Goal: Information Seeking & Learning: Learn about a topic

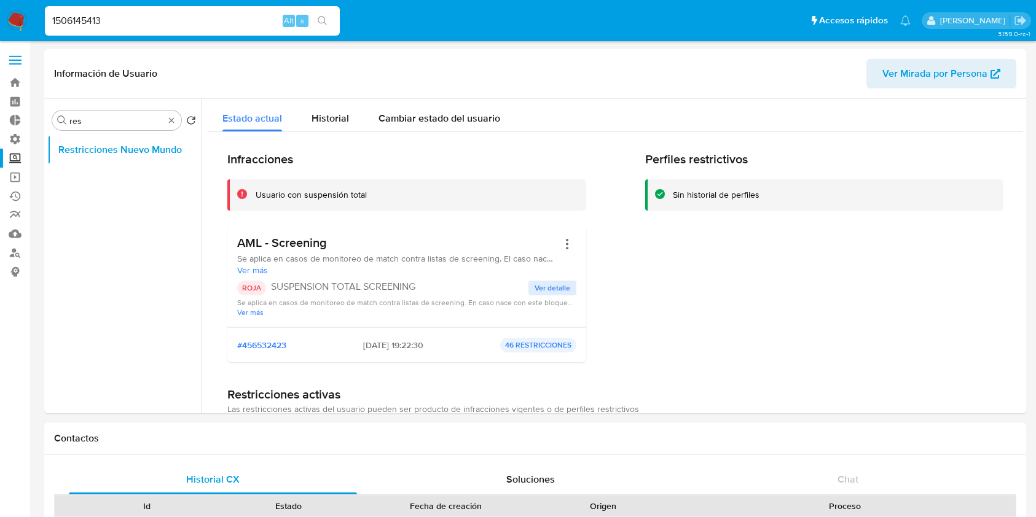
select select "10"
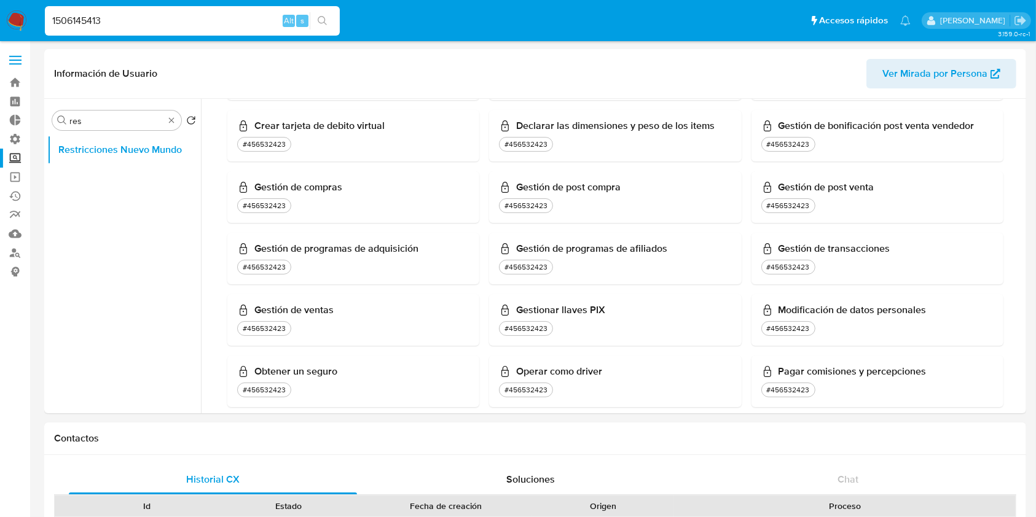
drag, startPoint x: 103, startPoint y: 21, endPoint x: 0, endPoint y: -2, distance: 105.1
paste input "868217022"
type input "1868217022"
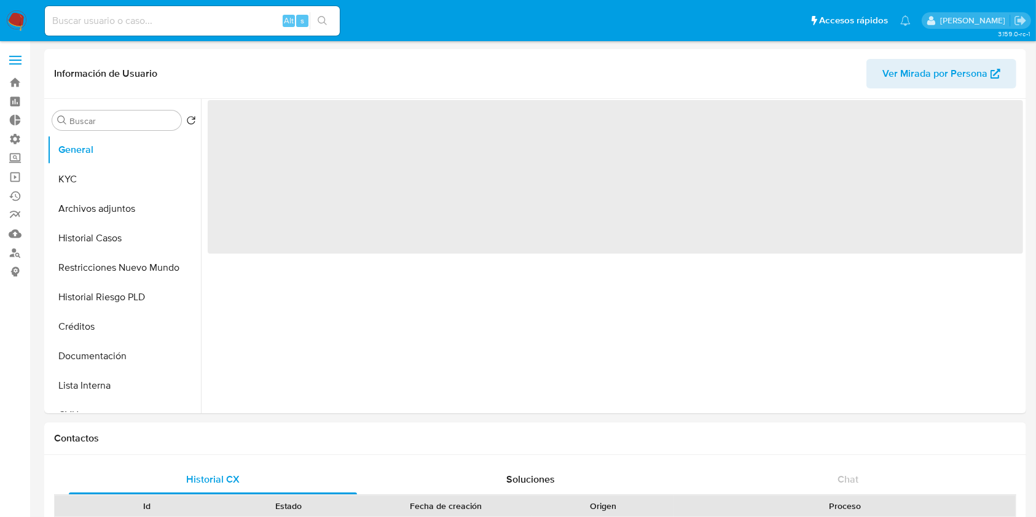
select select "10"
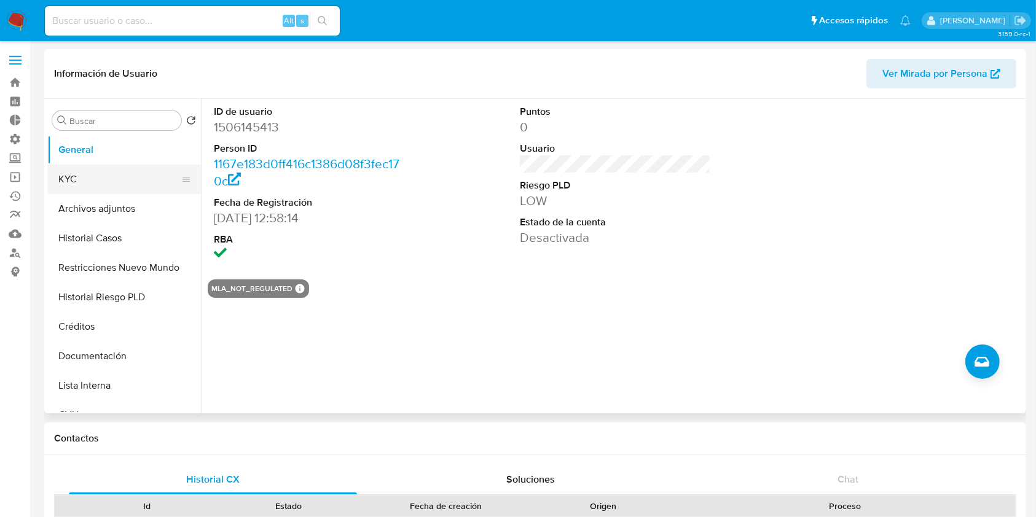
click at [98, 178] on button "KYC" at bounding box center [119, 179] width 144 height 29
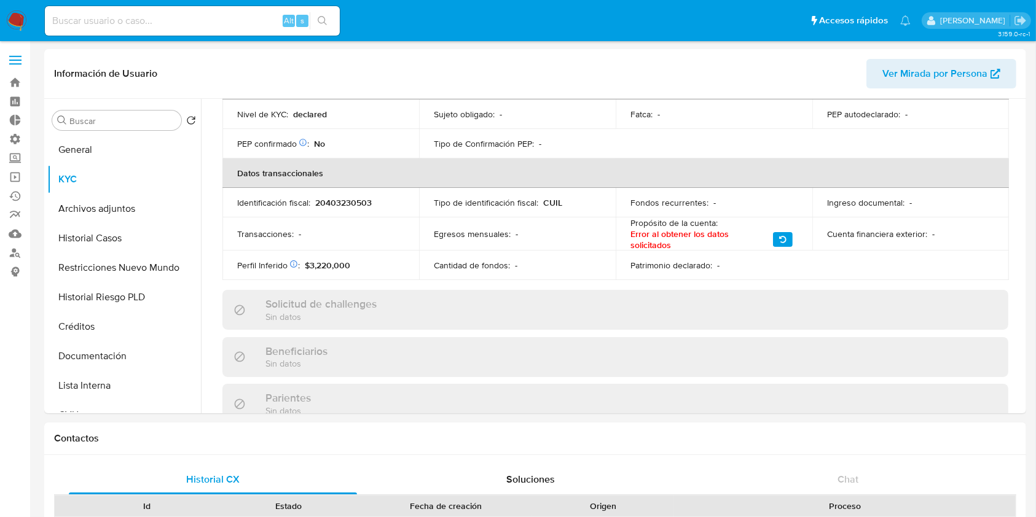
click at [119, 23] on input at bounding box center [192, 21] width 295 height 16
paste input "1868217022"
type input "1868217022"
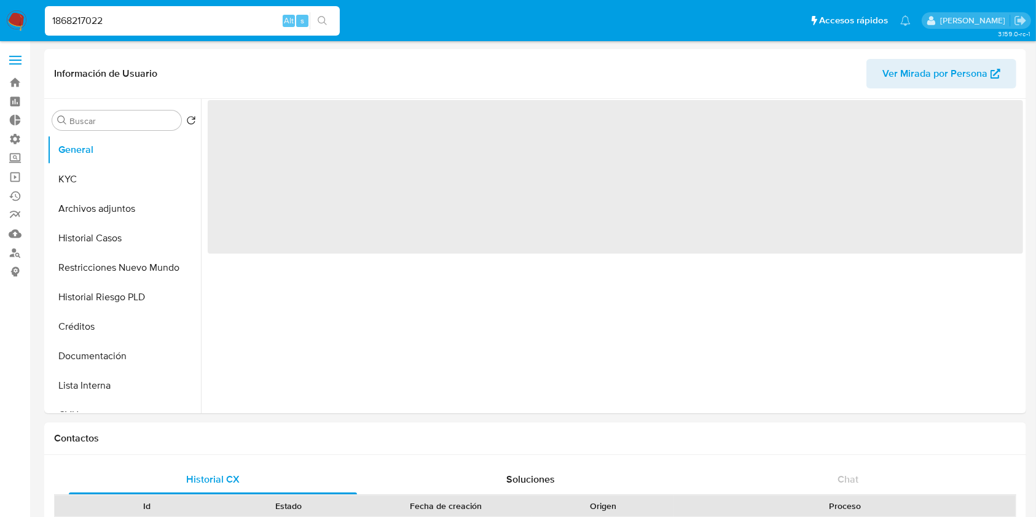
select select "10"
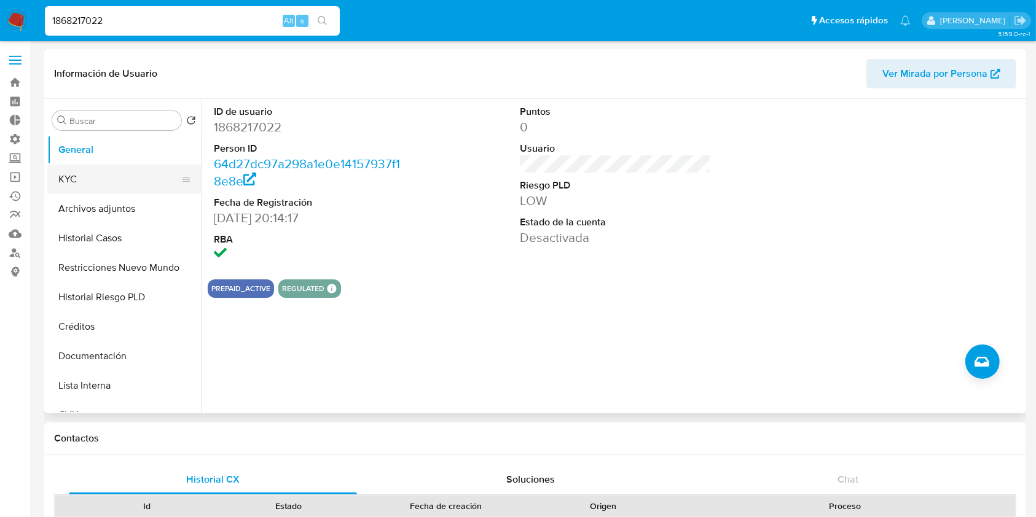
click at [133, 176] on button "KYC" at bounding box center [119, 179] width 144 height 29
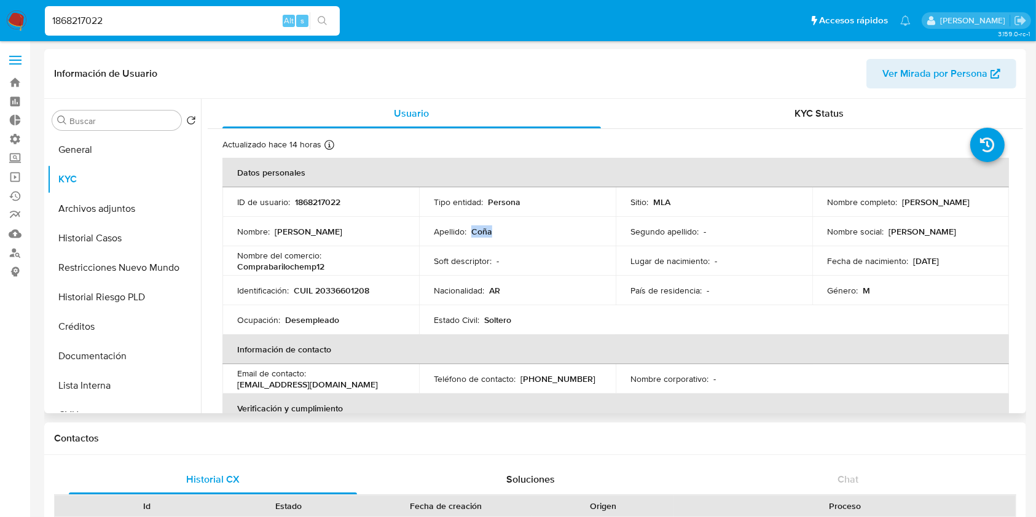
drag, startPoint x: 492, startPoint y: 229, endPoint x: 471, endPoint y: 233, distance: 21.3
click at [471, 233] on div "Apellido : Coña" at bounding box center [517, 231] width 167 height 11
copy p "Coña"
drag, startPoint x: 342, startPoint y: 231, endPoint x: 275, endPoint y: 234, distance: 67.0
click at [275, 234] on div "Nombre : Gonzalo Fabian" at bounding box center [320, 231] width 167 height 11
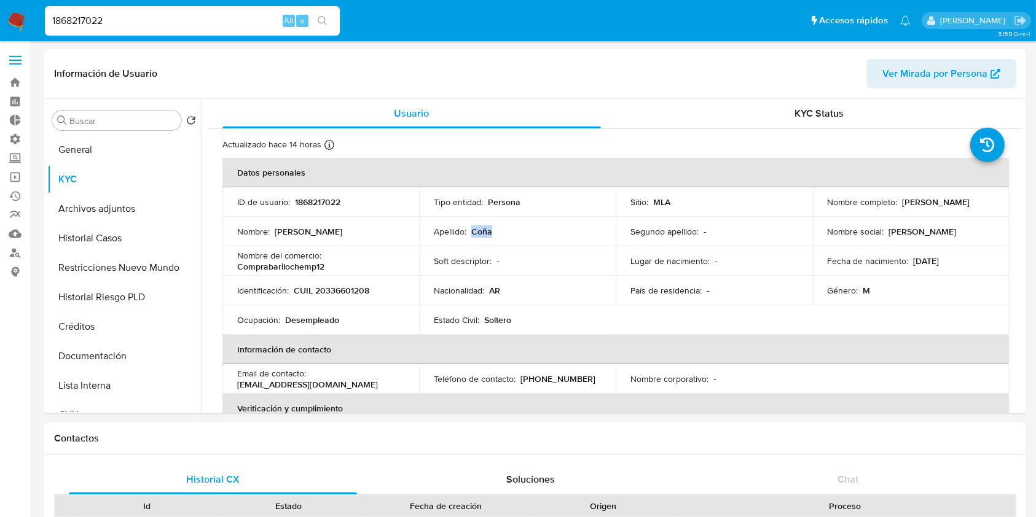
copy p "Gonzalo Fabian"
drag, startPoint x: 960, startPoint y: 258, endPoint x: 909, endPoint y: 258, distance: 51.0
click at [909, 258] on div "Fecha de nacimiento : 23/08/1983" at bounding box center [910, 261] width 167 height 11
copy p "23/08/1983"
drag, startPoint x: 388, startPoint y: 294, endPoint x: 315, endPoint y: 291, distance: 72.6
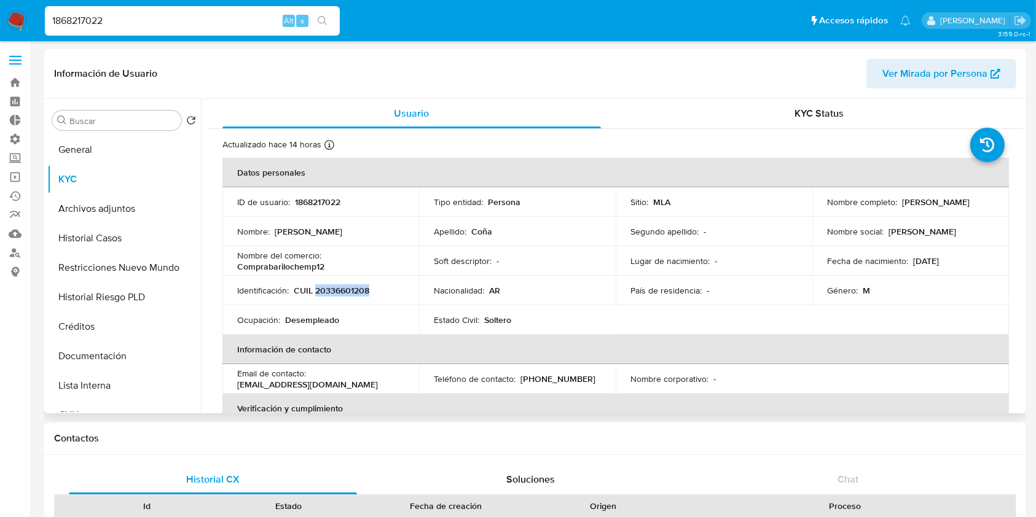
click at [315, 291] on div "Identificación : CUIL 20336601208" at bounding box center [320, 290] width 167 height 11
copy p "20336601208"
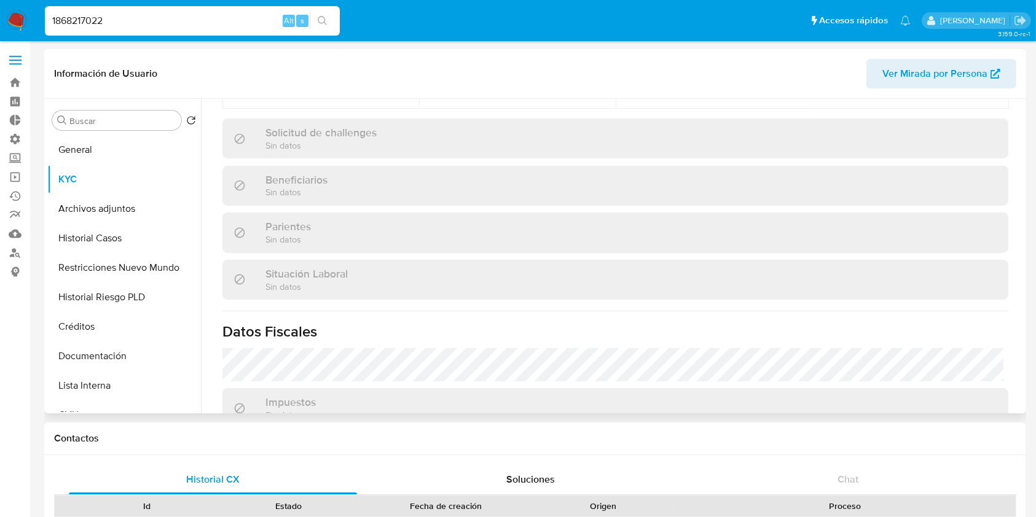
scroll to position [647, 0]
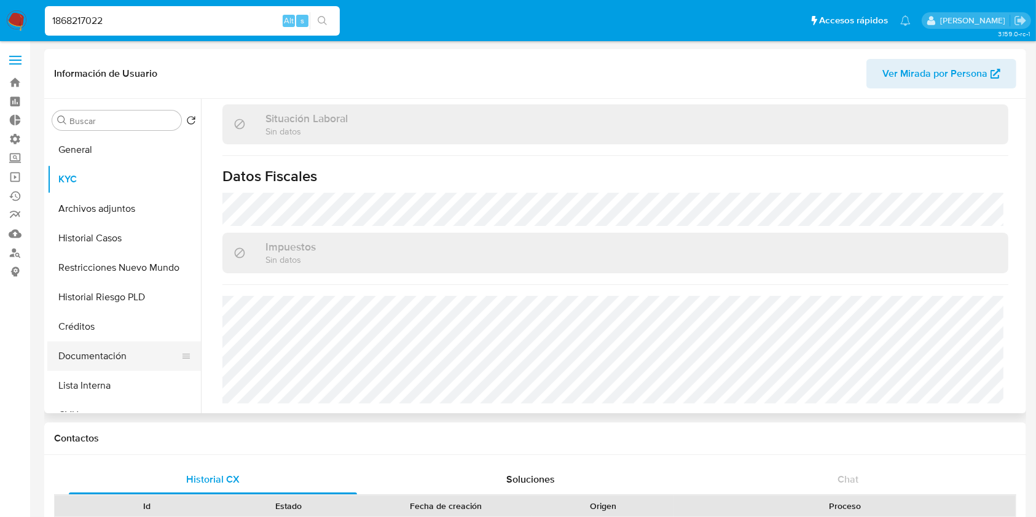
click at [118, 356] on button "Documentación" at bounding box center [119, 356] width 144 height 29
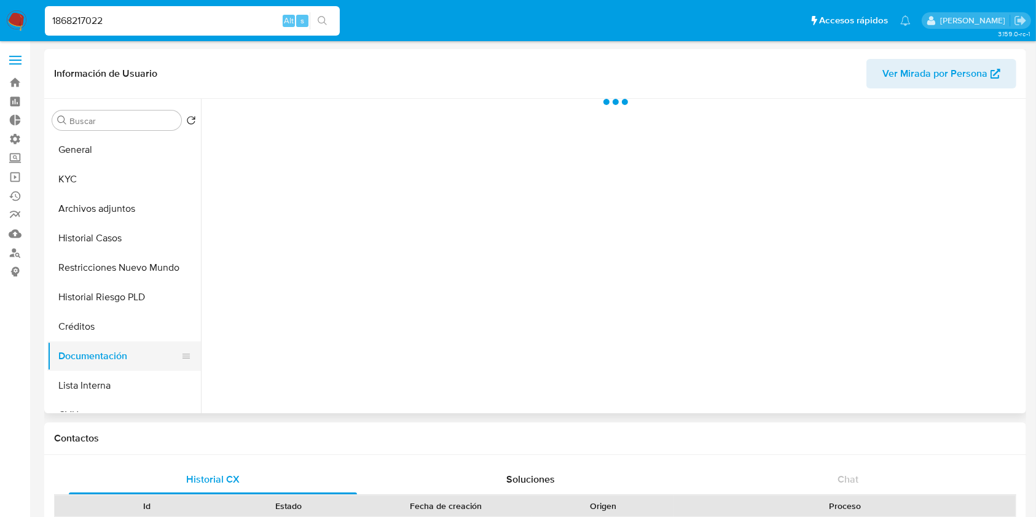
scroll to position [0, 0]
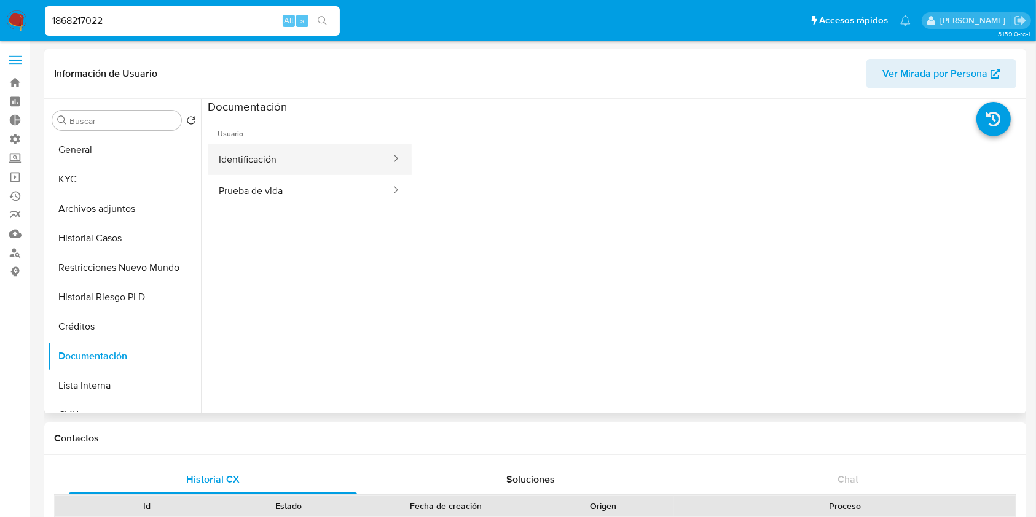
click at [351, 155] on button "Identificación" at bounding box center [300, 159] width 184 height 31
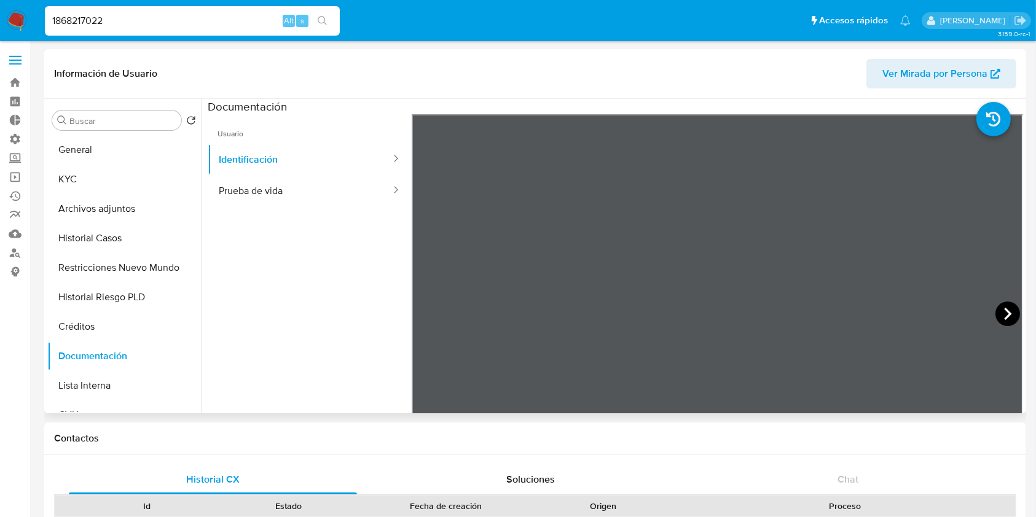
click at [1000, 312] on icon at bounding box center [1007, 314] width 25 height 25
click at [428, 309] on icon at bounding box center [426, 314] width 7 height 12
click at [323, 204] on button "Prueba de vida" at bounding box center [300, 190] width 184 height 31
click at [263, 160] on button "Identificación" at bounding box center [300, 159] width 184 height 31
click at [129, 186] on button "KYC" at bounding box center [119, 179] width 144 height 29
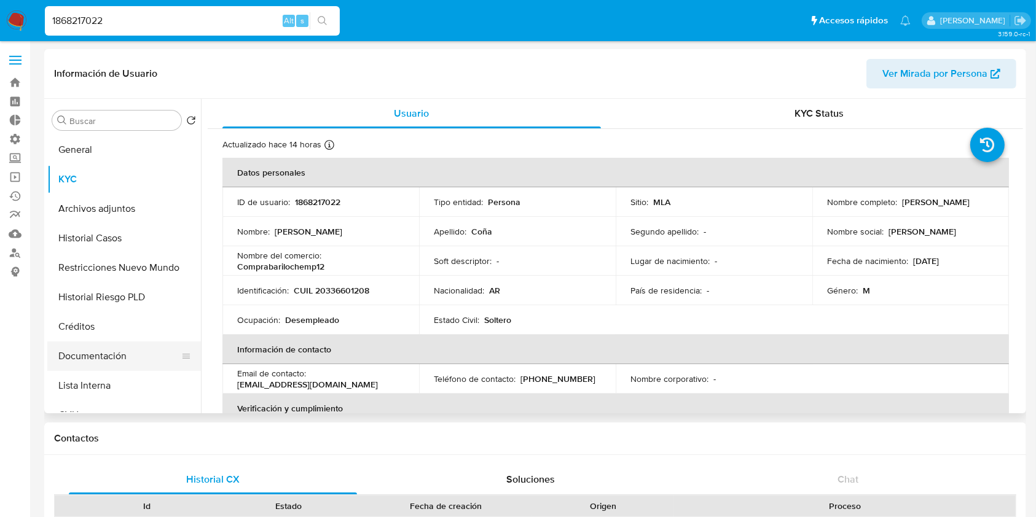
drag, startPoint x: 105, startPoint y: 354, endPoint x: 114, endPoint y: 350, distance: 10.2
click at [105, 353] on button "Documentación" at bounding box center [119, 356] width 144 height 29
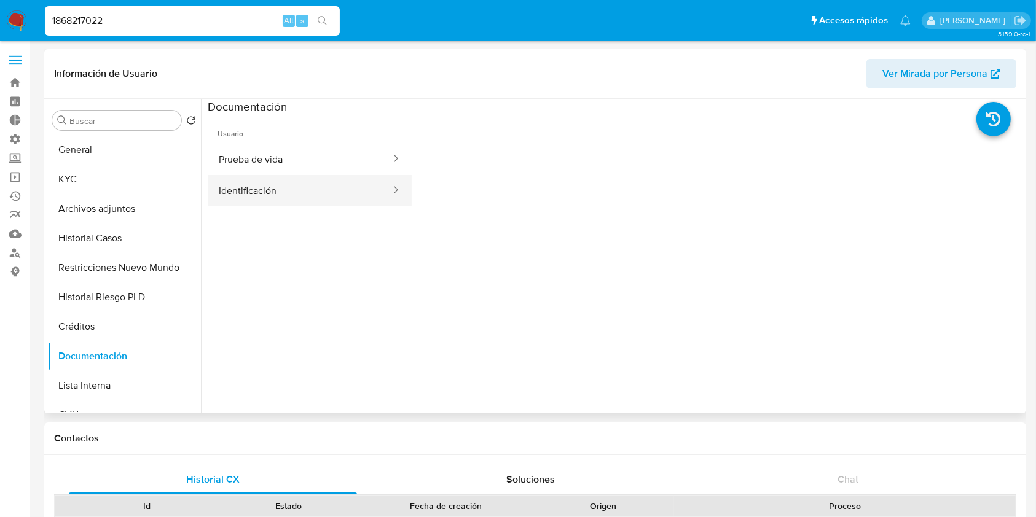
click at [310, 185] on button "Identificación" at bounding box center [300, 190] width 184 height 31
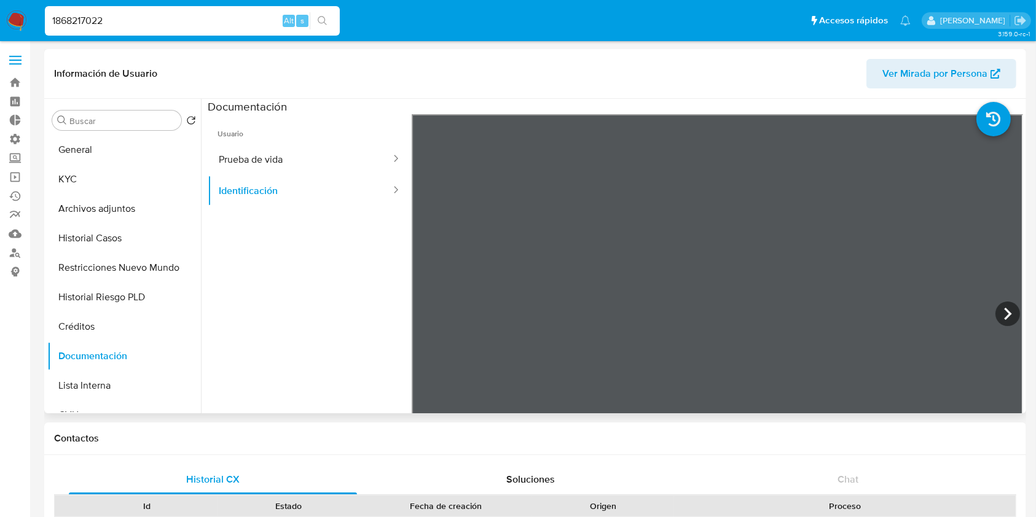
click at [256, 139] on span "Usuario" at bounding box center [310, 128] width 204 height 29
click at [314, 175] on button "Identificación" at bounding box center [300, 190] width 184 height 31
click at [313, 152] on button "Prueba de vida" at bounding box center [300, 159] width 184 height 31
click at [116, 181] on button "KYC" at bounding box center [119, 179] width 144 height 29
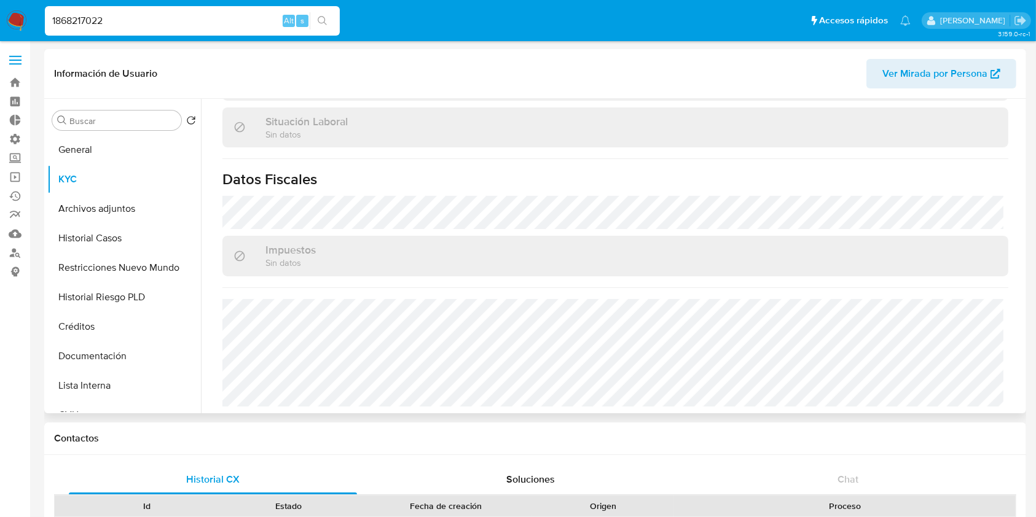
scroll to position [647, 0]
click at [117, 135] on button "General" at bounding box center [119, 149] width 144 height 29
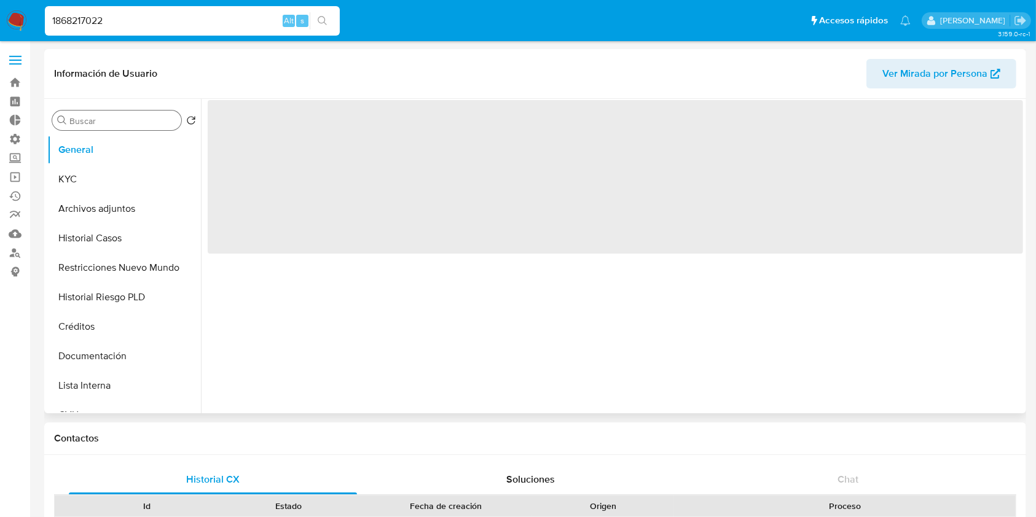
scroll to position [0, 0]
click at [124, 130] on div "Buscar" at bounding box center [116, 121] width 129 height 20
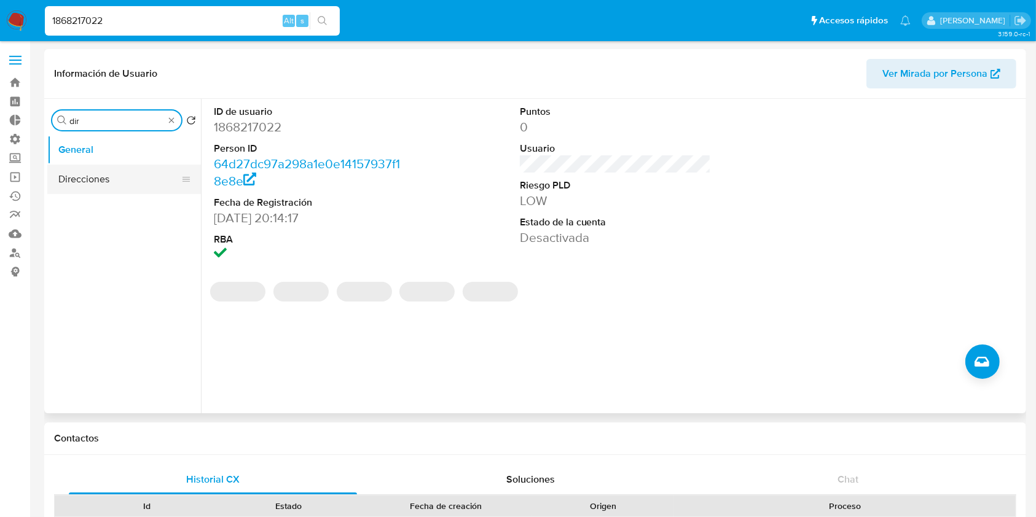
type input "dir"
click at [94, 178] on button "Direcciones" at bounding box center [119, 179] width 144 height 29
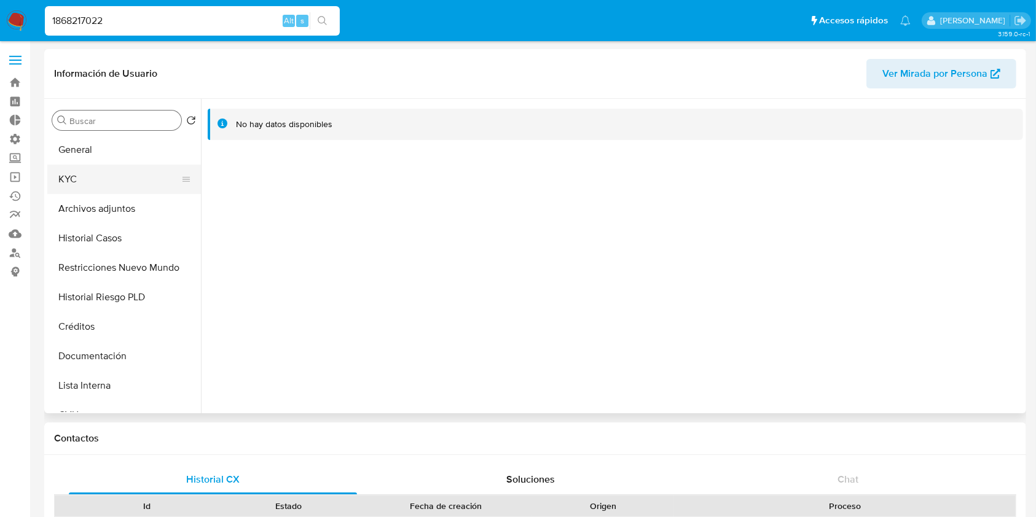
click at [98, 174] on button "KYC" at bounding box center [119, 179] width 144 height 29
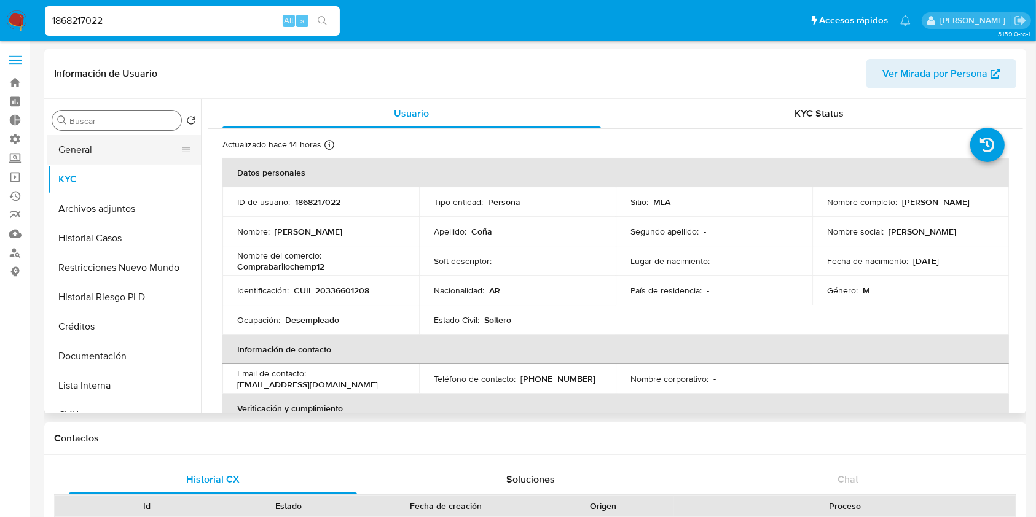
click at [112, 155] on button "General" at bounding box center [119, 149] width 144 height 29
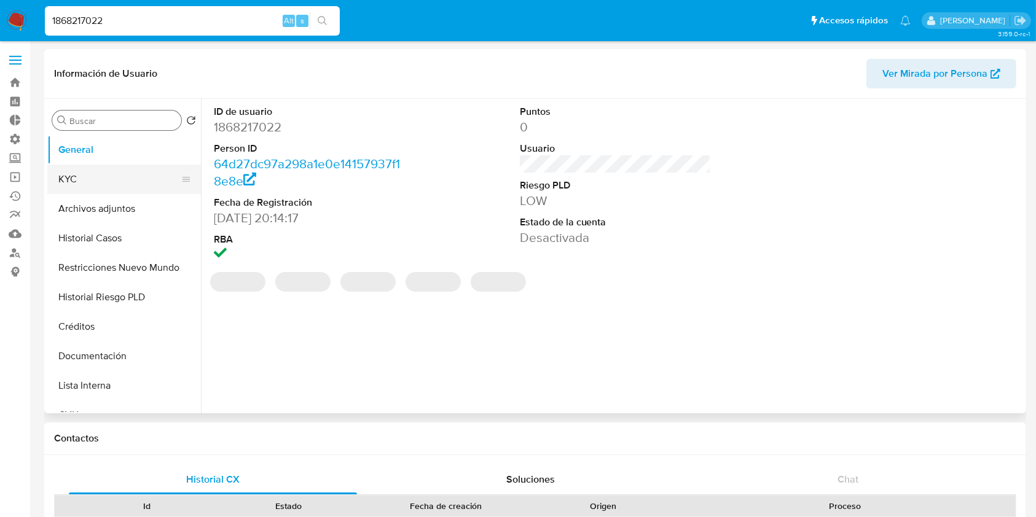
click at [106, 174] on button "KYC" at bounding box center [119, 179] width 144 height 29
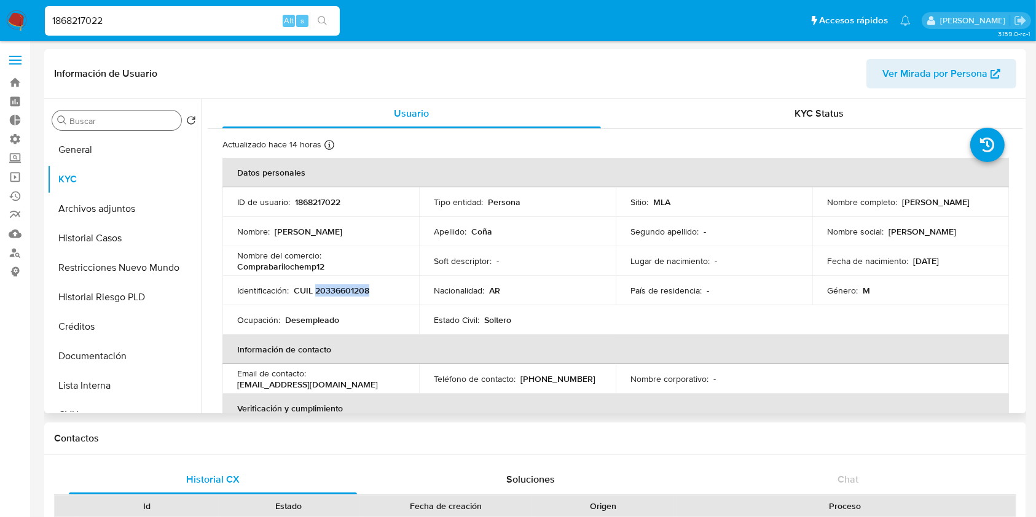
drag, startPoint x: 344, startPoint y: 288, endPoint x: 316, endPoint y: 288, distance: 27.6
click at [316, 288] on div "Identificación : CUIL 20336601208" at bounding box center [320, 290] width 167 height 11
copy p "20336601208"
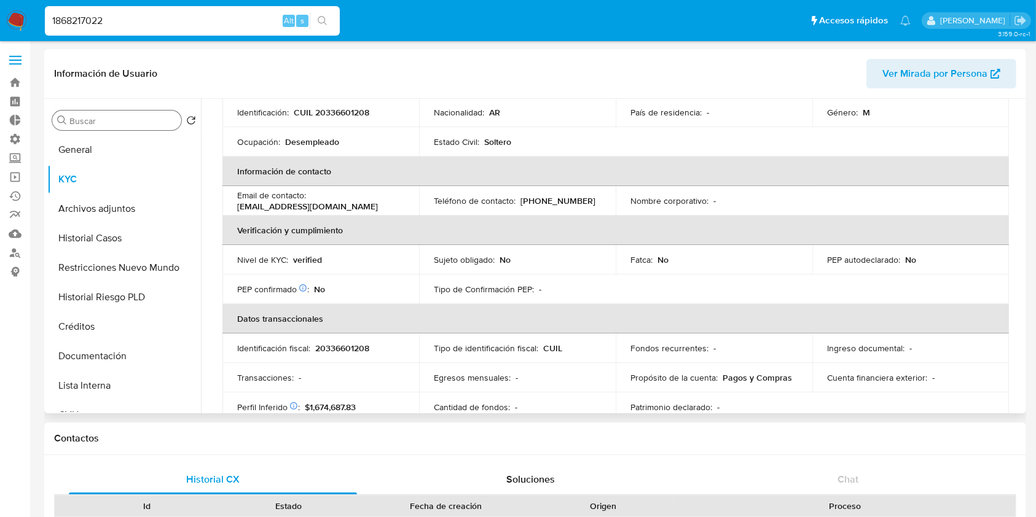
scroll to position [155, 0]
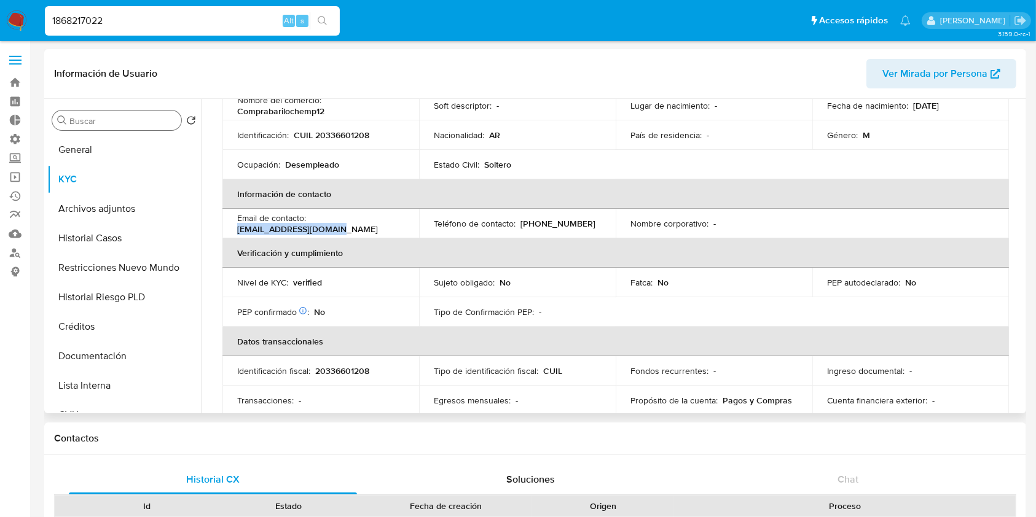
drag, startPoint x: 341, startPoint y: 225, endPoint x: 224, endPoint y: 224, distance: 116.7
click at [224, 224] on td "Email de contacto : gonfabariale@gmail.com" at bounding box center [320, 223] width 197 height 29
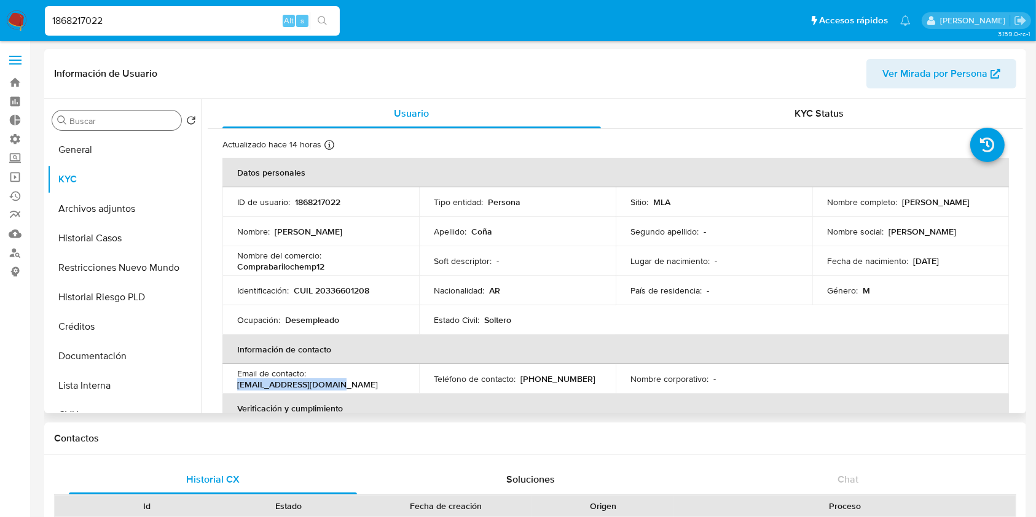
copy p "gonfabariale@gmail.com"
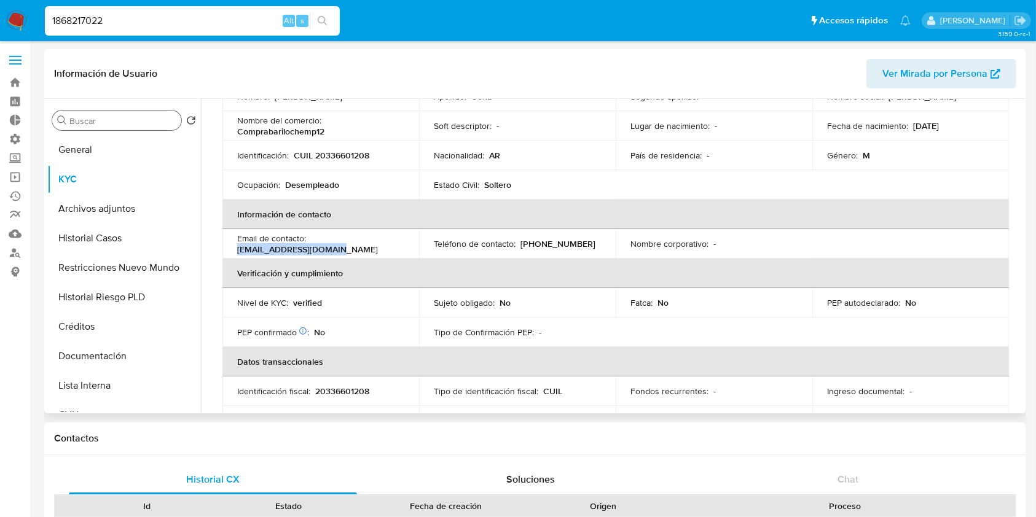
scroll to position [163, 0]
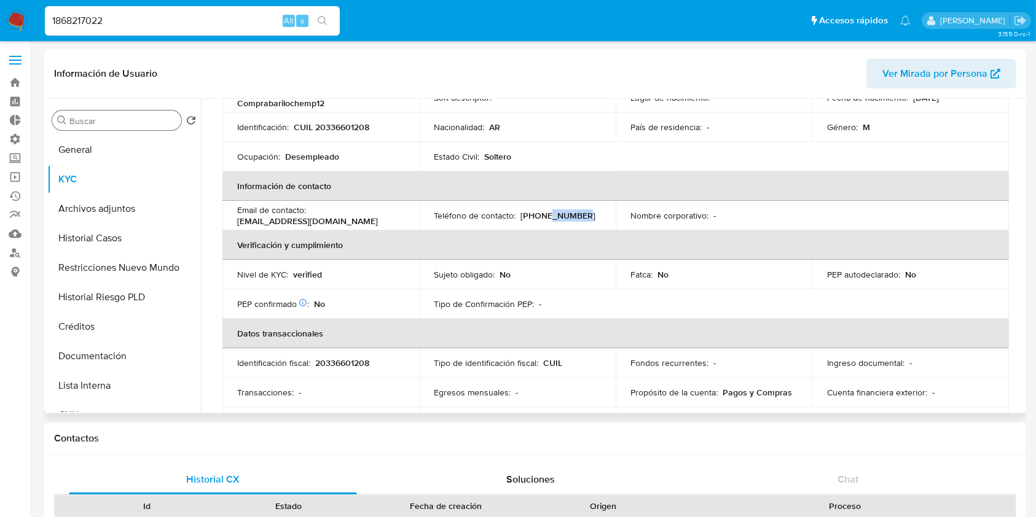
drag, startPoint x: 574, startPoint y: 211, endPoint x: 542, endPoint y: 211, distance: 31.9
click at [542, 211] on div "Teléfono de contacto : (294) 4819201" at bounding box center [517, 215] width 167 height 11
copy p "4819201"
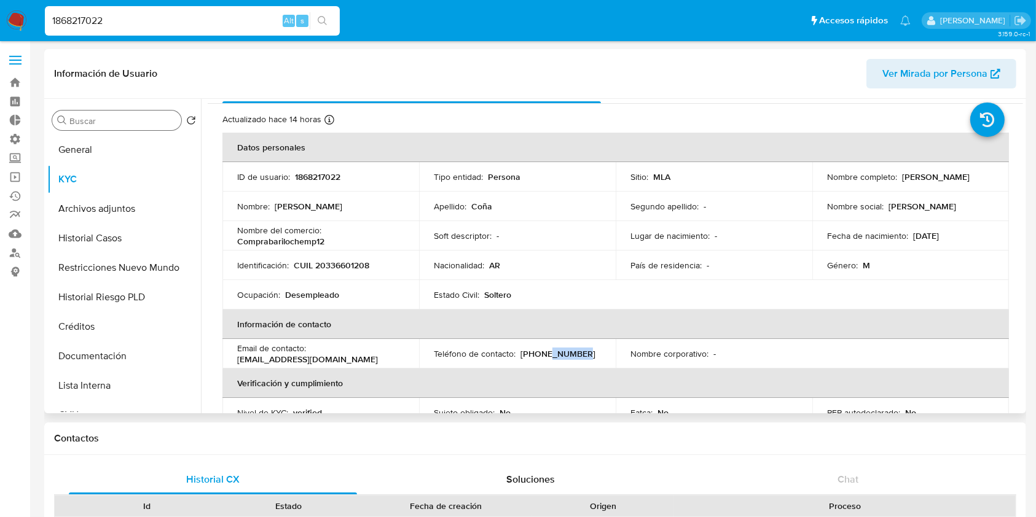
scroll to position [0, 0]
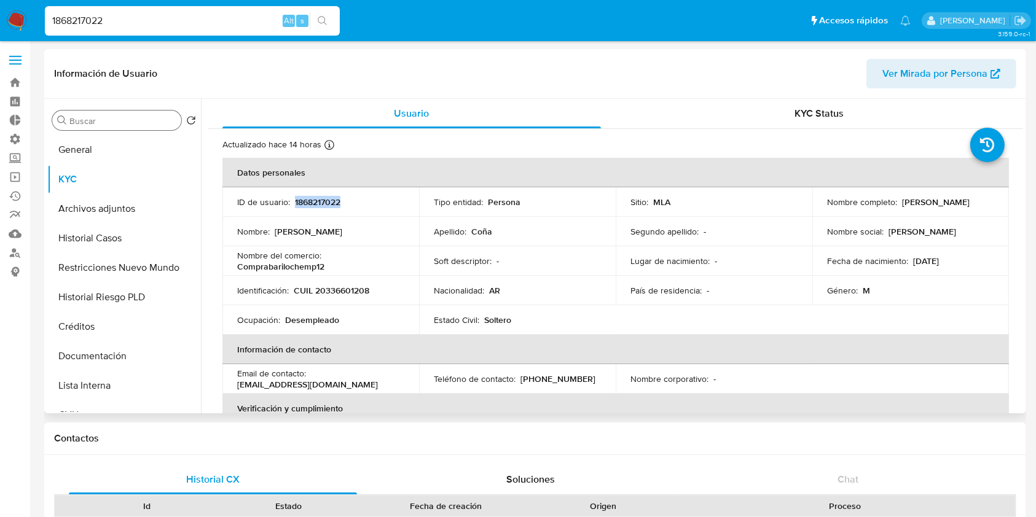
drag, startPoint x: 344, startPoint y: 198, endPoint x: 300, endPoint y: 195, distance: 44.3
click at [300, 197] on div "ID de usuario : 1868217022" at bounding box center [320, 202] width 167 height 11
copy p "1868217022"
click at [128, 351] on button "Documentación" at bounding box center [119, 356] width 144 height 29
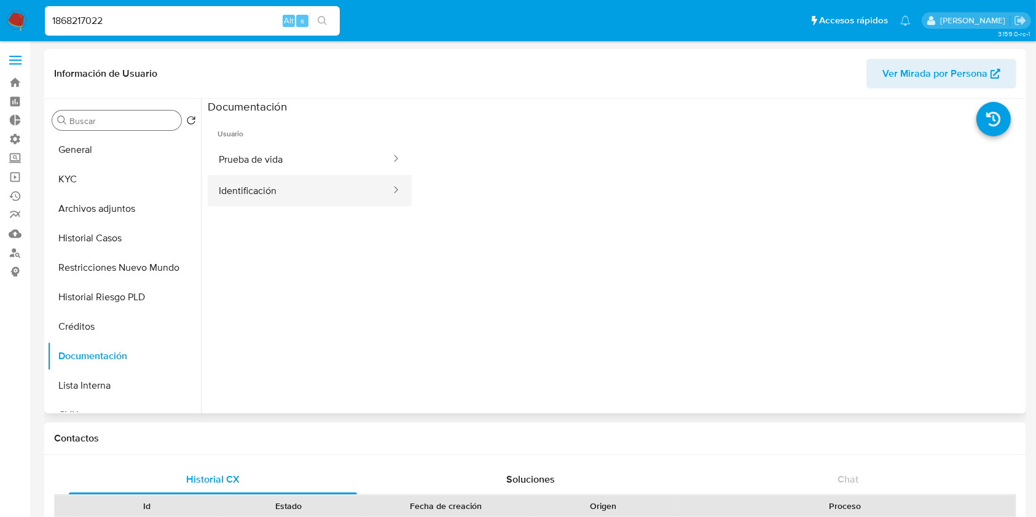
click at [330, 184] on button "Identificación" at bounding box center [300, 190] width 184 height 31
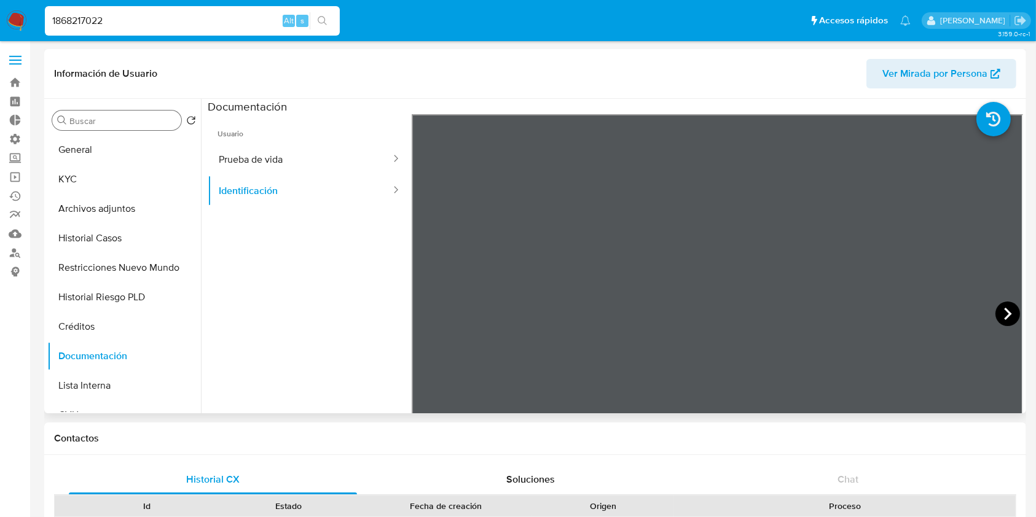
click at [995, 313] on icon at bounding box center [1007, 314] width 25 height 25
click at [289, 156] on button "Prueba de vida" at bounding box center [300, 159] width 184 height 31
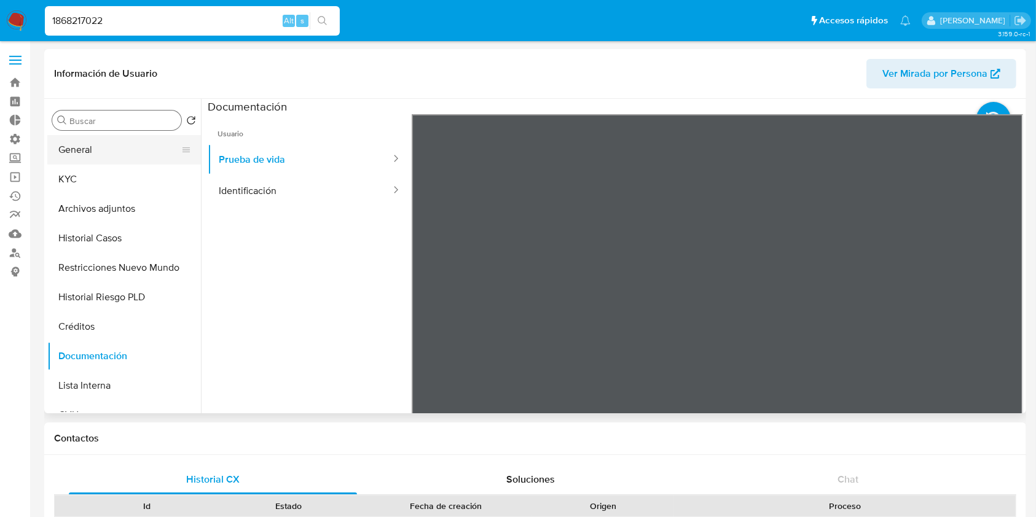
click at [128, 150] on button "General" at bounding box center [119, 149] width 144 height 29
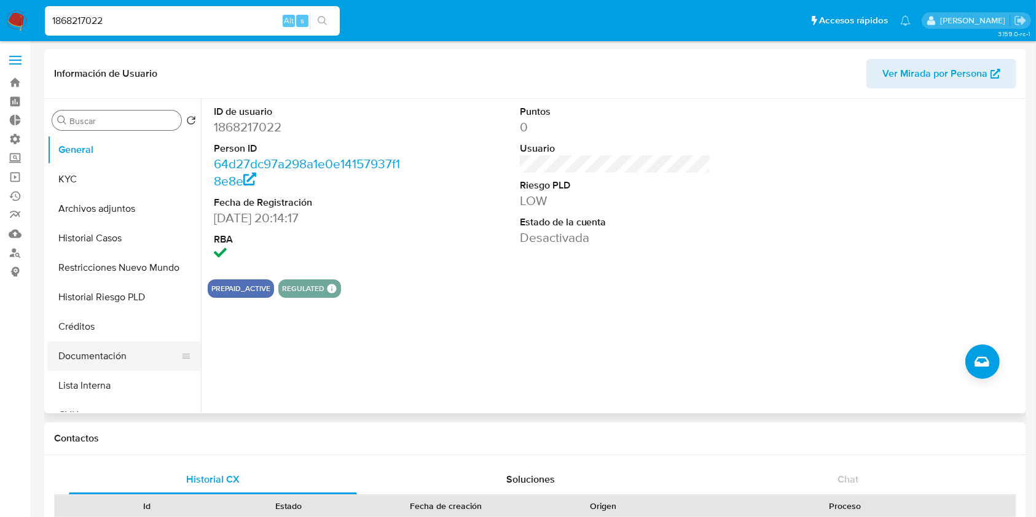
click at [92, 351] on button "Documentación" at bounding box center [119, 356] width 144 height 29
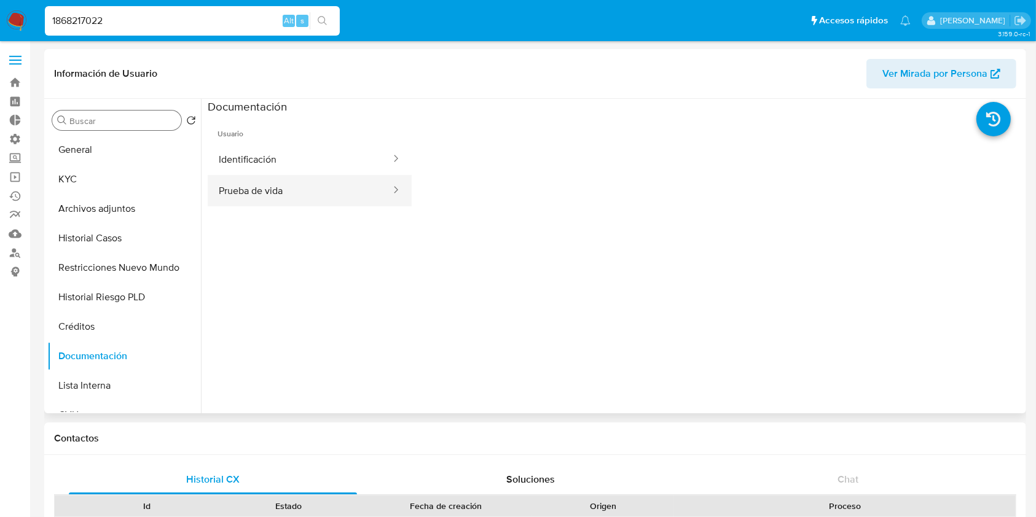
click at [273, 194] on button "Prueba de vida" at bounding box center [300, 190] width 184 height 31
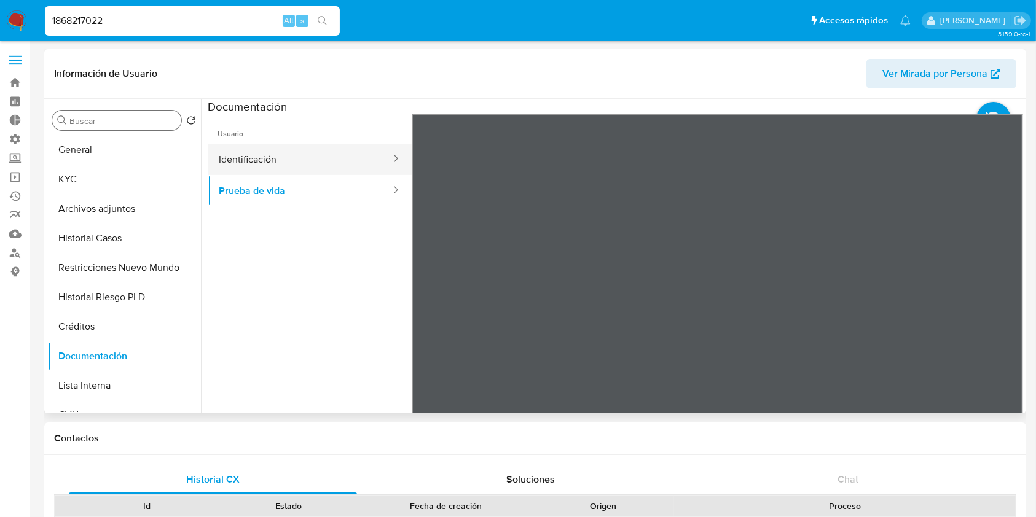
click at [350, 145] on button "Identificación" at bounding box center [300, 159] width 184 height 31
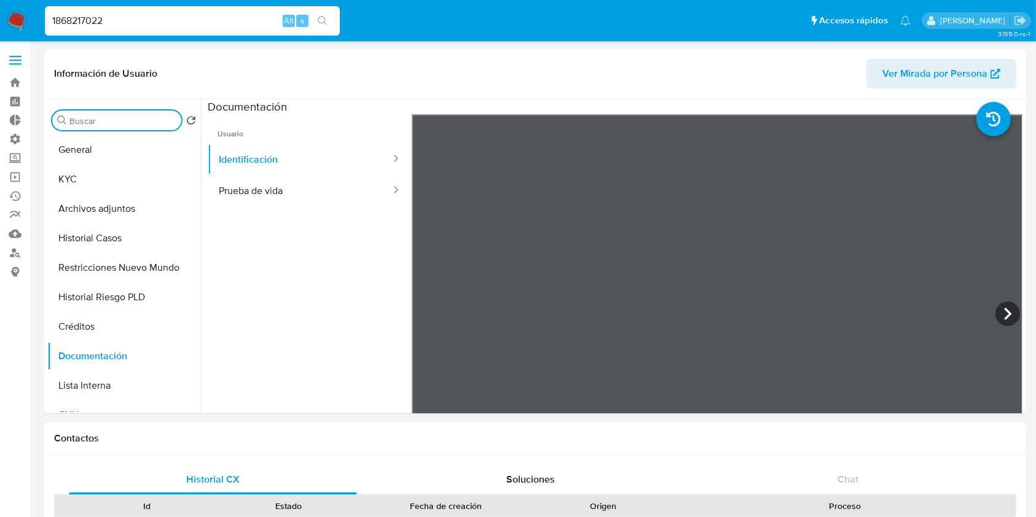
click at [98, 119] on input "Buscar" at bounding box center [122, 121] width 107 height 11
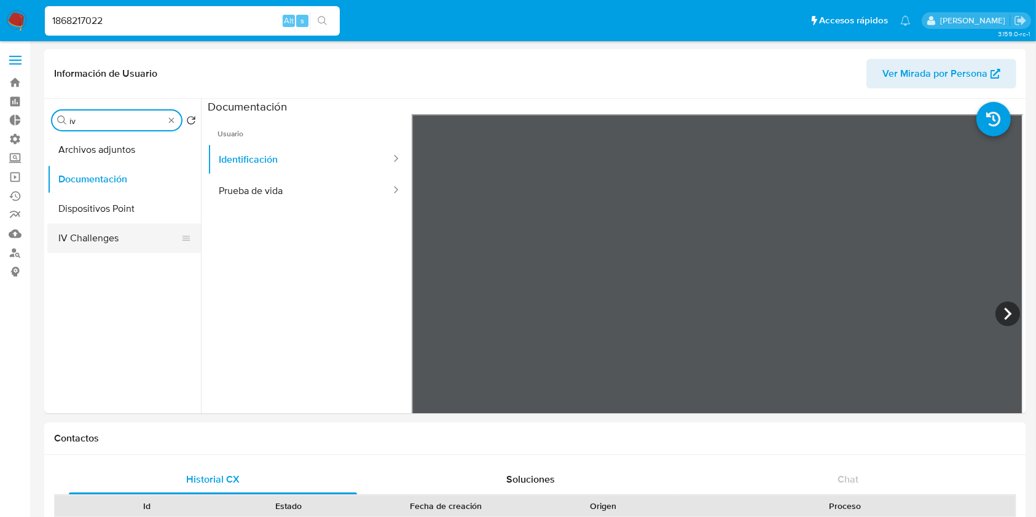
type input "iv"
click at [82, 238] on button "IV Challenges" at bounding box center [119, 238] width 144 height 29
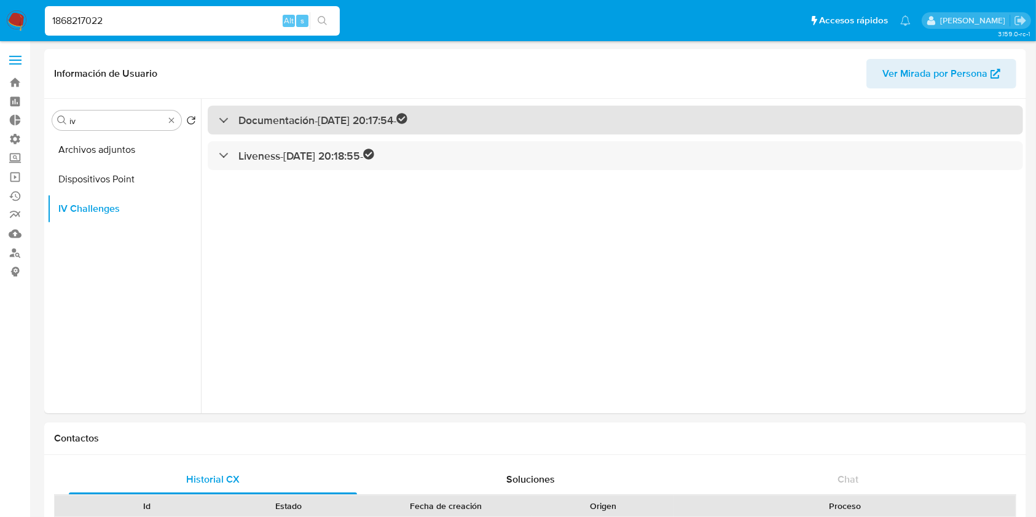
click at [336, 117] on h3 "Documentación - 16/10/2024 20:17:54 -" at bounding box center [322, 120] width 169 height 14
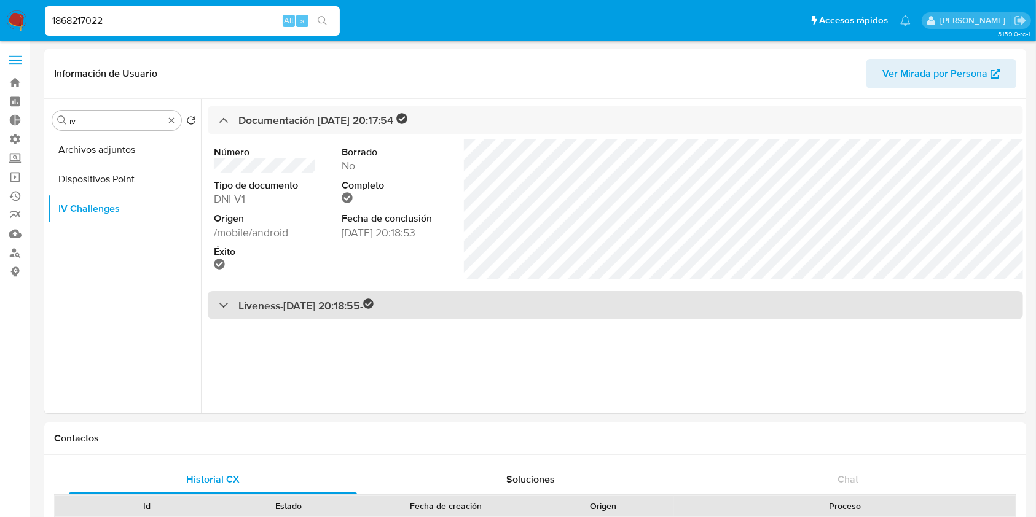
click at [374, 310] on h3 "Liveness - 16/10/2024 20:18:55 -" at bounding box center [306, 306] width 136 height 14
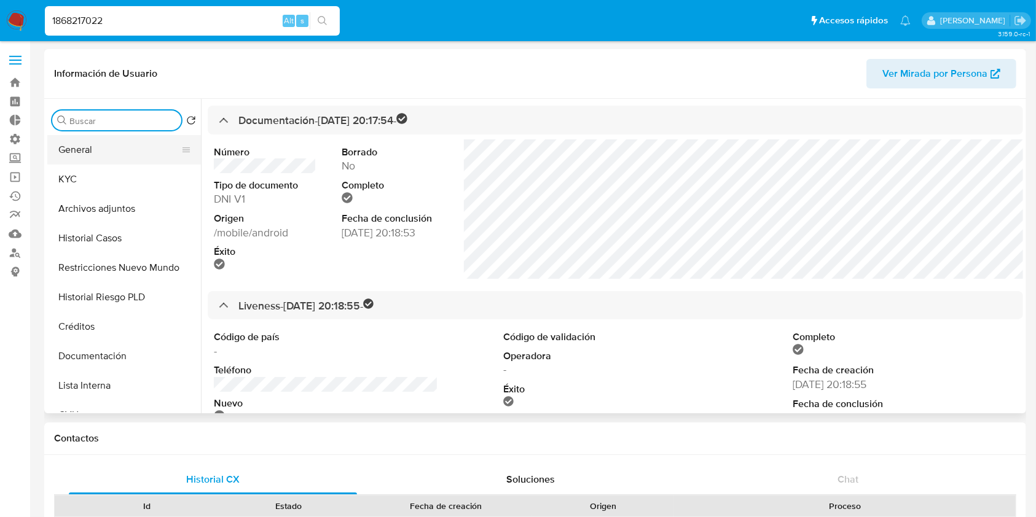
click at [133, 148] on button "General" at bounding box center [119, 149] width 144 height 29
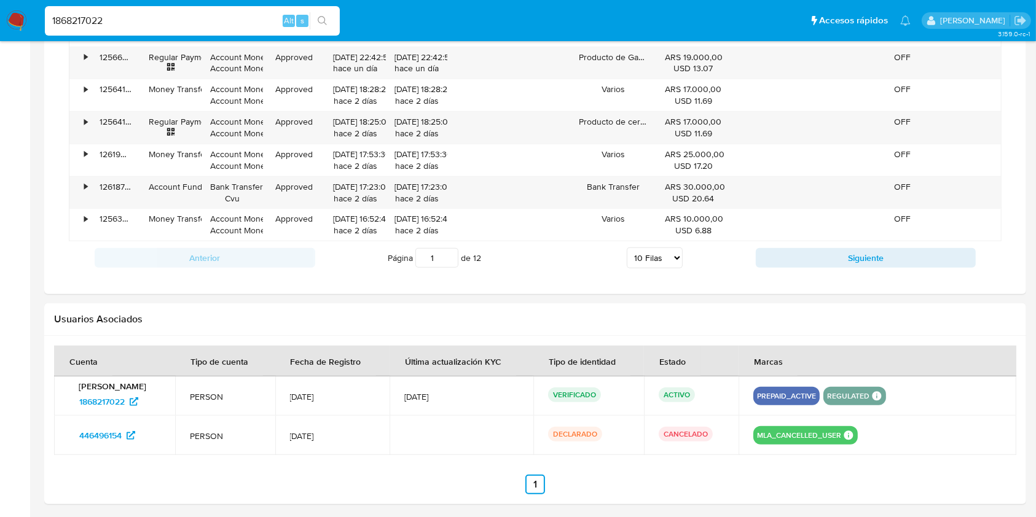
scroll to position [1121, 0]
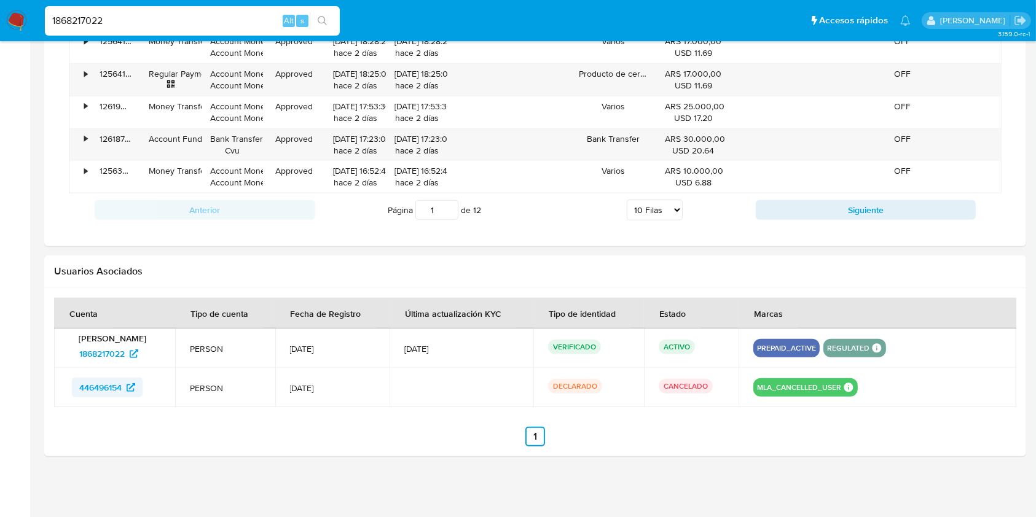
click at [98, 383] on span "446496154" at bounding box center [100, 388] width 42 height 20
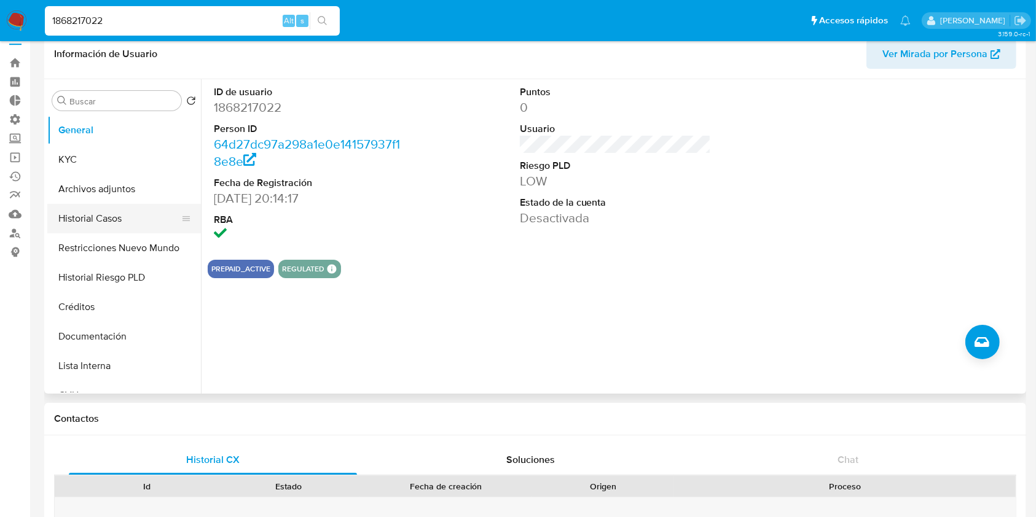
scroll to position [0, 0]
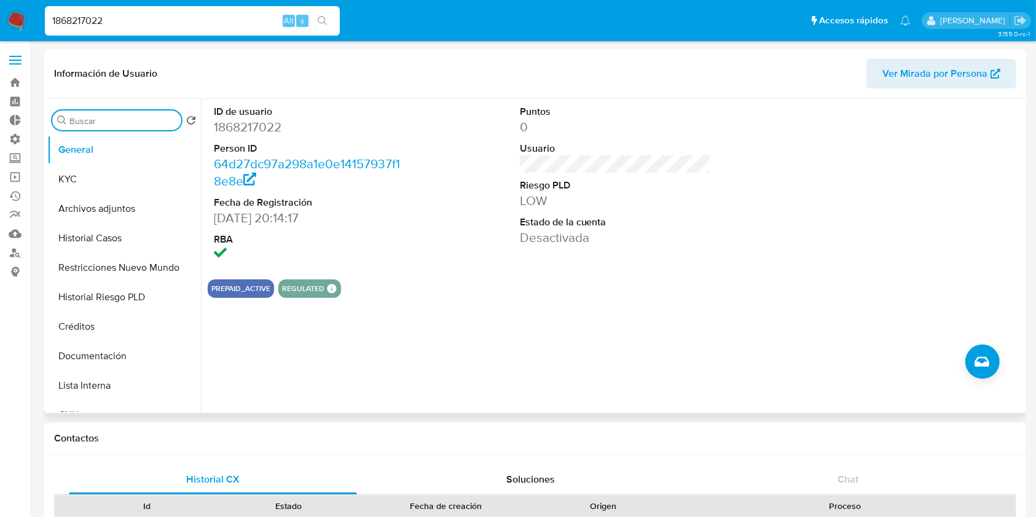
click at [135, 119] on input "Buscar" at bounding box center [122, 121] width 107 height 11
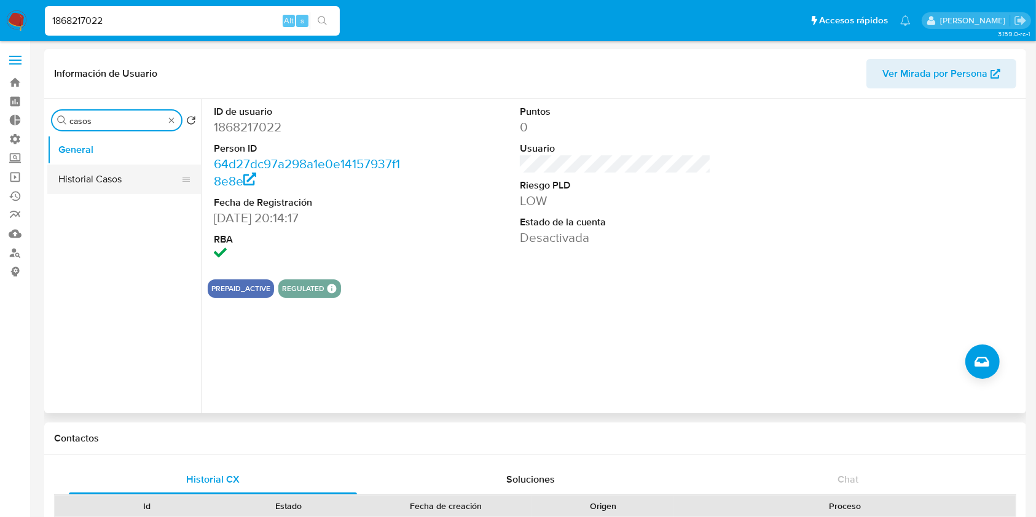
type input "casos"
click at [103, 187] on button "Historial Casos" at bounding box center [119, 179] width 144 height 29
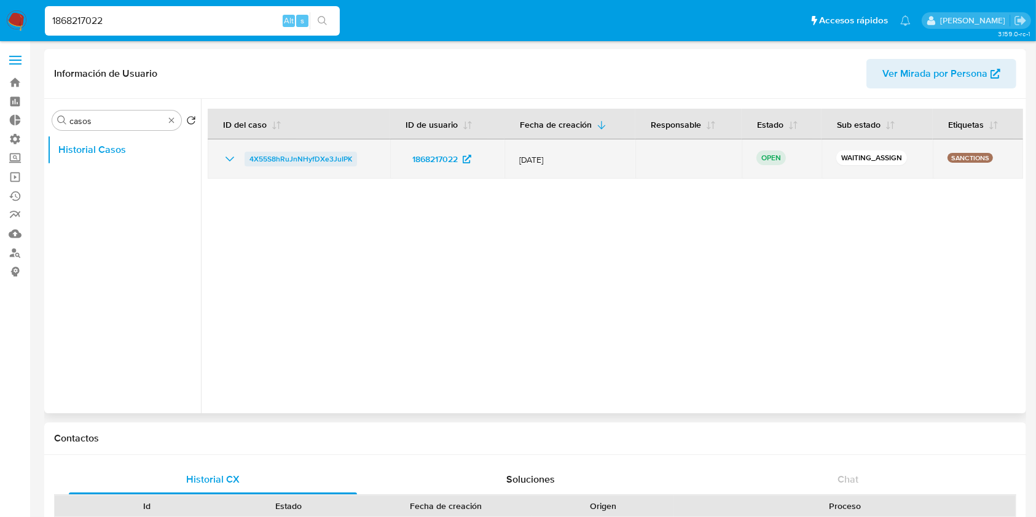
click at [307, 153] on span "4X55S8hRuJnNHyfDXe3JuIPK" at bounding box center [300, 159] width 103 height 15
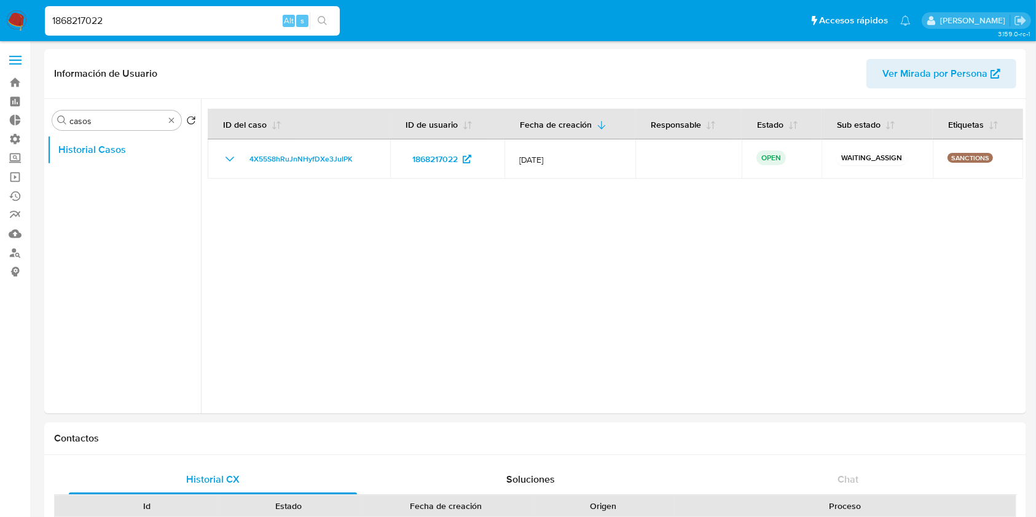
click at [176, 120] on div "Buscar casos" at bounding box center [116, 121] width 129 height 20
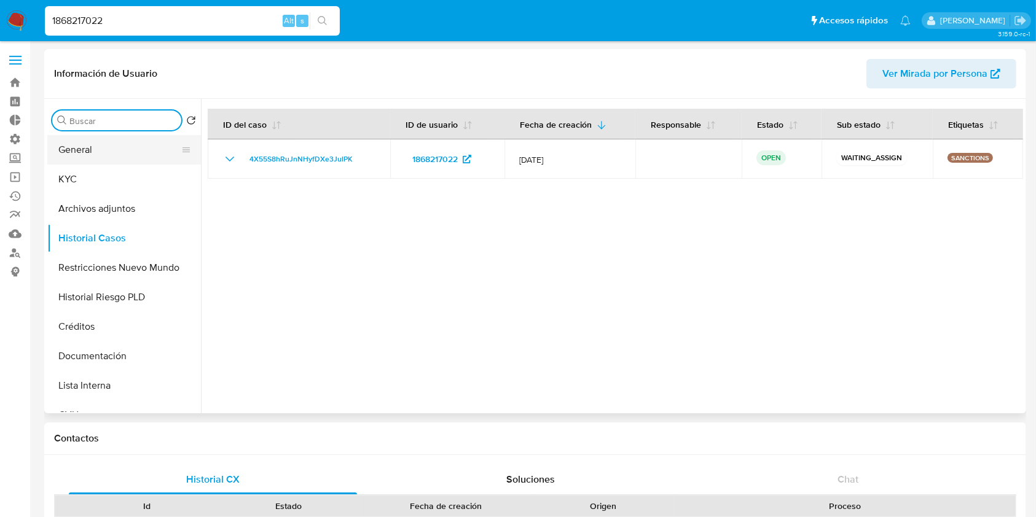
click at [113, 159] on button "General" at bounding box center [119, 149] width 144 height 29
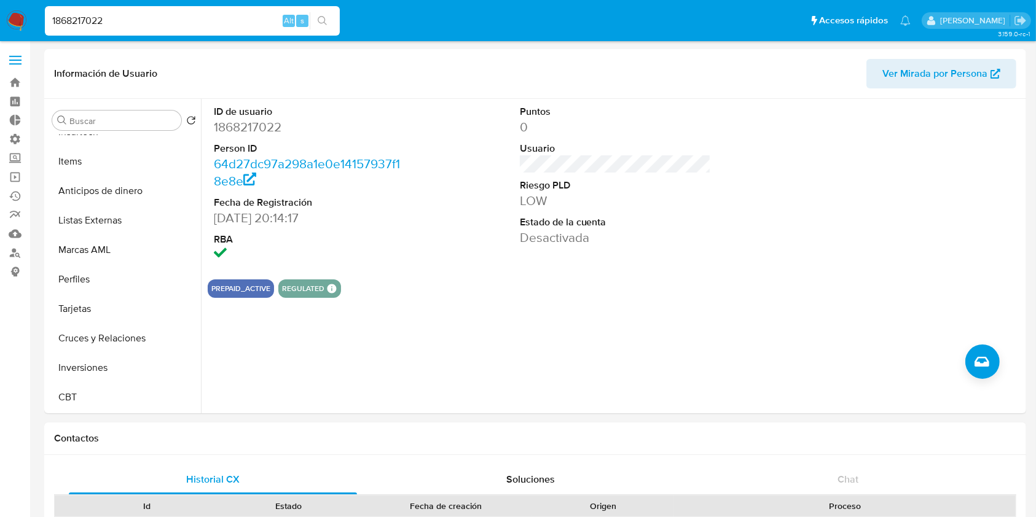
drag, startPoint x: 125, startPoint y: 25, endPoint x: 0, endPoint y: 4, distance: 126.4
click at [0, 4] on nav "Pausado Ver notificaciones 1868217022 Alt s Accesos rápidos Presiona las siguie…" at bounding box center [518, 20] width 1036 height 41
paste input "003621161"
type input "1003621161"
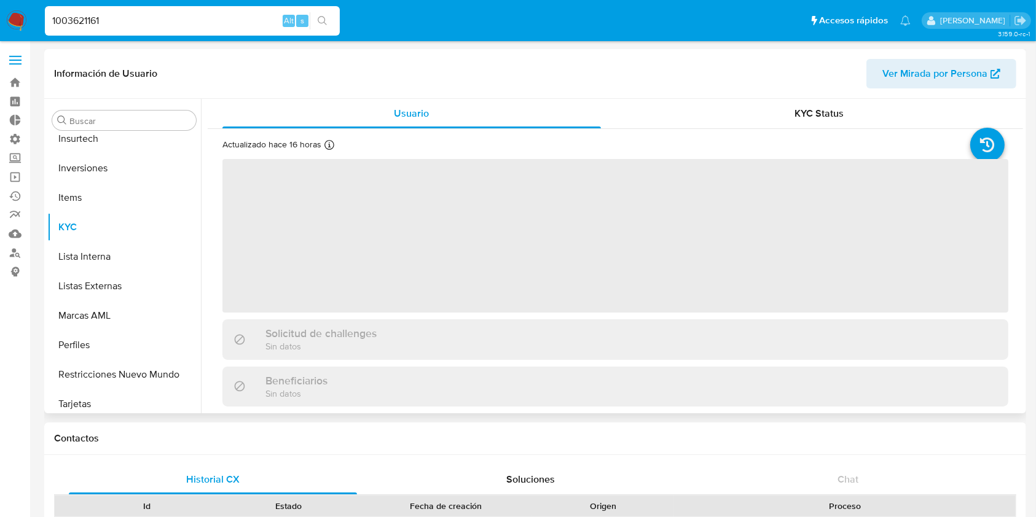
scroll to position [578, 0]
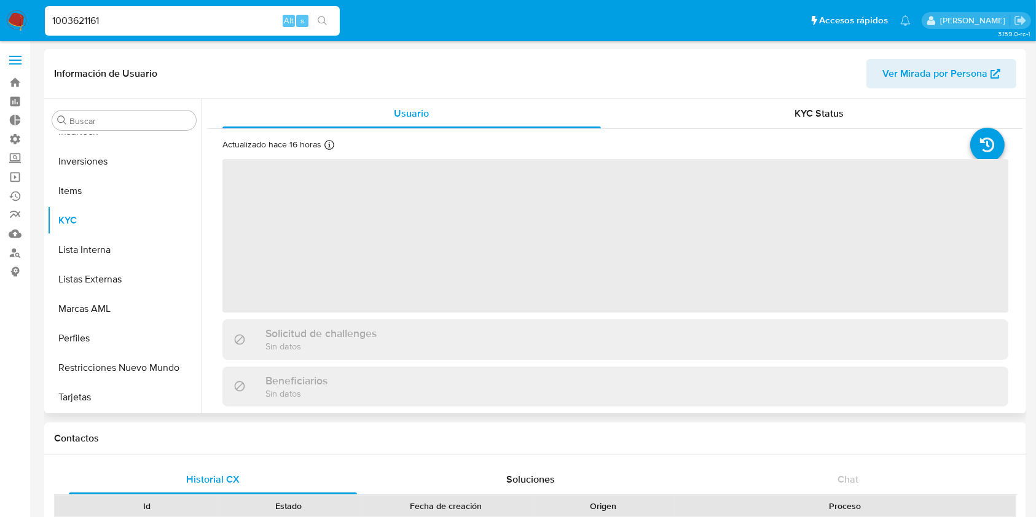
select select "10"
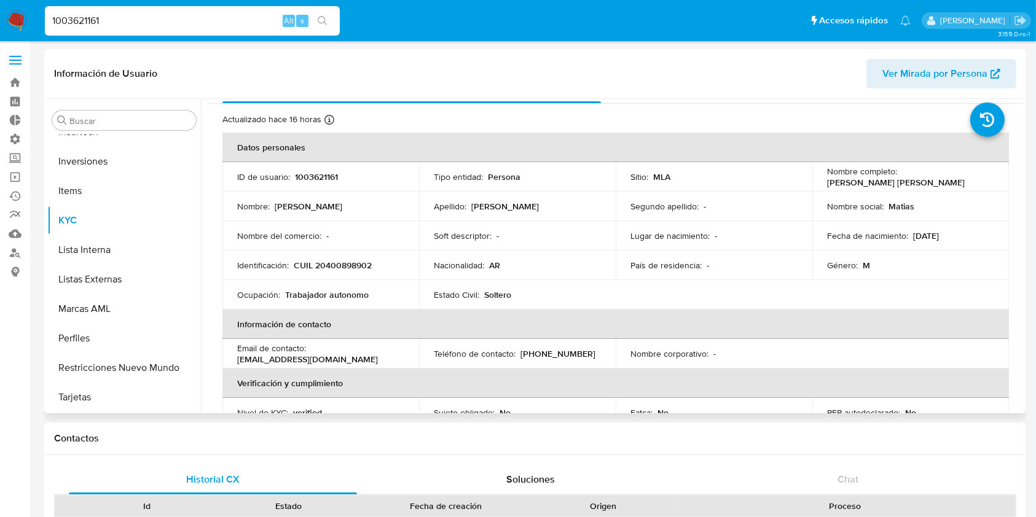
scroll to position [0, 0]
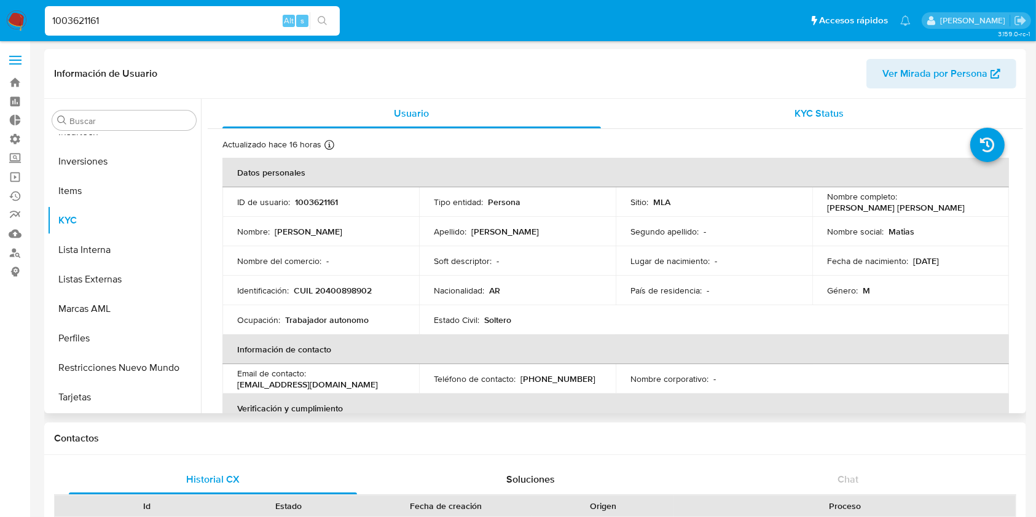
click at [779, 97] on div "Información de Usuario Ver Mirada por Persona" at bounding box center [535, 74] width 982 height 50
click at [780, 106] on div "KYC Status" at bounding box center [819, 113] width 378 height 29
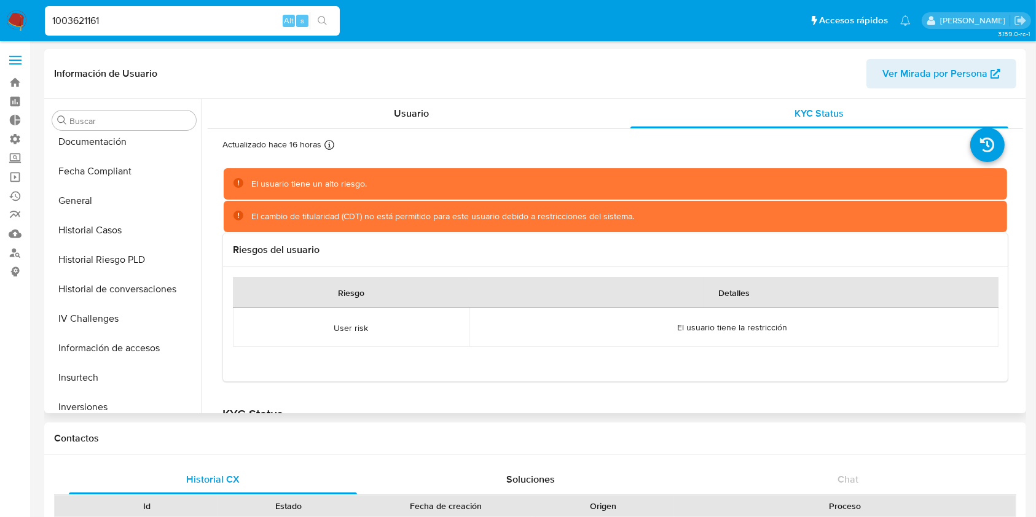
click at [404, 89] on div "Información de Usuario Ver Mirada por Persona" at bounding box center [535, 74] width 982 height 50
click at [395, 101] on div "Usuario" at bounding box center [411, 113] width 378 height 29
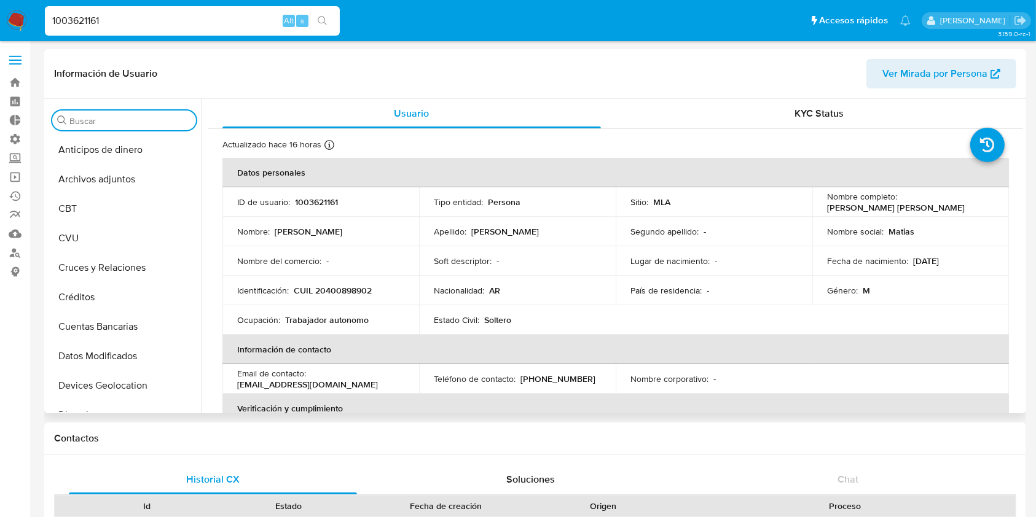
click at [120, 124] on input "Buscar" at bounding box center [130, 121] width 122 height 11
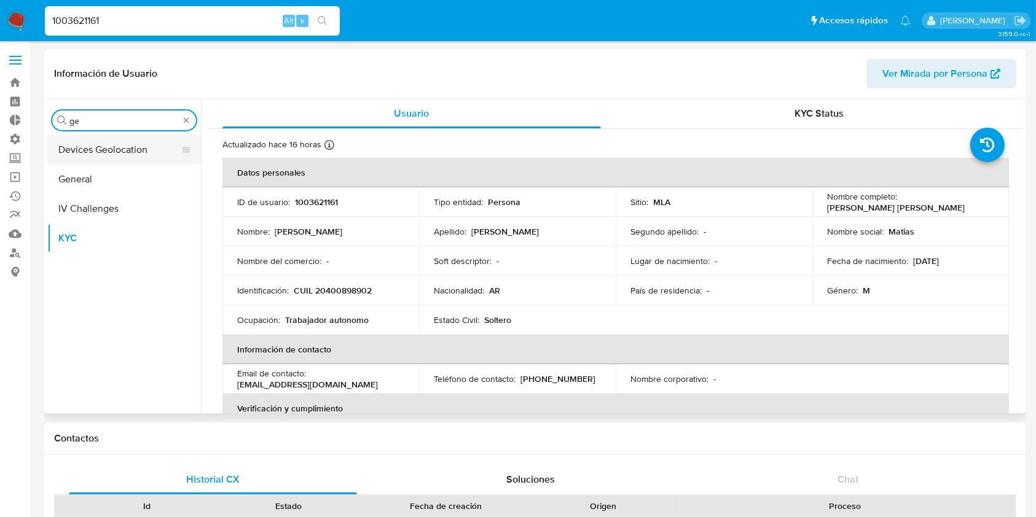
type input "ge"
click at [108, 163] on button "Devices Geolocation" at bounding box center [119, 149] width 144 height 29
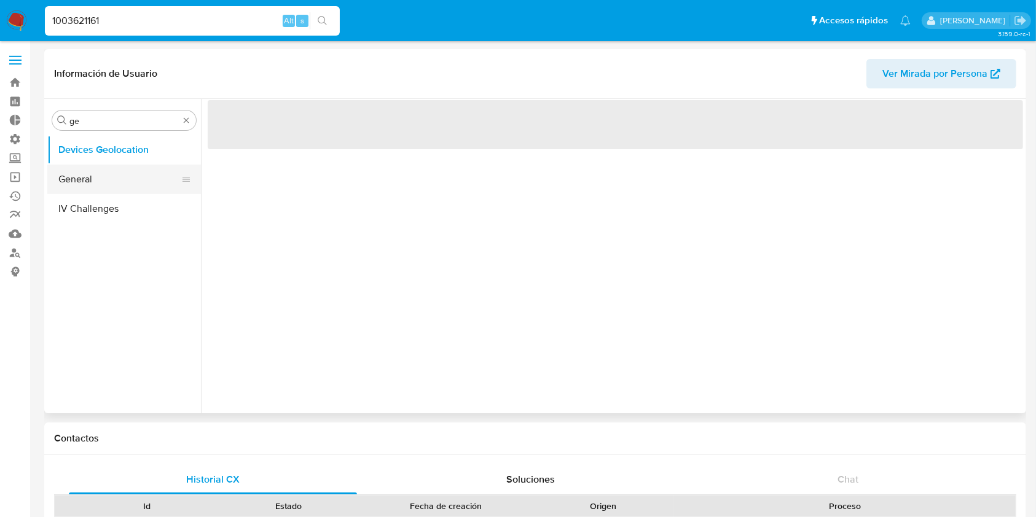
click at [100, 173] on button "General" at bounding box center [119, 179] width 144 height 29
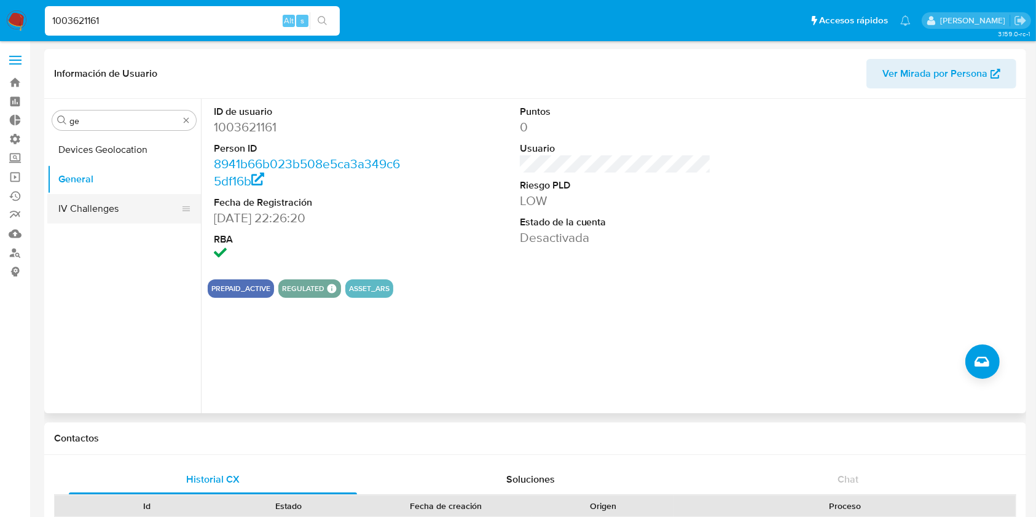
click at [108, 203] on button "IV Challenges" at bounding box center [119, 208] width 144 height 29
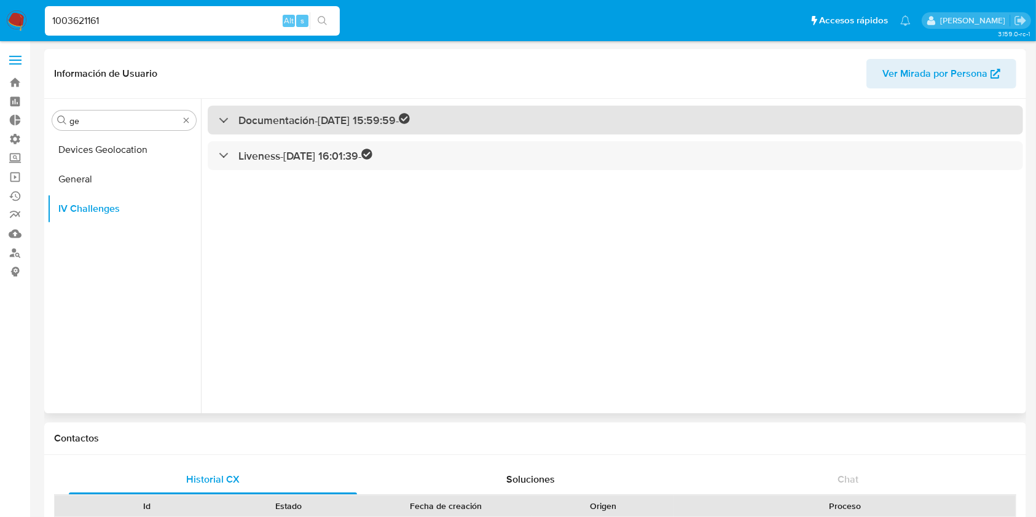
click at [292, 111] on div "Documentación - 31/12/2024 15:59:59 -" at bounding box center [615, 120] width 815 height 29
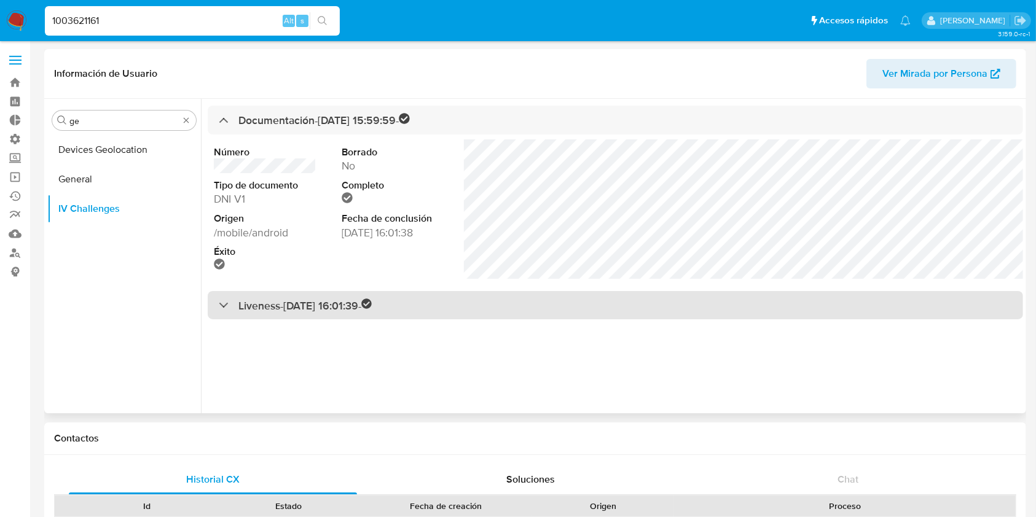
click at [361, 304] on h3 "Liveness - 31/12/2024 16:01:39 -" at bounding box center [305, 306] width 134 height 14
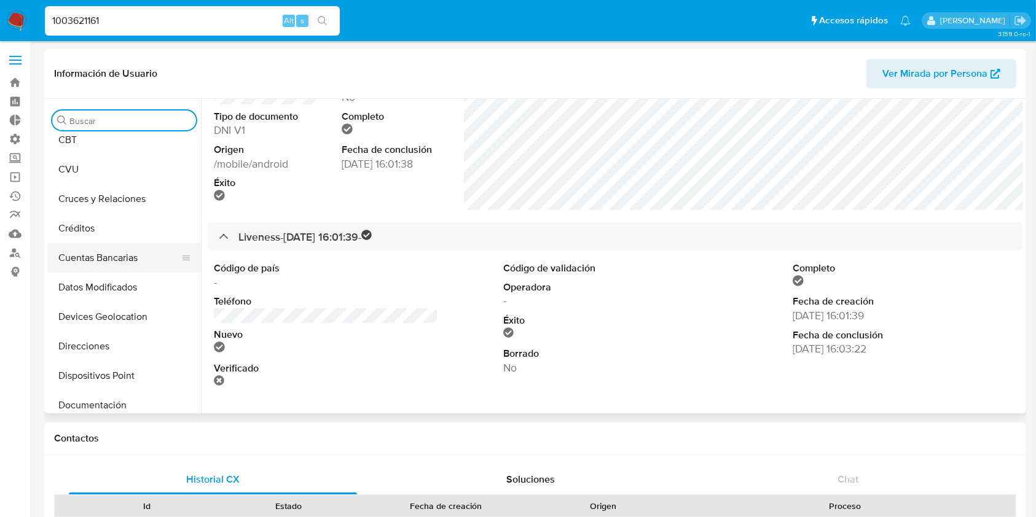
scroll to position [163, 0]
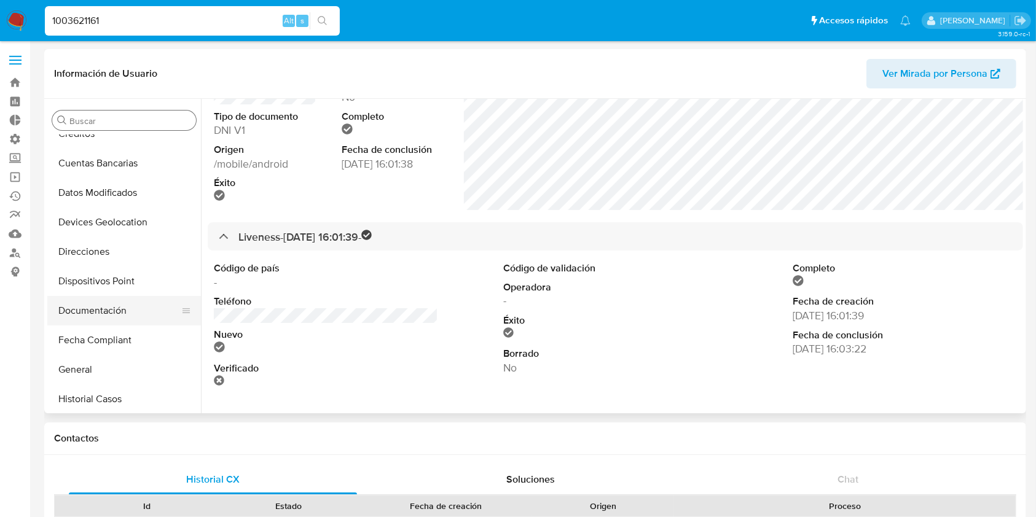
drag, startPoint x: 134, startPoint y: 312, endPoint x: 170, endPoint y: 310, distance: 35.7
click at [133, 312] on button "Documentación" at bounding box center [119, 310] width 144 height 29
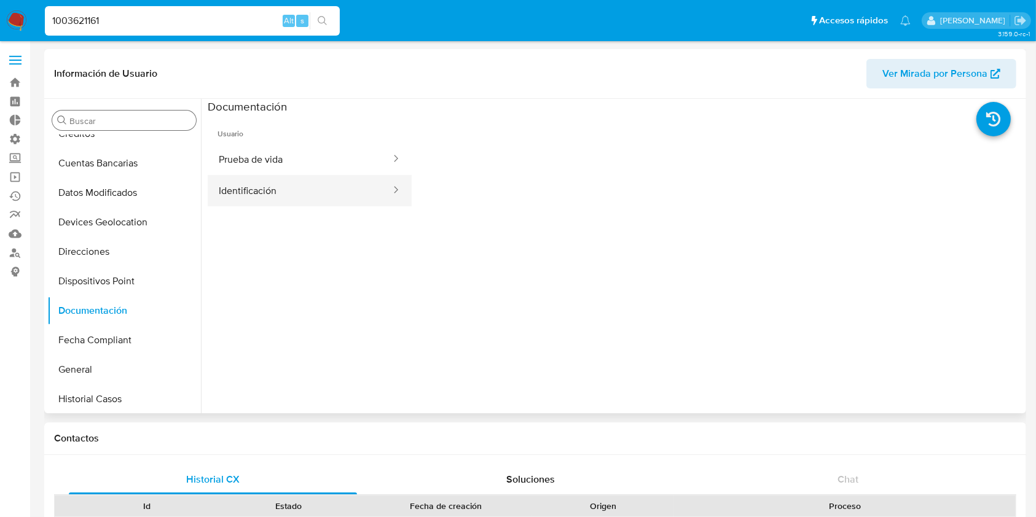
click at [323, 192] on button "Identificación" at bounding box center [300, 190] width 184 height 31
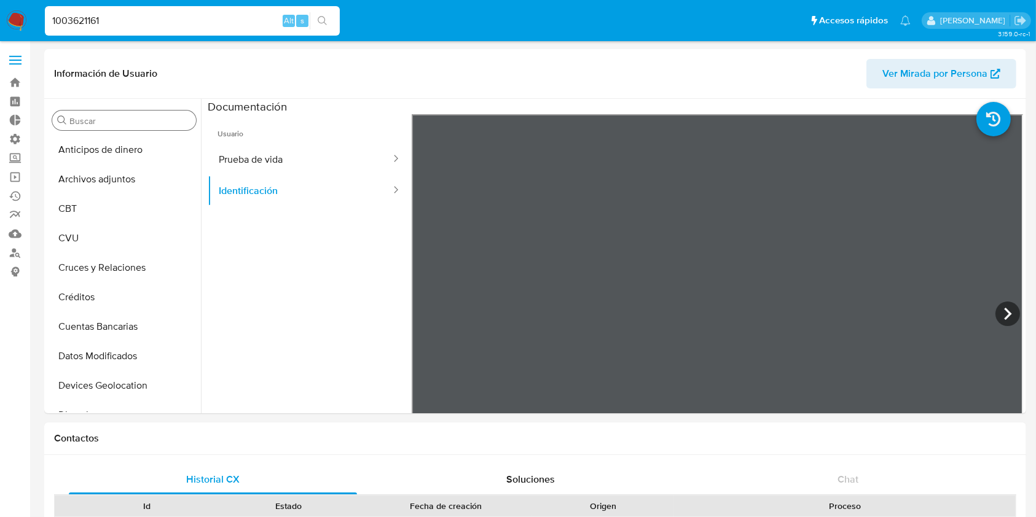
click at [117, 115] on div "Buscar" at bounding box center [124, 121] width 144 height 20
click at [116, 119] on input "Buscar" at bounding box center [130, 121] width 122 height 11
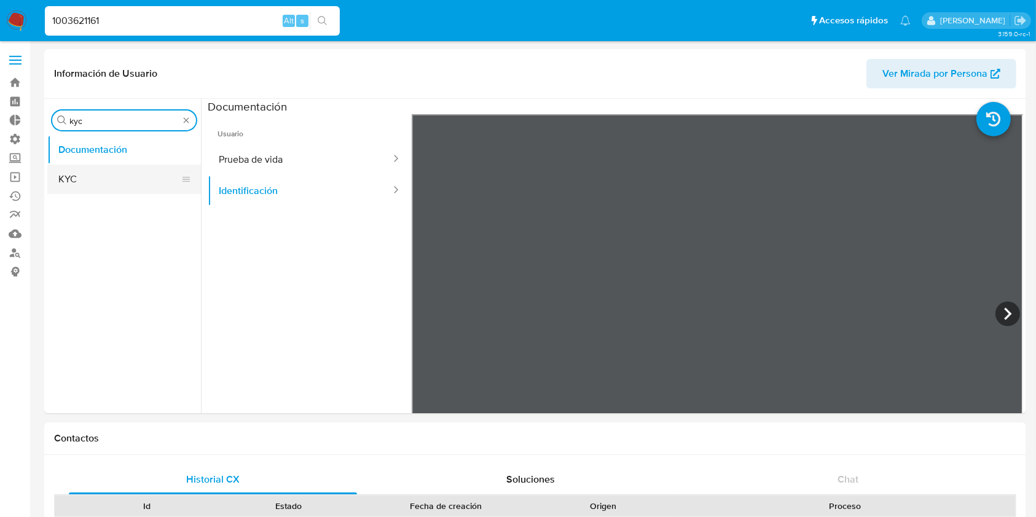
type input "kyc"
click at [80, 179] on button "KYC" at bounding box center [119, 179] width 144 height 29
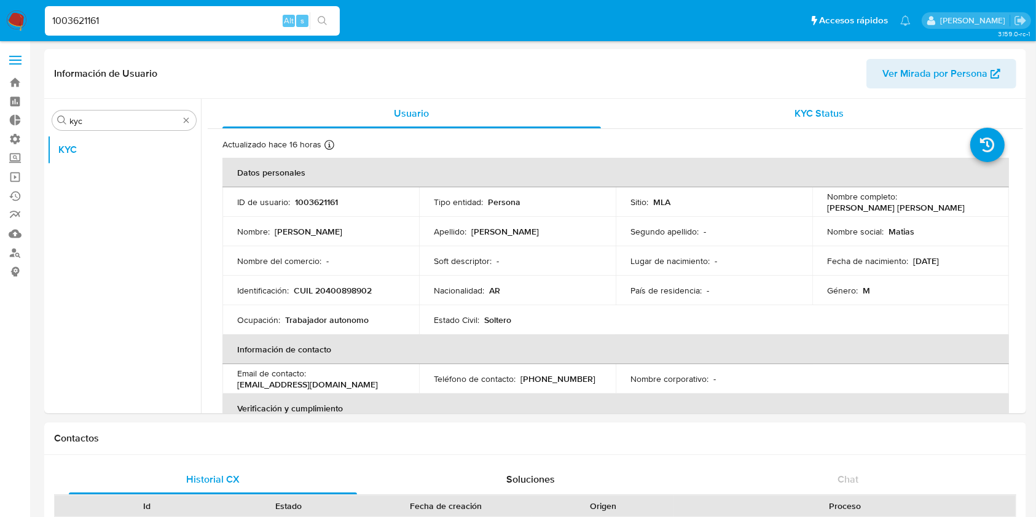
click at [812, 116] on span "KYC Status" at bounding box center [818, 113] width 49 height 14
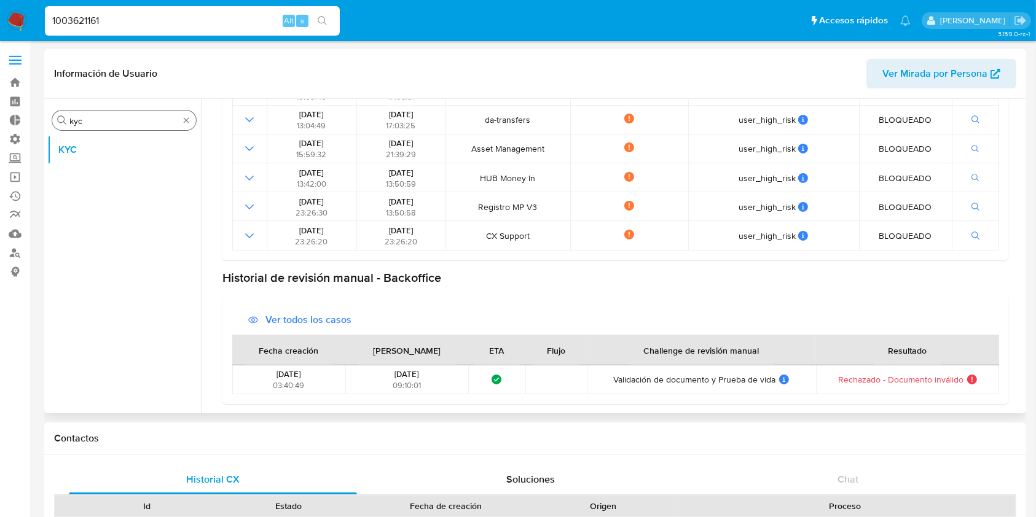
click at [185, 112] on div "Buscar kyc" at bounding box center [124, 121] width 144 height 20
type input "kyc"
click at [113, 157] on button "KYC" at bounding box center [119, 149] width 144 height 29
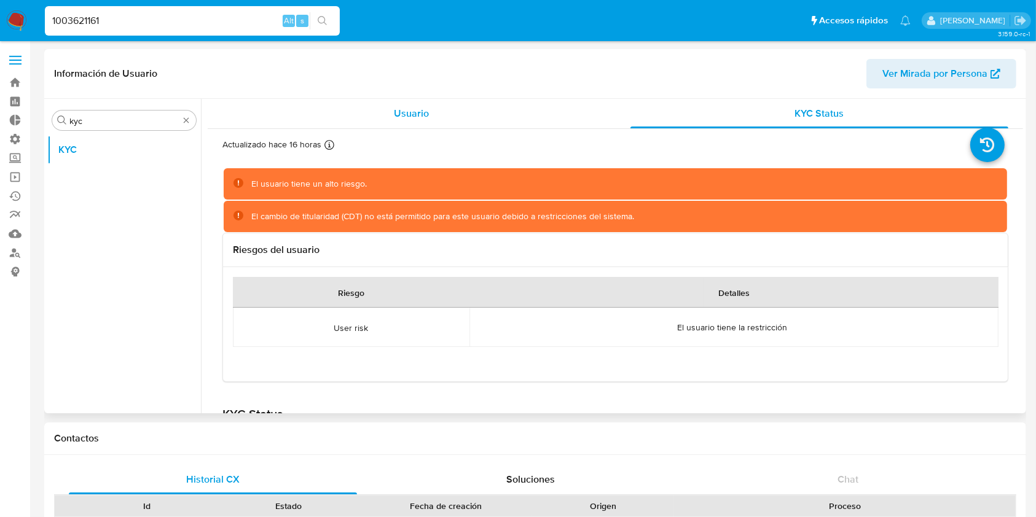
click at [378, 112] on div "Usuario" at bounding box center [411, 113] width 378 height 29
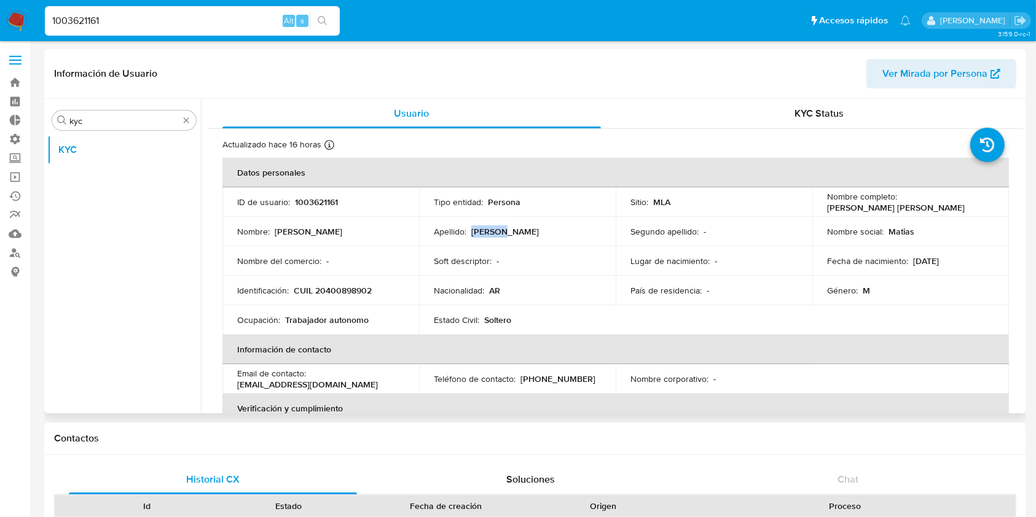
drag, startPoint x: 504, startPoint y: 232, endPoint x: 471, endPoint y: 233, distance: 33.2
click at [471, 233] on div "Apellido : Santana" at bounding box center [517, 231] width 167 height 11
copy p "Santana"
drag, startPoint x: 906, startPoint y: 260, endPoint x: 941, endPoint y: 262, distance: 35.1
click at [931, 262] on p "23/12/1996" at bounding box center [926, 261] width 26 height 11
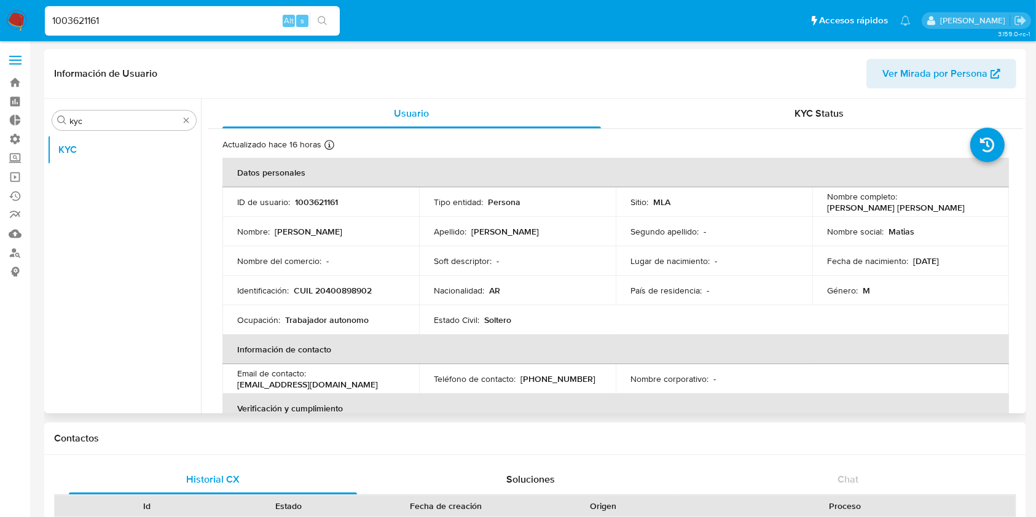
click at [958, 267] on td "Fecha de nacimiento : 23/12/1996" at bounding box center [910, 260] width 197 height 29
drag, startPoint x: 924, startPoint y: 264, endPoint x: 910, endPoint y: 266, distance: 14.3
click at [910, 266] on div "Fecha de nacimiento : 23/12/1996" at bounding box center [910, 261] width 167 height 11
drag, startPoint x: 386, startPoint y: 289, endPoint x: 317, endPoint y: 290, distance: 69.4
click at [317, 290] on div "Identificación : CUIL 20400898902" at bounding box center [320, 290] width 167 height 11
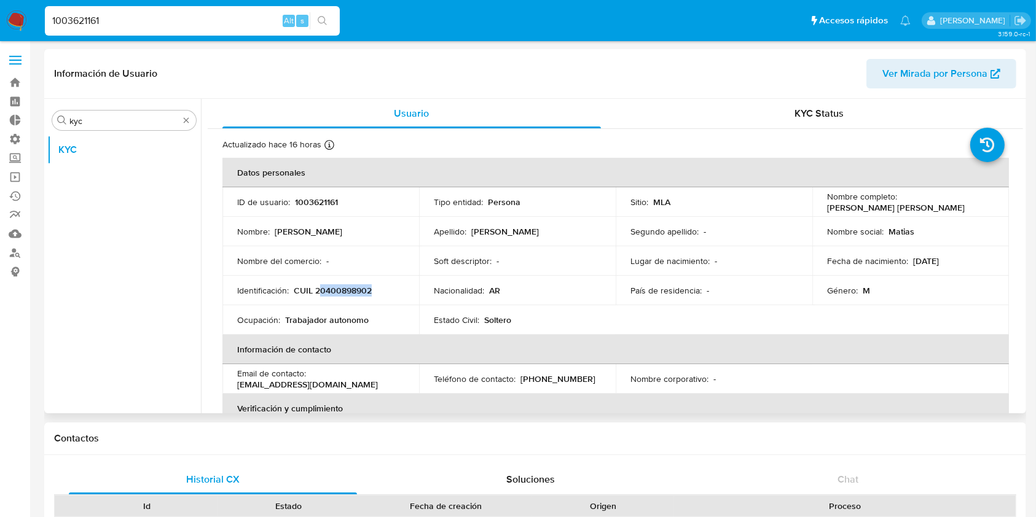
click at [317, 290] on p "CUIL 20400898902" at bounding box center [333, 290] width 78 height 11
click at [347, 299] on td "Identificación : CUIL 20400898902" at bounding box center [320, 290] width 197 height 29
drag, startPoint x: 378, startPoint y: 290, endPoint x: 316, endPoint y: 293, distance: 62.7
click at [316, 293] on div "Identificación : CUIL 20400898902" at bounding box center [320, 290] width 167 height 11
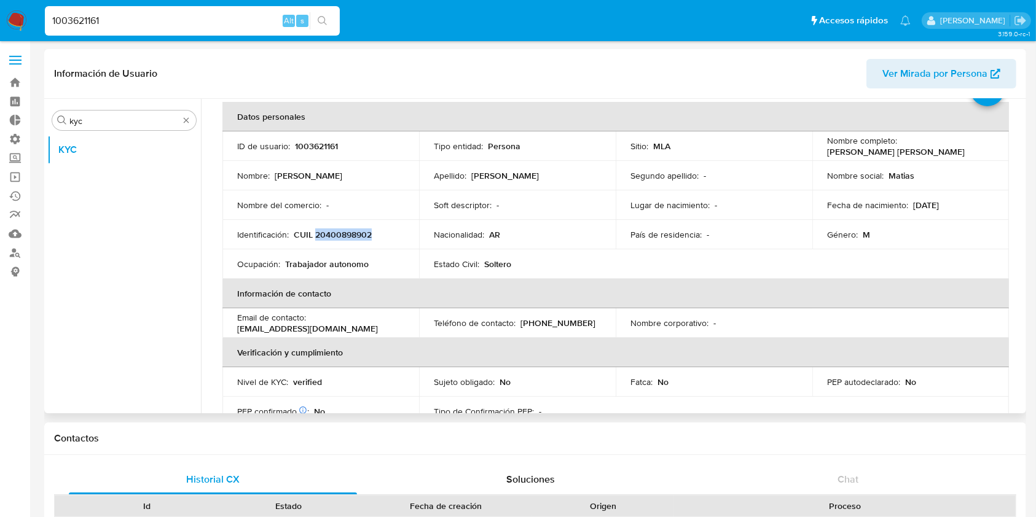
scroll to position [82, 0]
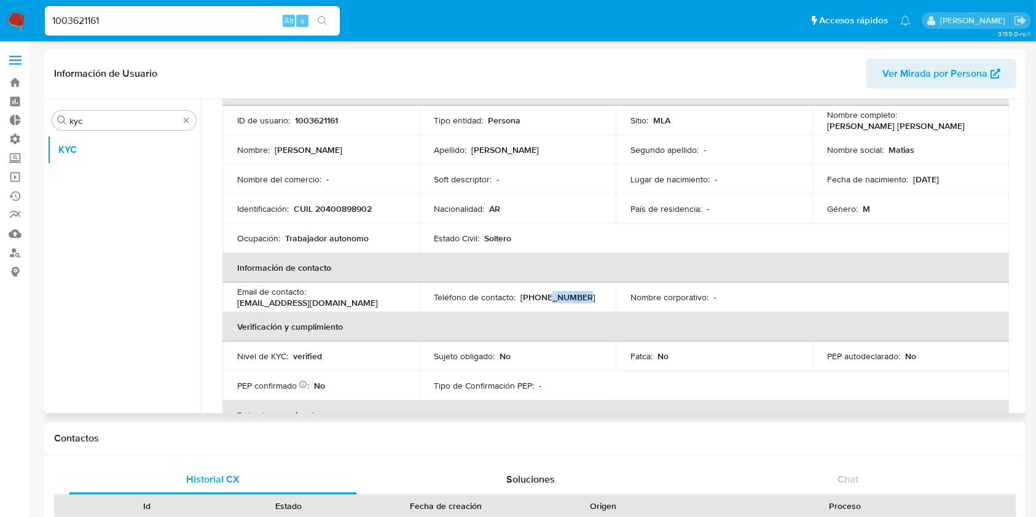
drag, startPoint x: 578, startPoint y: 296, endPoint x: 542, endPoint y: 298, distance: 35.7
click at [542, 298] on div "Teléfono de contacto : (294) 4664279" at bounding box center [517, 297] width 167 height 11
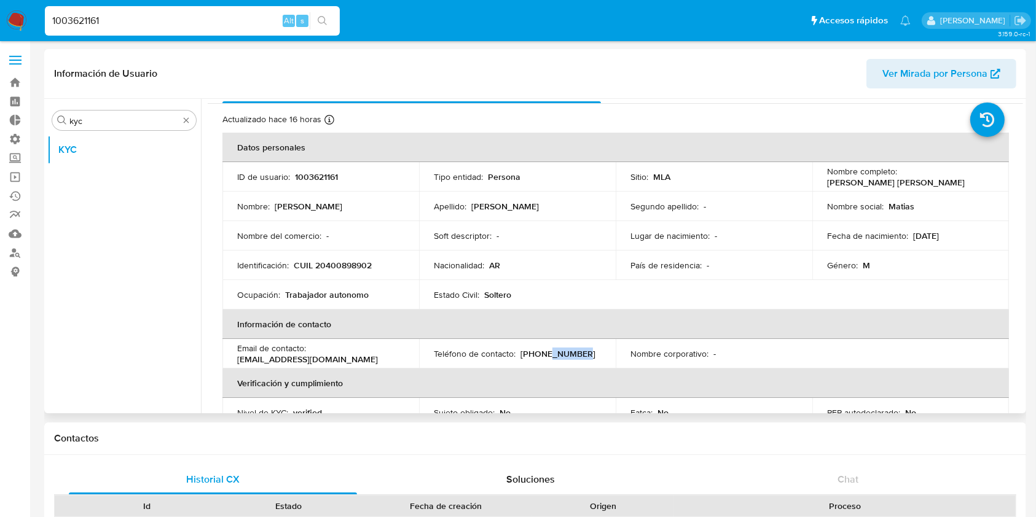
scroll to position [0, 0]
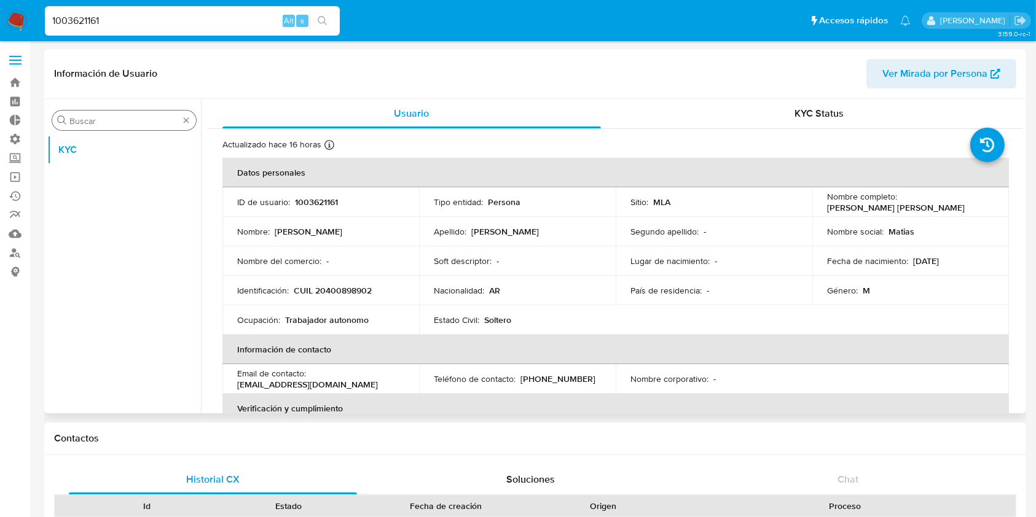
drag, startPoint x: 180, startPoint y: 120, endPoint x: 187, endPoint y: 121, distance: 6.8
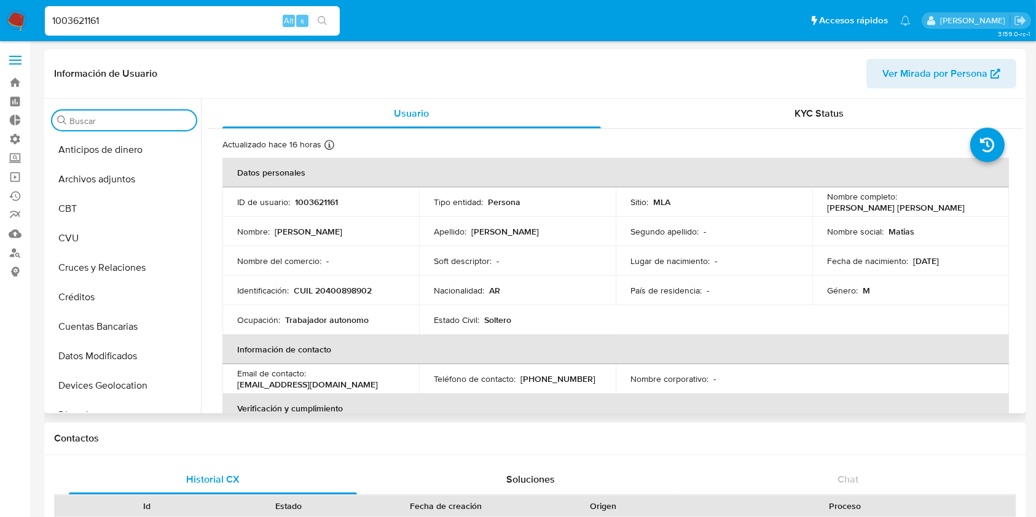
click at [187, 121] on input "Buscar" at bounding box center [130, 121] width 122 height 11
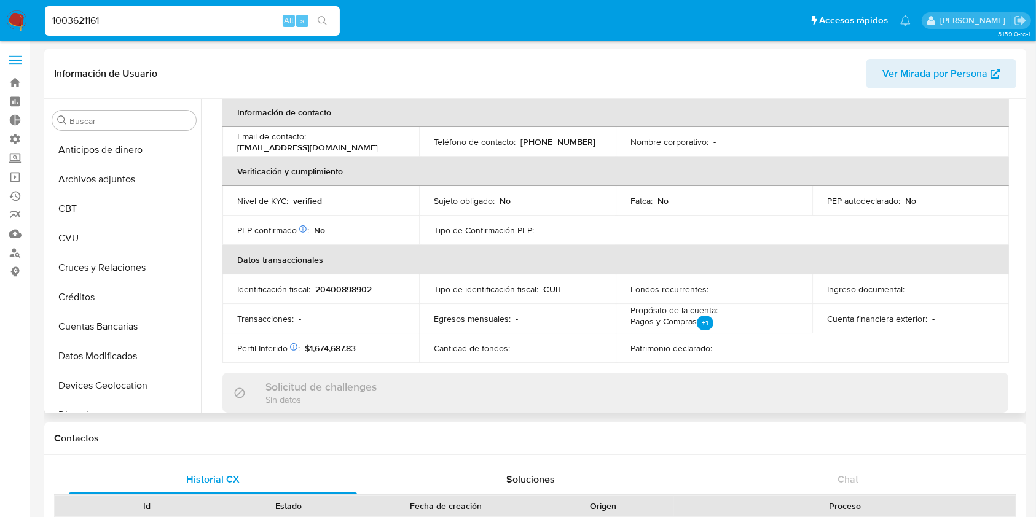
scroll to position [155, 0]
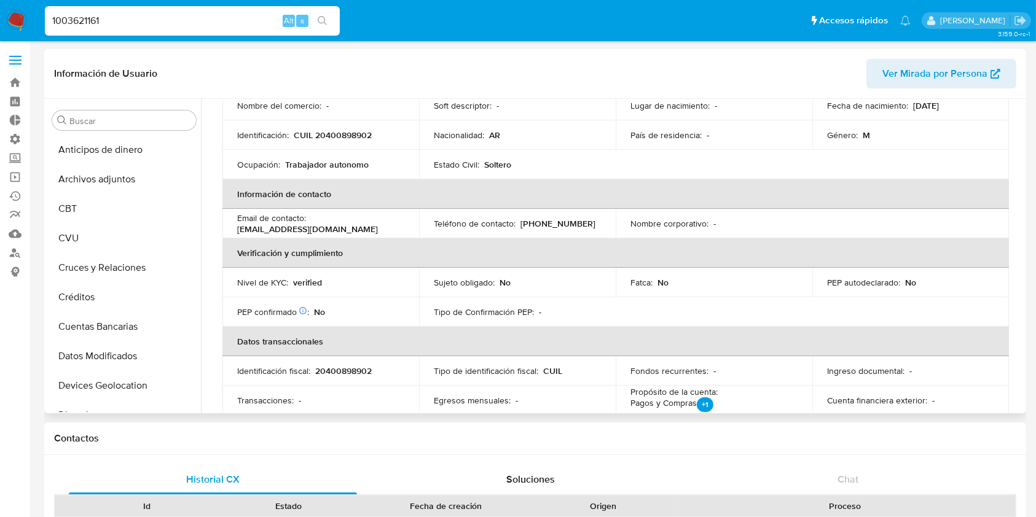
drag, startPoint x: 394, startPoint y: 223, endPoint x: 368, endPoint y: 226, distance: 26.0
click at [368, 226] on div "Email de contacto : matiasdanielsantana@gmail.com" at bounding box center [320, 224] width 167 height 22
drag, startPoint x: 568, startPoint y: 222, endPoint x: 540, endPoint y: 224, distance: 28.3
click at [540, 224] on div "Teléfono de contacto : (294) 4664279" at bounding box center [517, 223] width 167 height 11
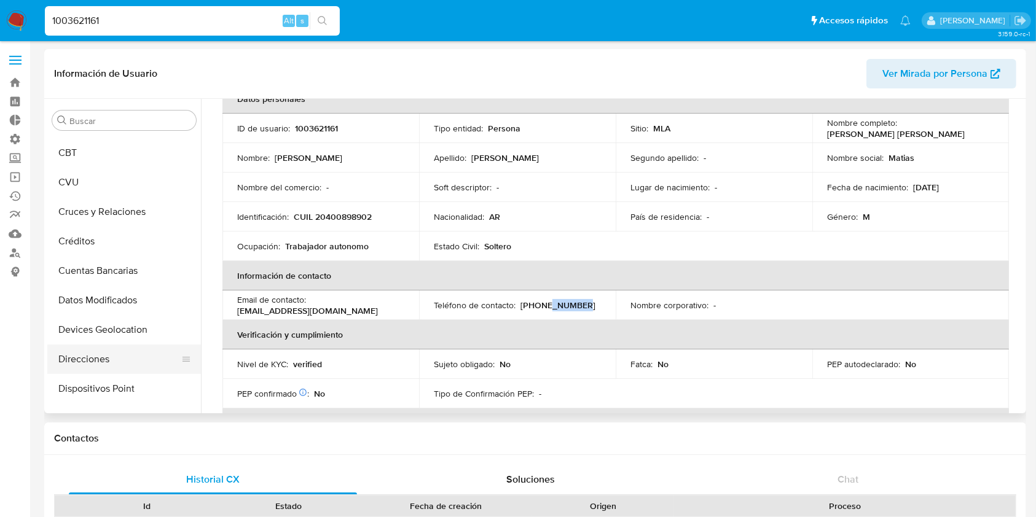
scroll to position [82, 0]
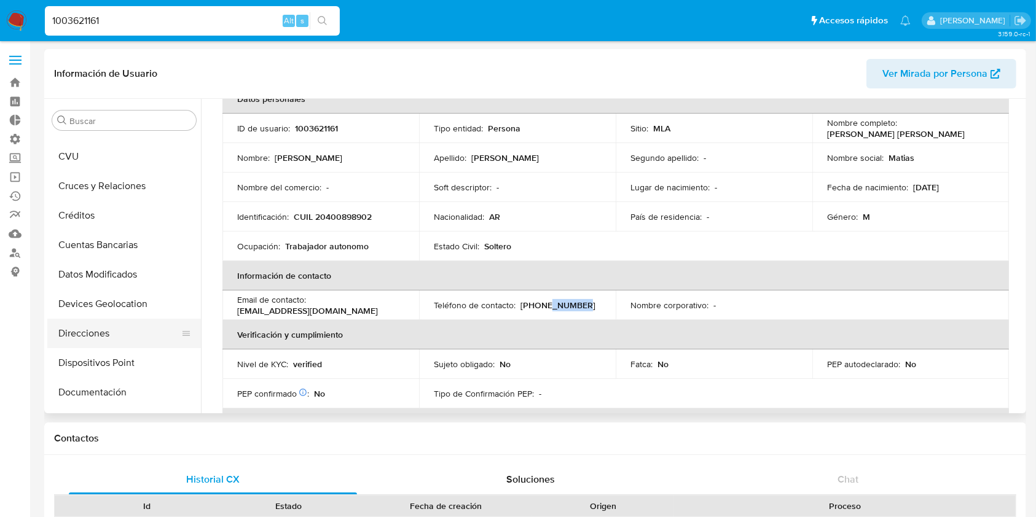
click at [101, 332] on button "Direcciones" at bounding box center [119, 333] width 144 height 29
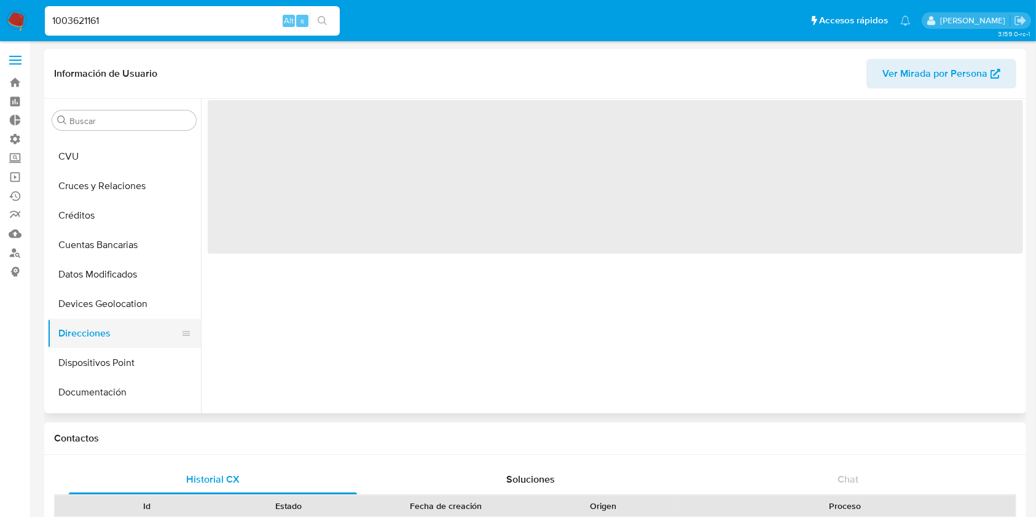
scroll to position [0, 0]
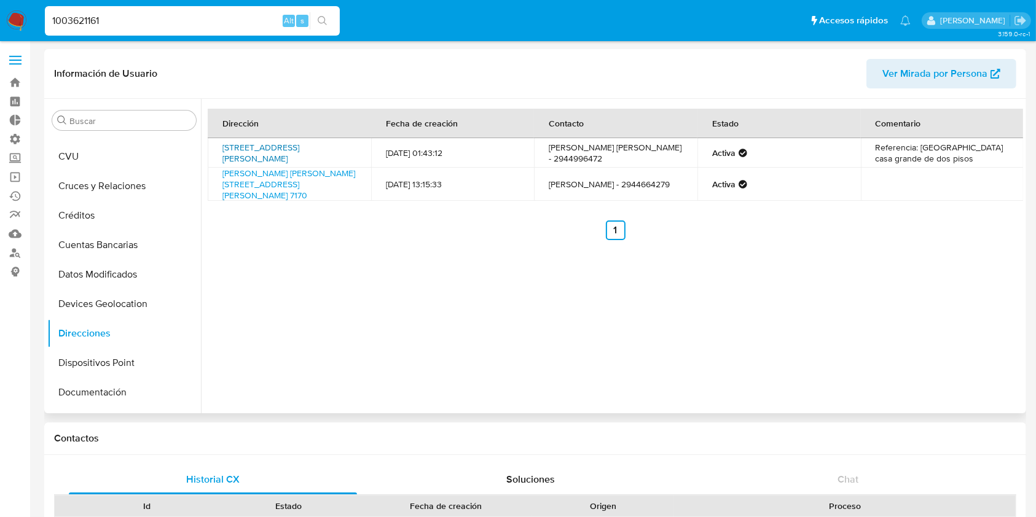
drag, startPoint x: 334, startPoint y: 155, endPoint x: 222, endPoint y: 152, distance: 111.9
click at [222, 152] on td "Cabo Campos 73, Bariloche, Río Negro, 8400, Argentina 73" at bounding box center [289, 152] width 163 height 29
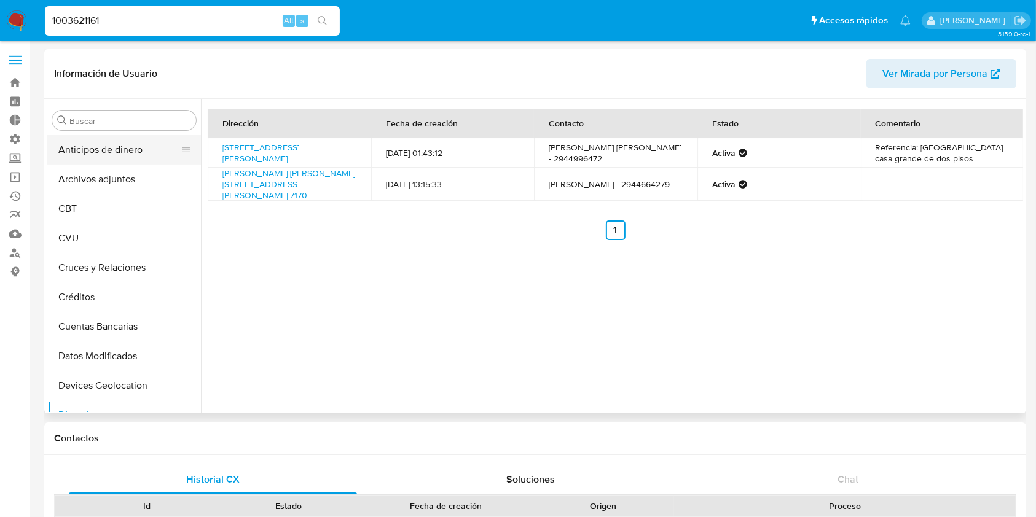
click at [141, 163] on button "Anticipos de dinero" at bounding box center [119, 149] width 144 height 29
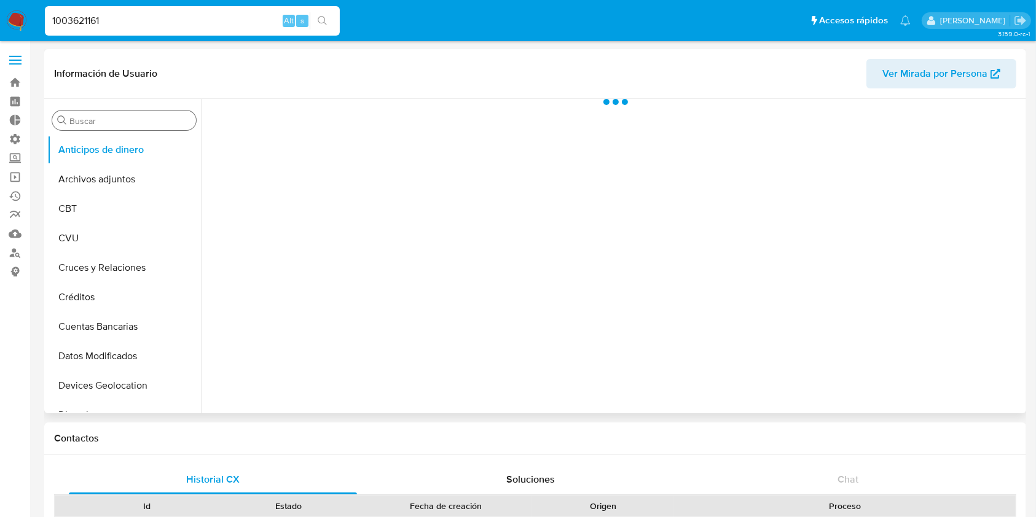
click at [109, 120] on input "Buscar" at bounding box center [130, 121] width 122 height 11
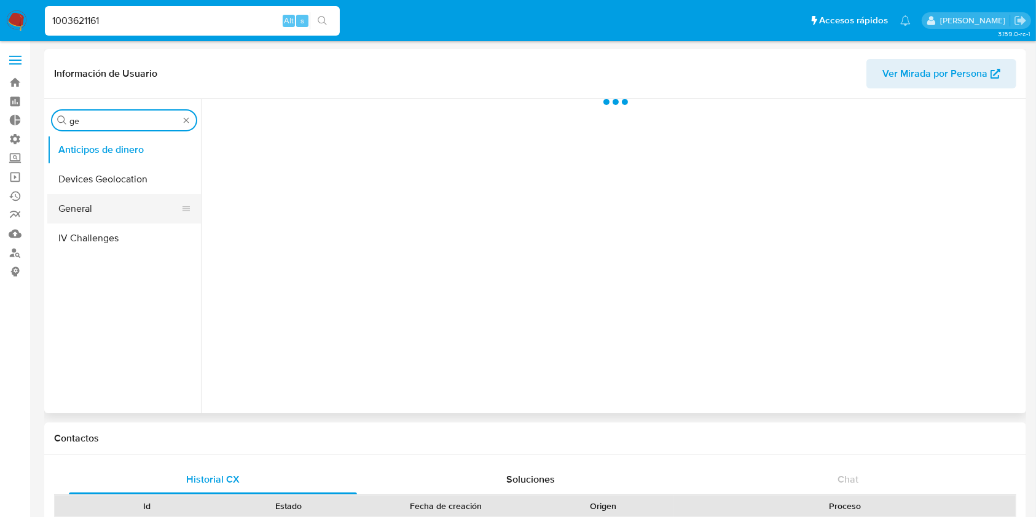
type input "ge"
click at [93, 205] on button "General" at bounding box center [119, 208] width 144 height 29
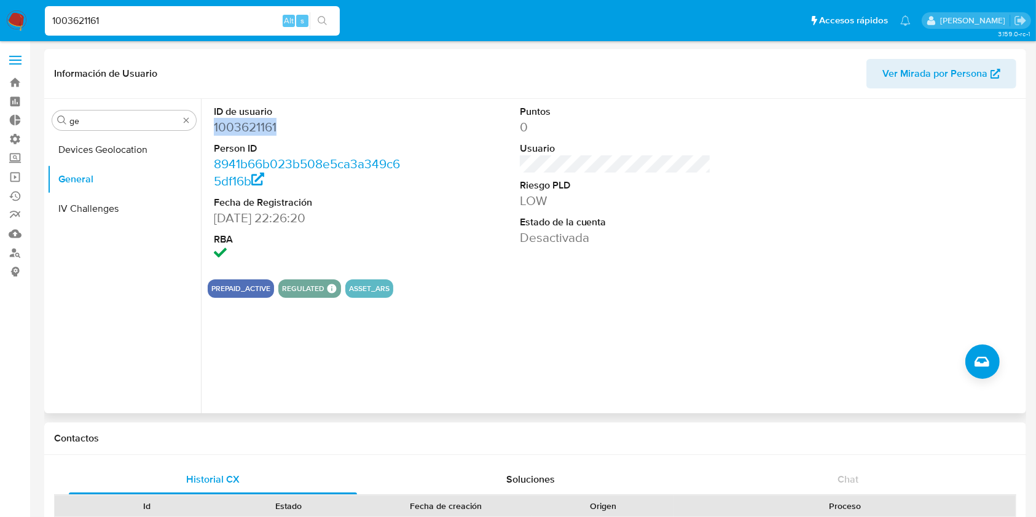
drag, startPoint x: 284, startPoint y: 127, endPoint x: 212, endPoint y: 130, distance: 71.9
click at [212, 130] on div "ID de usuario 1003621161 Person ID 8941b66b023b508e5ca3a349c65df16b Fecha de Re…" at bounding box center [310, 184] width 204 height 171
click at [15, 251] on link "Buscador de personas" at bounding box center [73, 252] width 146 height 19
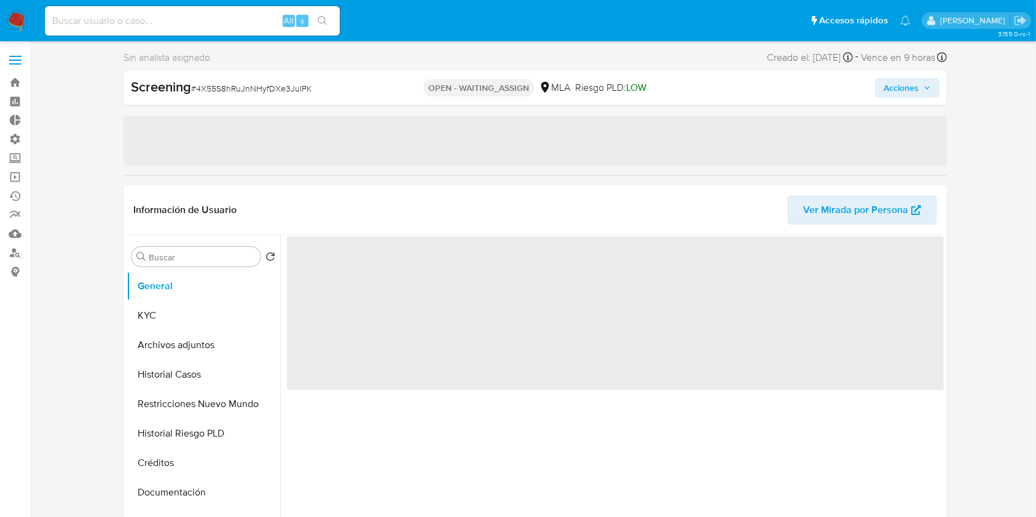
select select "10"
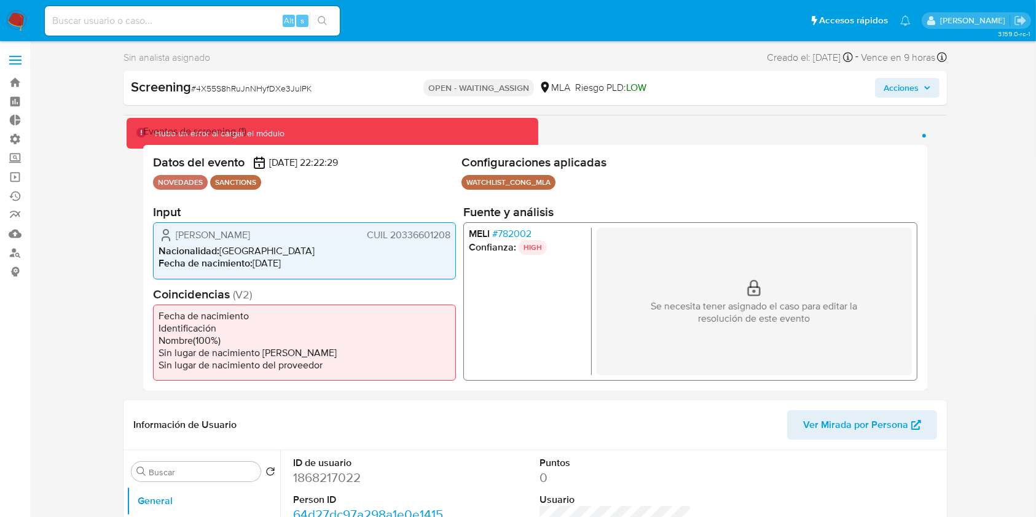
scroll to position [327, 0]
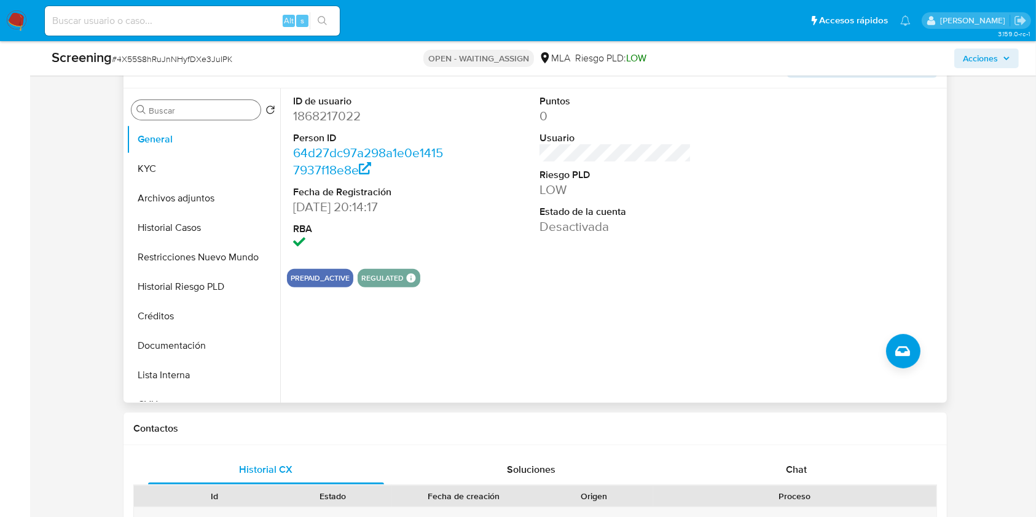
click at [192, 114] on input "Buscar" at bounding box center [202, 110] width 107 height 11
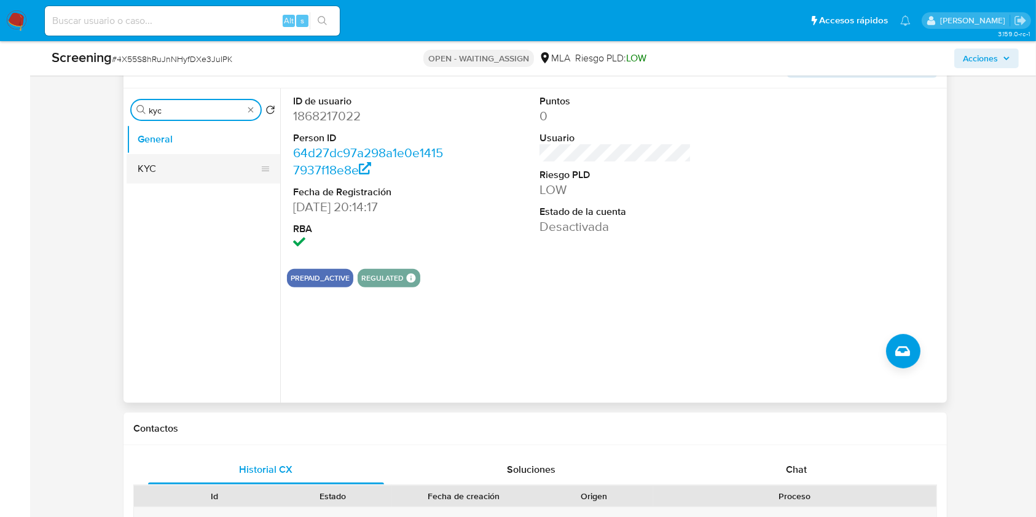
type input "kyc"
click at [193, 170] on button "KYC" at bounding box center [199, 168] width 144 height 29
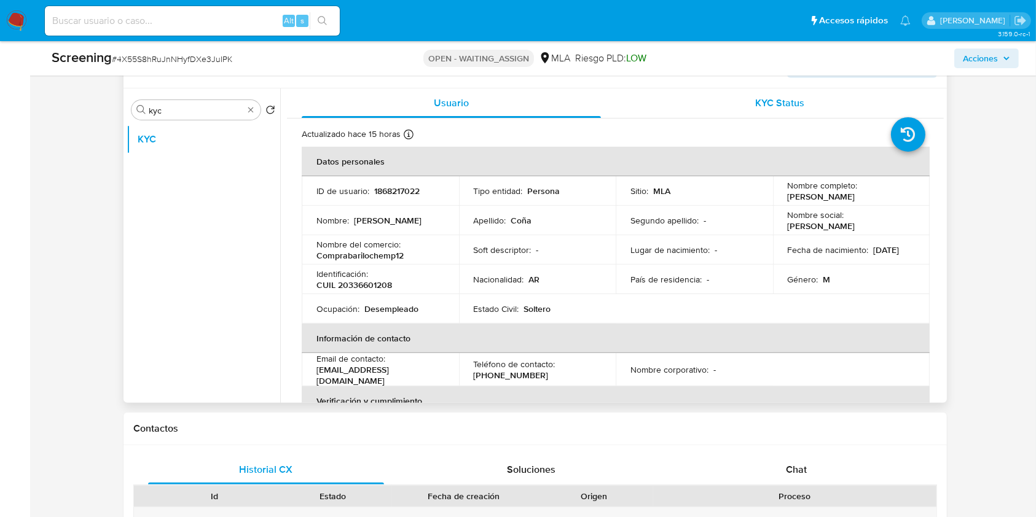
click at [761, 106] on span "KYC Status" at bounding box center [779, 103] width 49 height 14
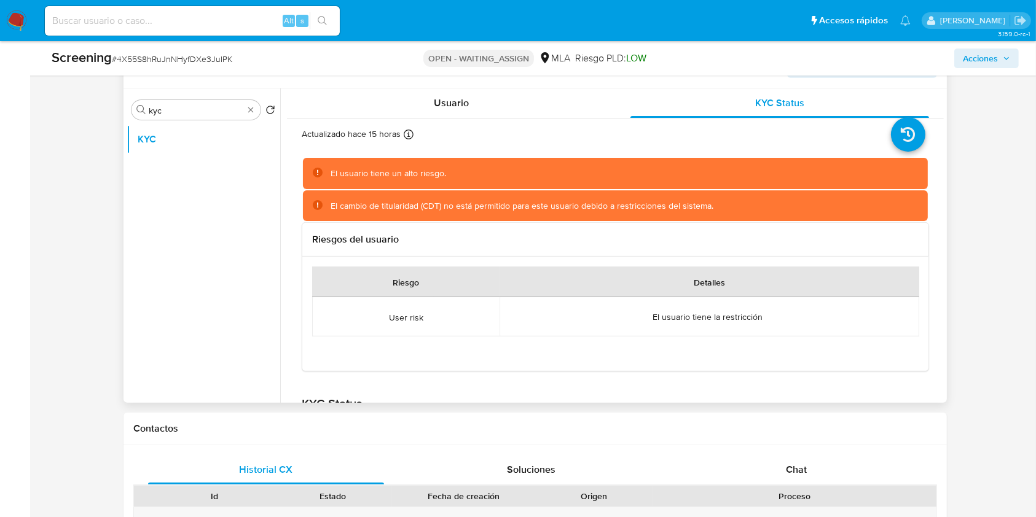
scroll to position [163, 0]
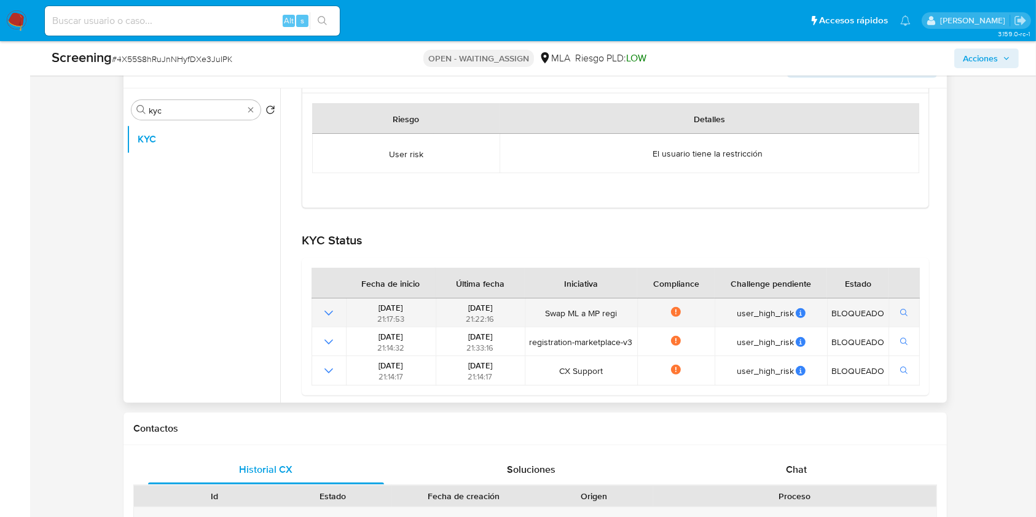
drag, startPoint x: 421, startPoint y: 347, endPoint x: 356, endPoint y: 307, distance: 76.6
click at [356, 307] on tbody "16/10/2024 21:17:53 16/10/2024 21:22:16 Swap ML a MP regi Not compliance user_h…" at bounding box center [615, 342] width 608 height 87
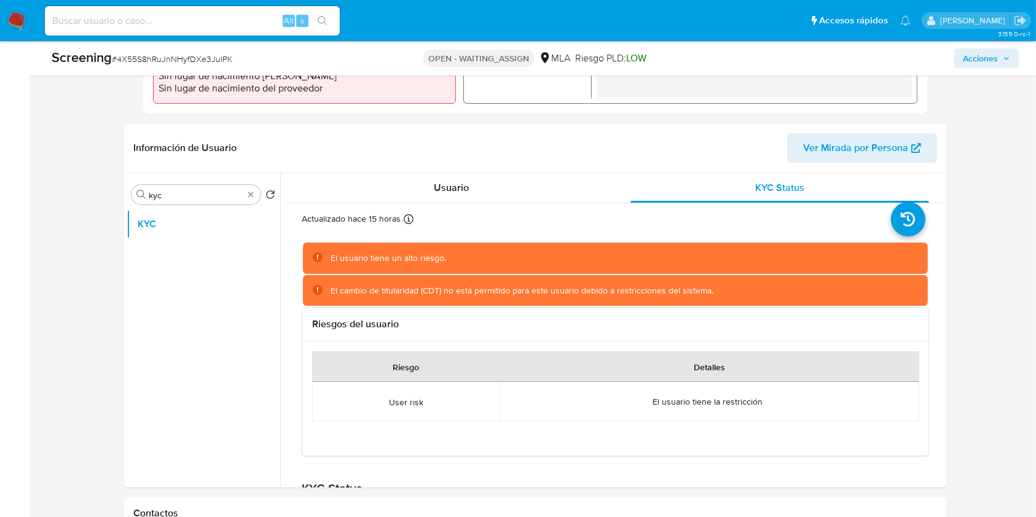
scroll to position [246, 0]
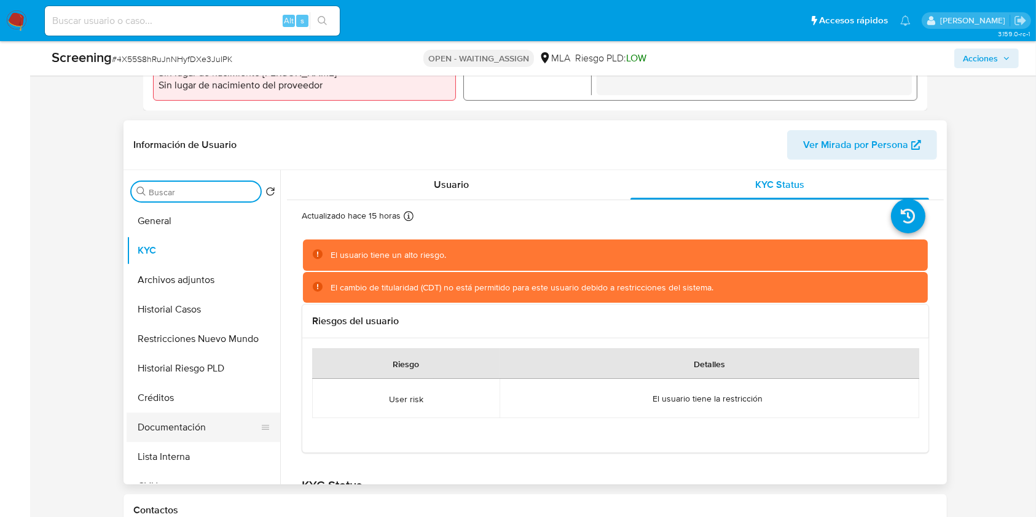
click at [205, 438] on button "Documentación" at bounding box center [199, 427] width 144 height 29
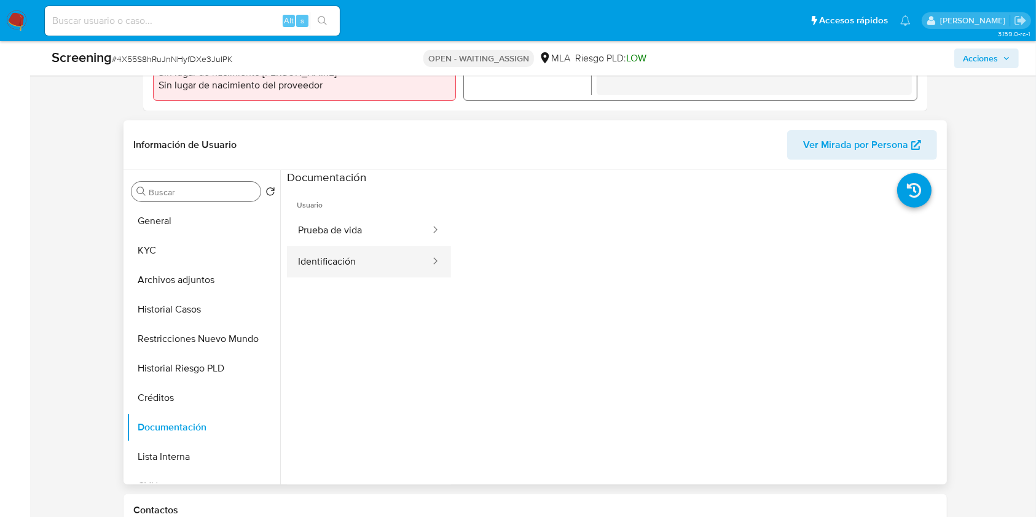
click at [362, 271] on button "Identificación" at bounding box center [359, 261] width 144 height 31
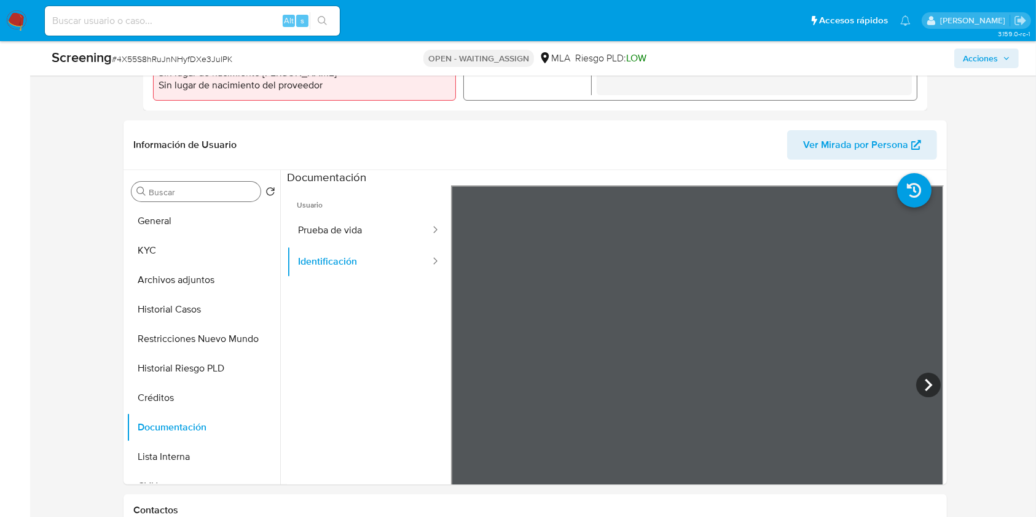
click at [192, 189] on input "Buscar" at bounding box center [202, 192] width 107 height 11
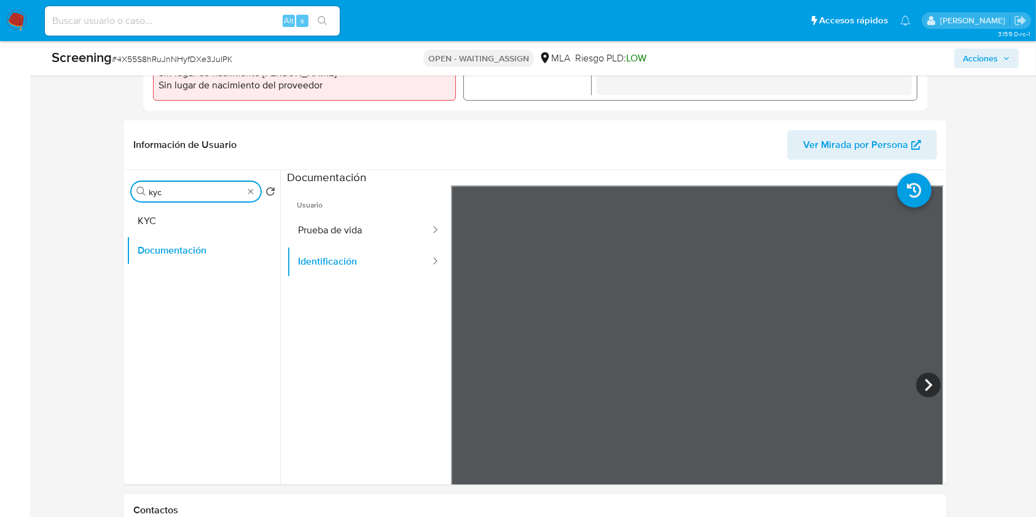
type input "kyc"
click at [187, 204] on div "Buscar kyc Volver al orden por defecto KYC Documentación" at bounding box center [204, 328] width 154 height 313
click at [185, 219] on button "KYC" at bounding box center [199, 220] width 144 height 29
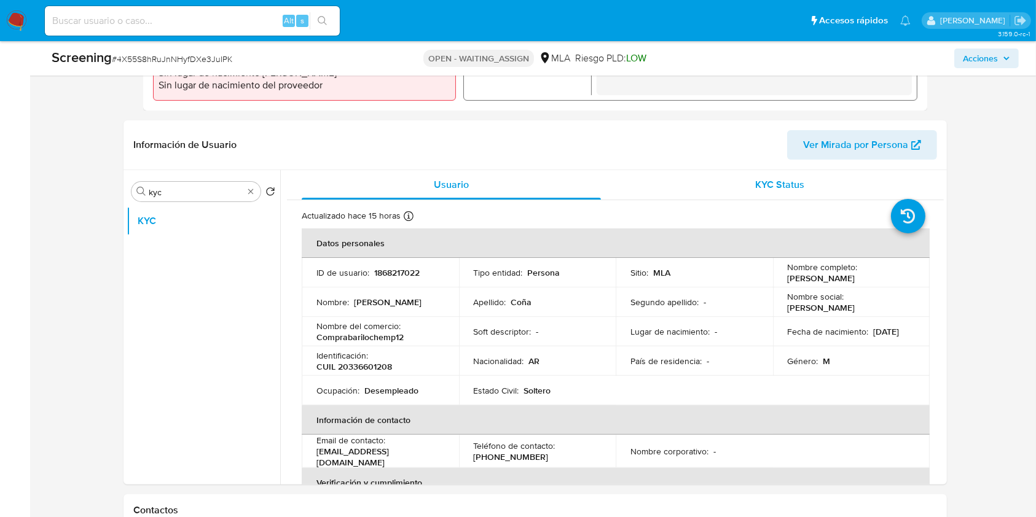
click at [755, 180] on span "KYC Status" at bounding box center [779, 185] width 49 height 14
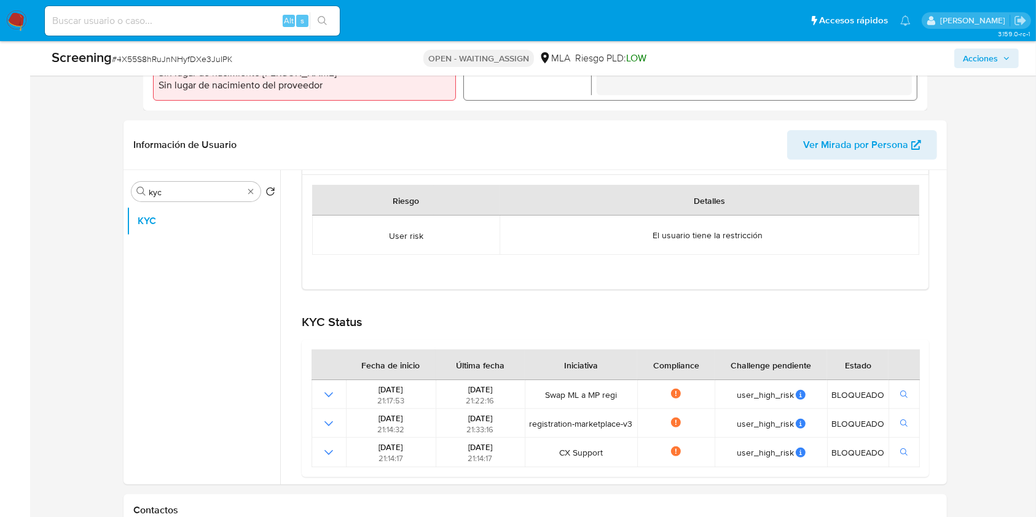
scroll to position [165, 0]
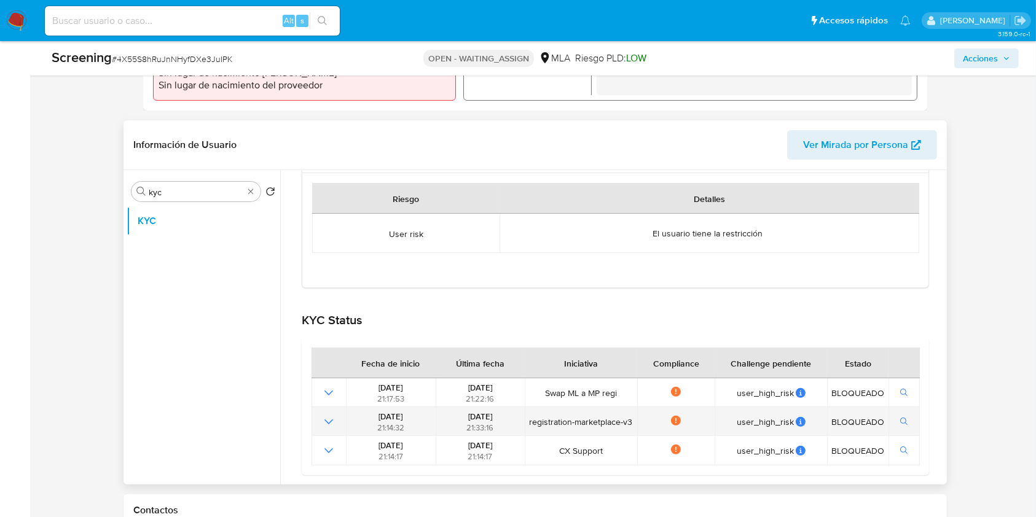
drag, startPoint x: 443, startPoint y: 431, endPoint x: 356, endPoint y: 430, distance: 86.6
click at [356, 430] on tr "20/06/2024 21:14:32 20/06/2024 21:33:16 registration-marketplace-v3 Not complia…" at bounding box center [615, 421] width 608 height 29
drag, startPoint x: 595, startPoint y: 426, endPoint x: 565, endPoint y: 426, distance: 30.1
click at [565, 426] on tr "20/06/2024 21:14:32 20/06/2024 21:33:16 registration-marketplace-v3 Not complia…" at bounding box center [615, 421] width 608 height 29
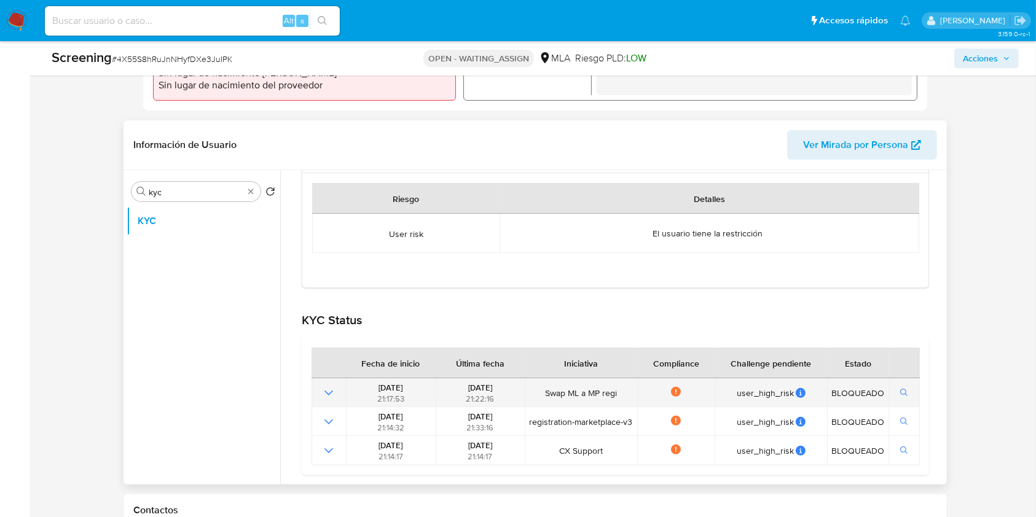
drag, startPoint x: 573, startPoint y: 399, endPoint x: 406, endPoint y: 399, distance: 167.1
click at [406, 399] on tr "16/10/2024 21:17:53 16/10/2024 21:22:16 Swap ML a MP regi Not compliance user_h…" at bounding box center [615, 392] width 608 height 29
click at [608, 398] on td "Swap ML a MP regi" at bounding box center [581, 392] width 112 height 29
click at [625, 394] on span "Swap ML a MP regi" at bounding box center [581, 393] width 104 height 11
click at [324, 391] on icon "Mostrar operación" at bounding box center [328, 393] width 15 height 15
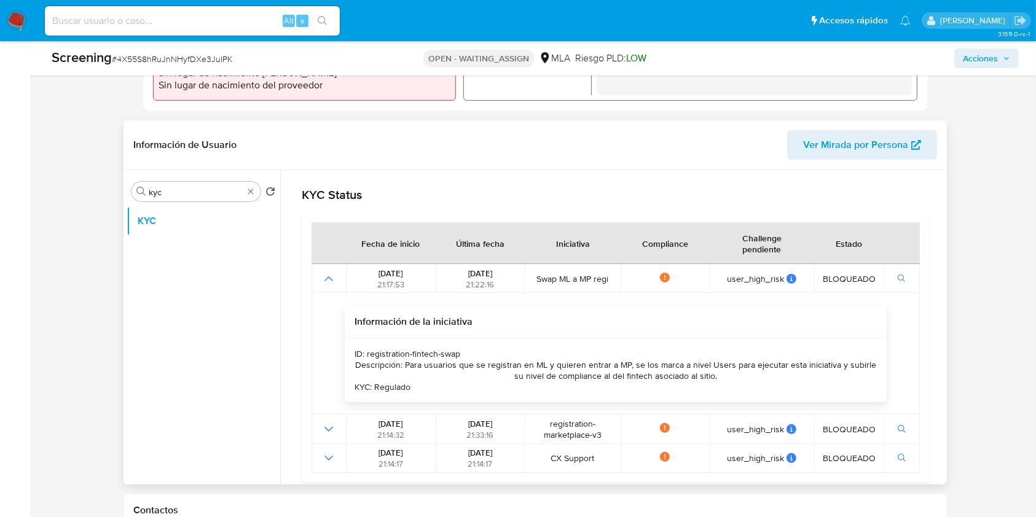
scroll to position [299, 0]
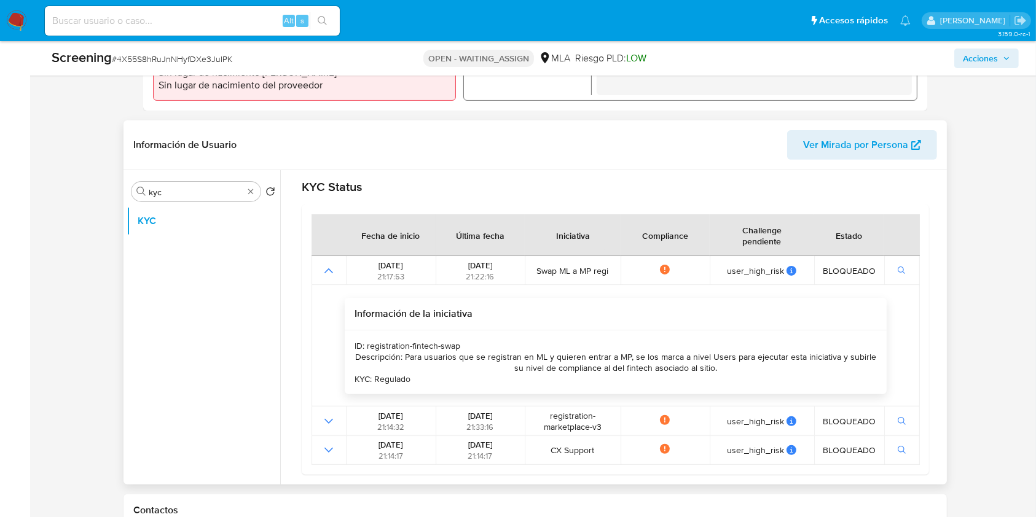
drag, startPoint x: 746, startPoint y: 355, endPoint x: 855, endPoint y: 362, distance: 109.0
click at [855, 362] on div "Descripción: Para usuarios que se registran en ML y quieren entrar a MP, se los…" at bounding box center [615, 362] width 522 height 22
click at [778, 376] on div "ID: registration-fintech-swap Descripción: Para usuarios que se registran en ML…" at bounding box center [615, 363] width 541 height 64
click at [266, 192] on icon "Volver al orden por defecto" at bounding box center [270, 191] width 8 height 8
click at [259, 187] on div "Buscar kyc" at bounding box center [203, 192] width 144 height 20
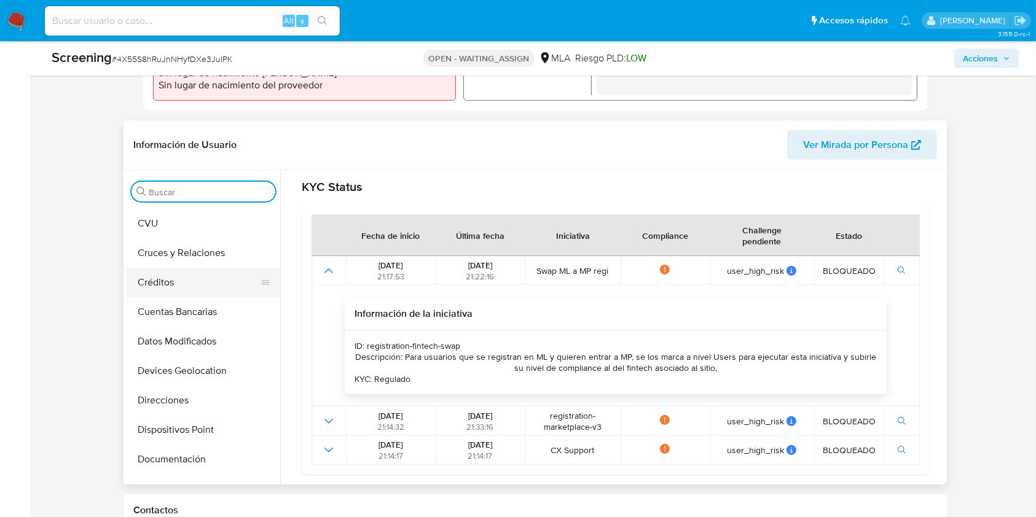
scroll to position [163, 0]
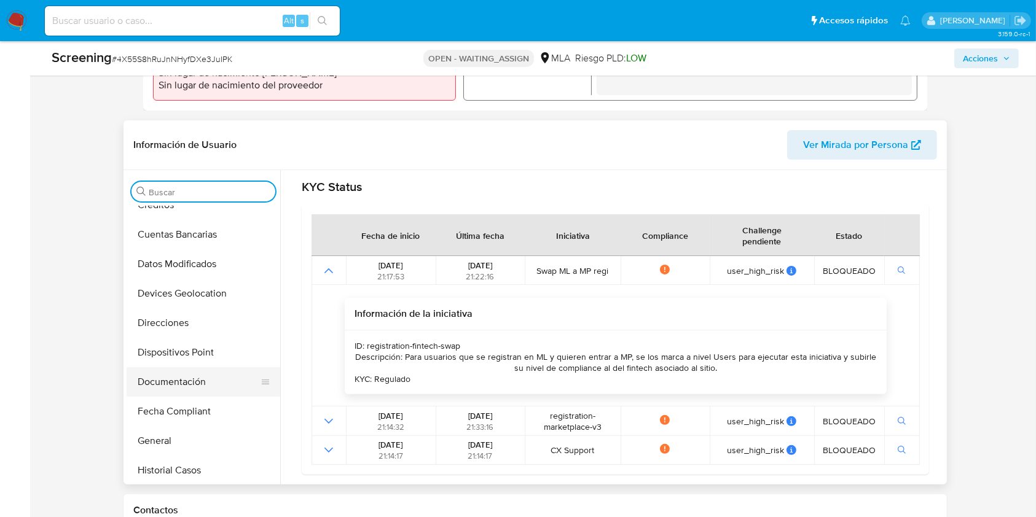
click at [210, 382] on button "Documentación" at bounding box center [199, 381] width 144 height 29
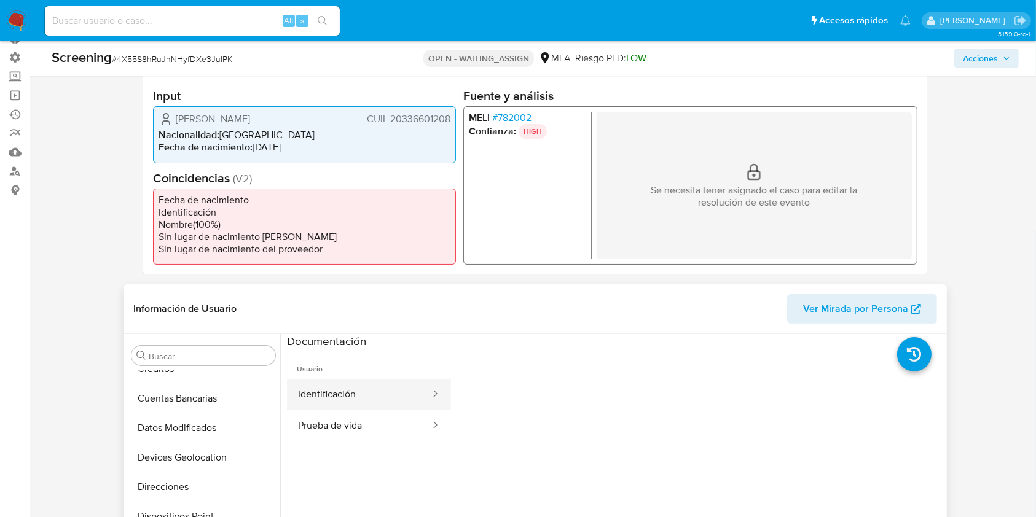
click at [383, 386] on button "Identificación" at bounding box center [359, 394] width 144 height 31
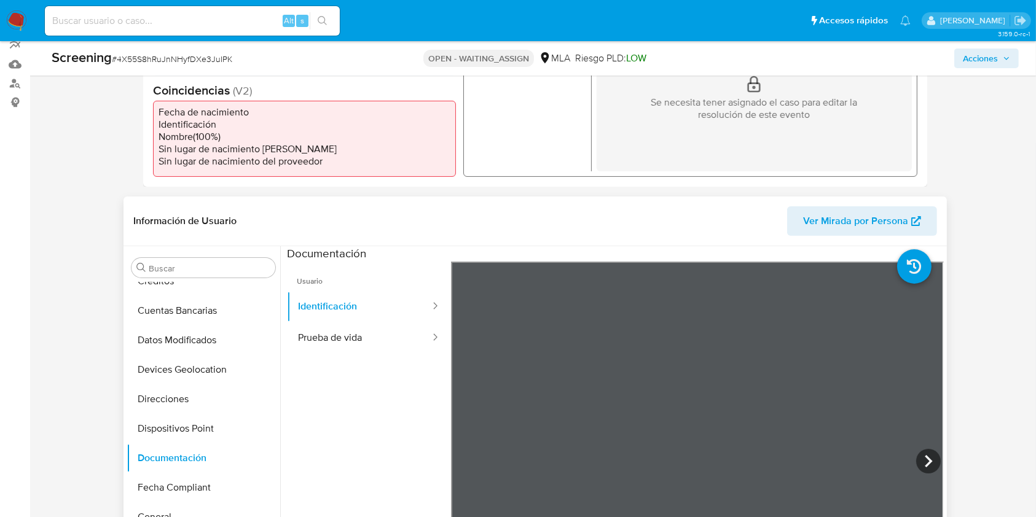
scroll to position [327, 0]
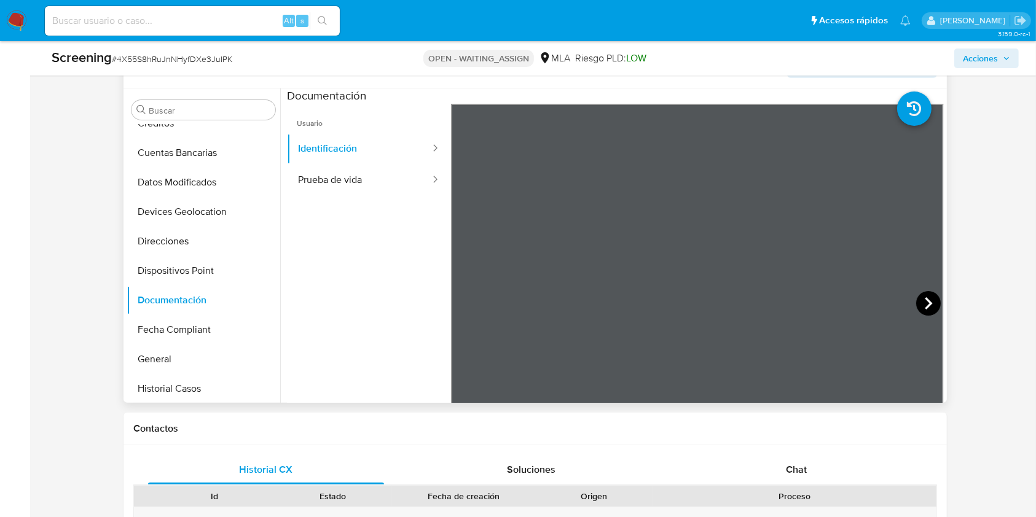
click at [917, 299] on icon at bounding box center [928, 303] width 25 height 25
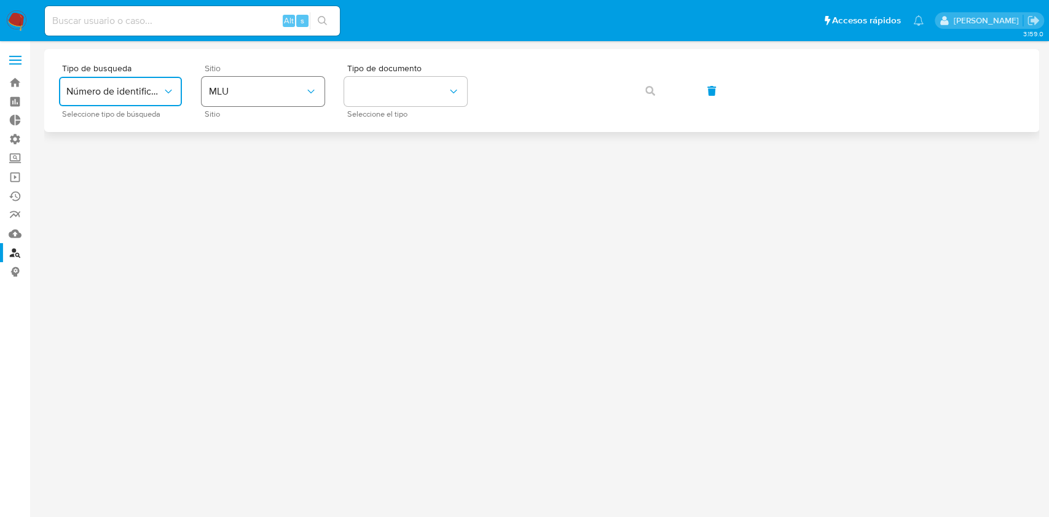
drag, startPoint x: 139, startPoint y: 101, endPoint x: 204, endPoint y: 103, distance: 65.1
click at [138, 101] on button "Número de identificación" at bounding box center [120, 91] width 123 height 29
click at [265, 102] on button "MLU" at bounding box center [263, 91] width 123 height 29
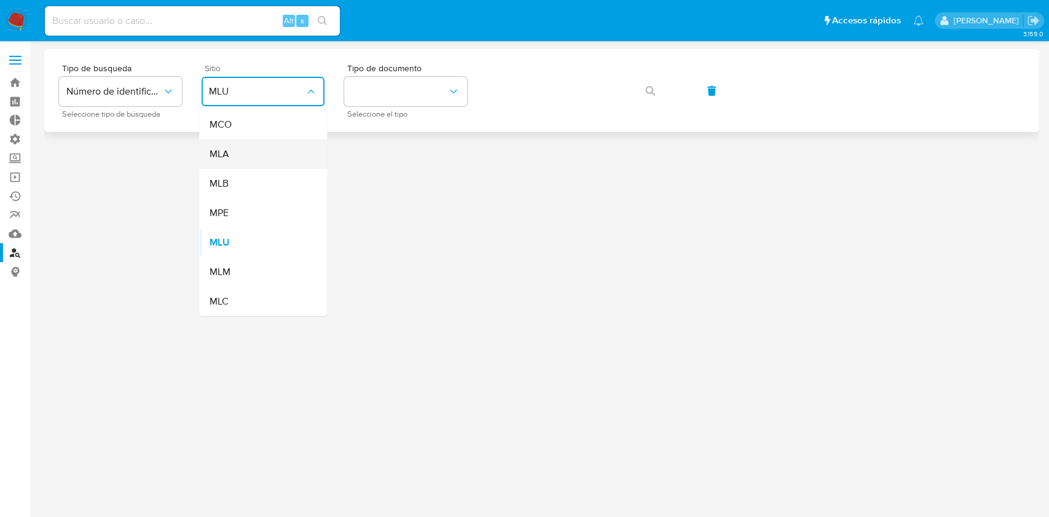
click at [249, 154] on div "MLA" at bounding box center [259, 153] width 101 height 29
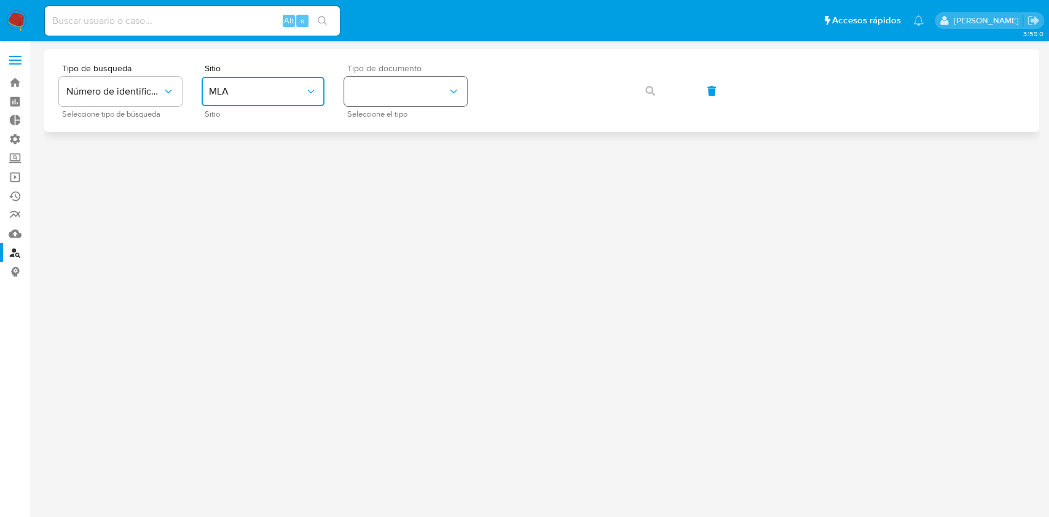
click at [441, 84] on button "identificationType" at bounding box center [405, 91] width 123 height 29
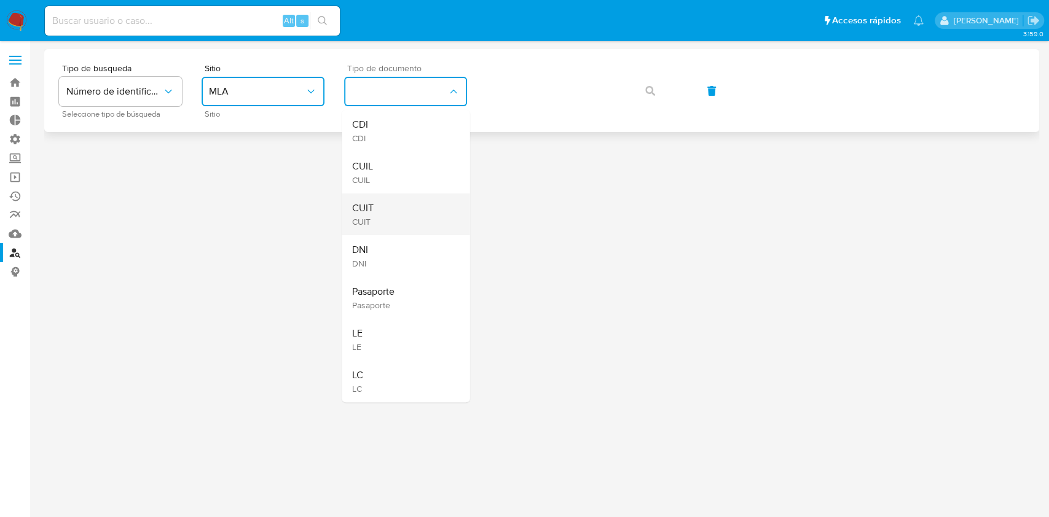
click at [402, 222] on div "CUIT CUIT" at bounding box center [401, 215] width 101 height 42
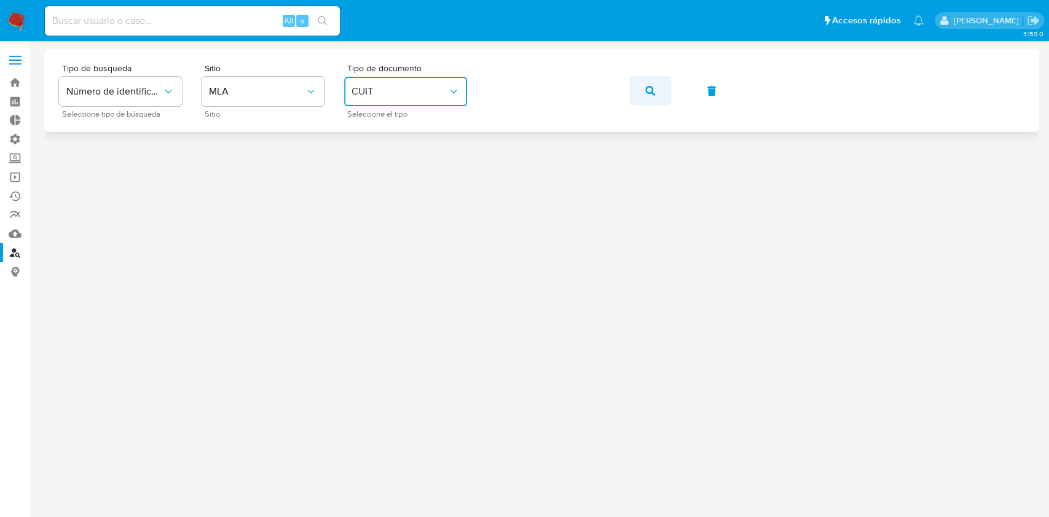
click at [647, 96] on span "button" at bounding box center [650, 90] width 10 height 27
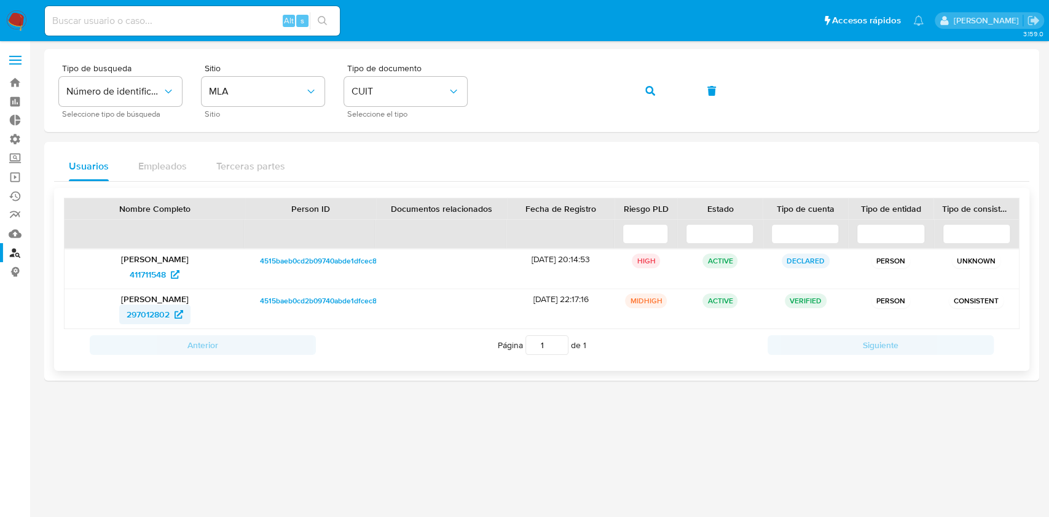
click at [146, 315] on span "297012802" at bounding box center [148, 315] width 43 height 20
click at [124, 22] on input at bounding box center [192, 21] width 295 height 16
paste input "1003621161"
type input "1003621161"
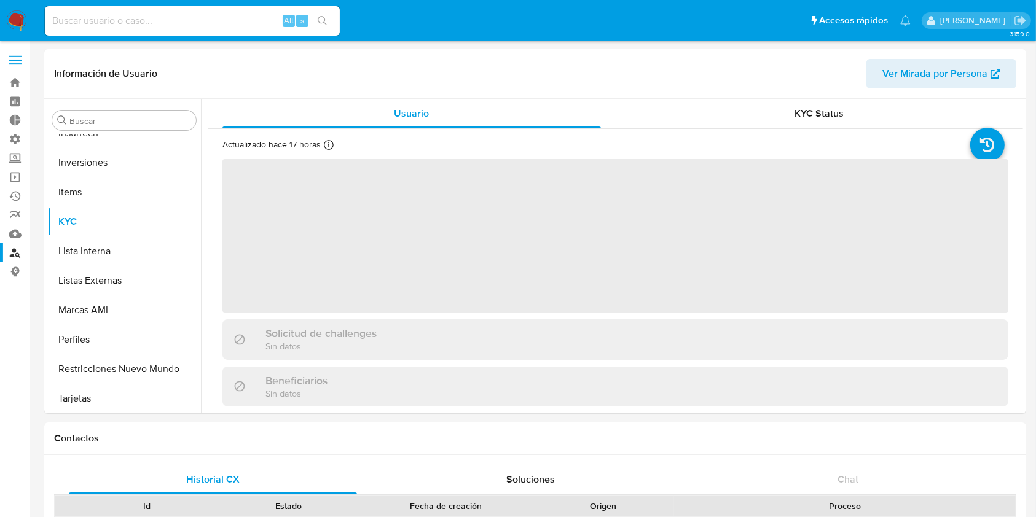
scroll to position [578, 0]
select select "10"
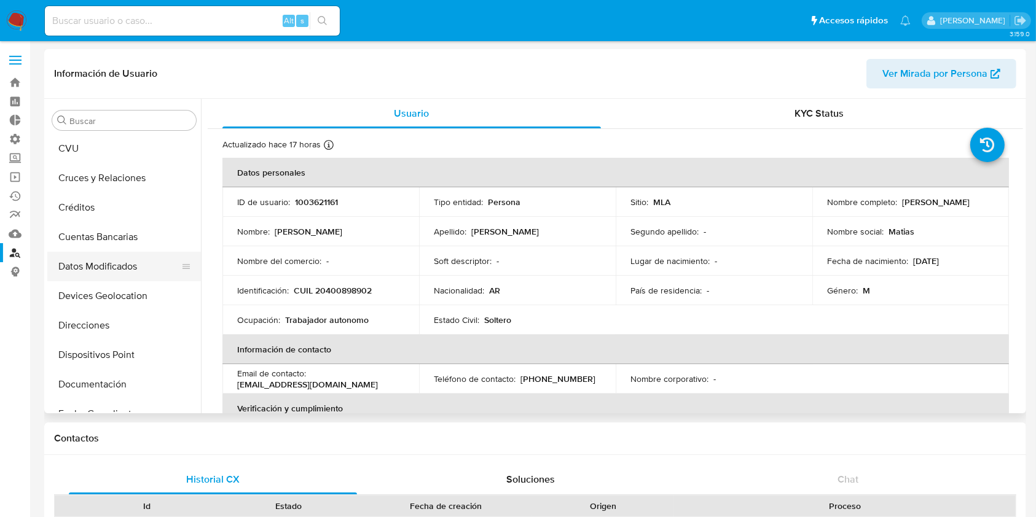
scroll to position [0, 0]
click at [114, 122] on input "Buscar" at bounding box center [130, 121] width 122 height 11
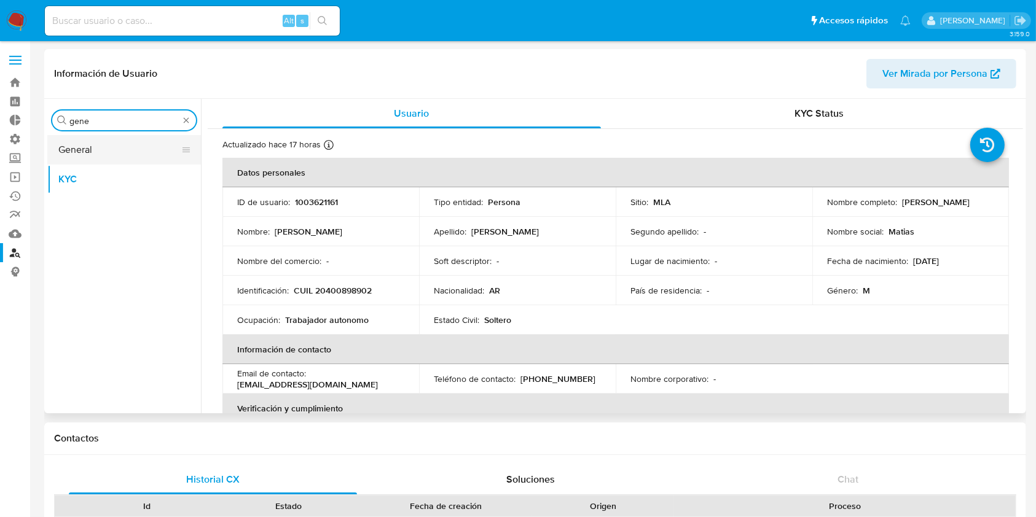
type input "gene"
click at [136, 160] on button "General" at bounding box center [119, 149] width 144 height 29
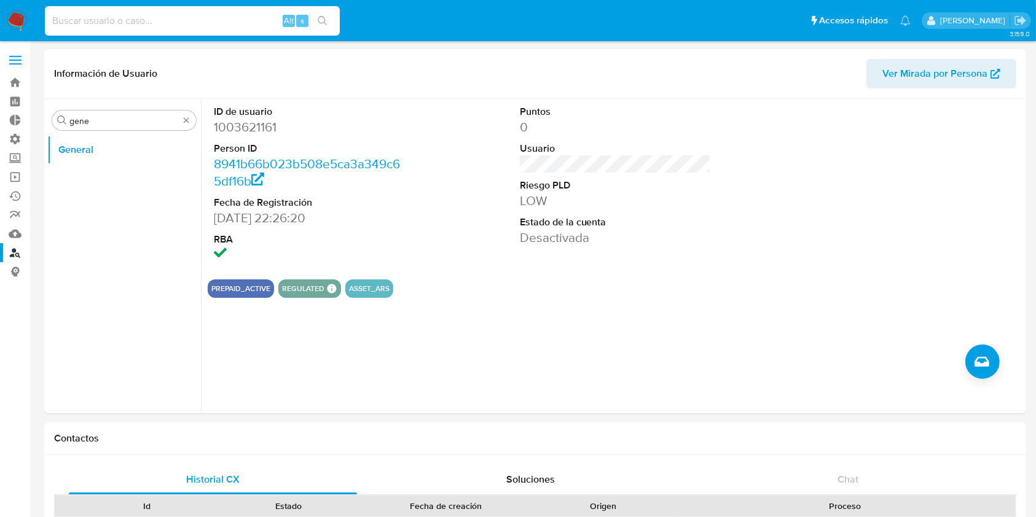
click at [119, 23] on input at bounding box center [192, 21] width 295 height 16
paste input "2186268279"
type input "2186268279"
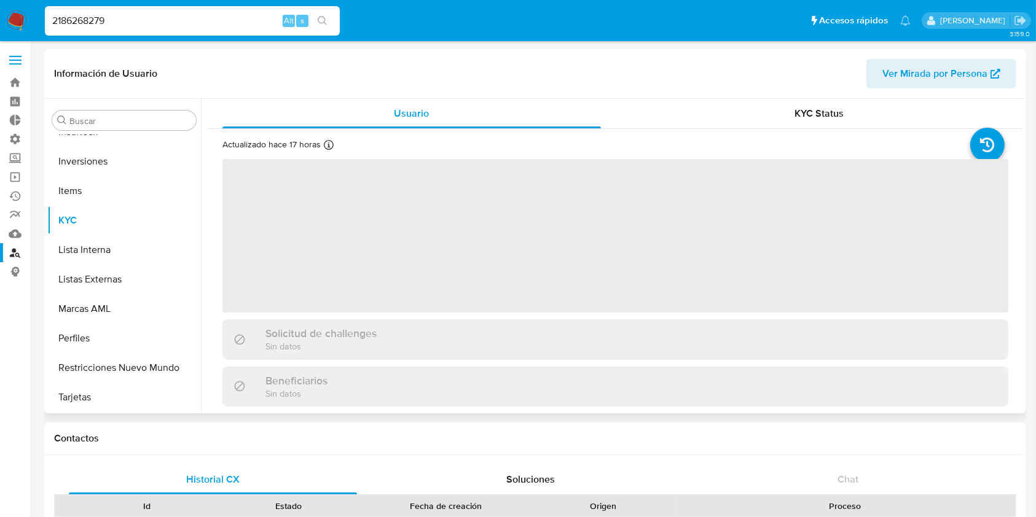
select select "10"
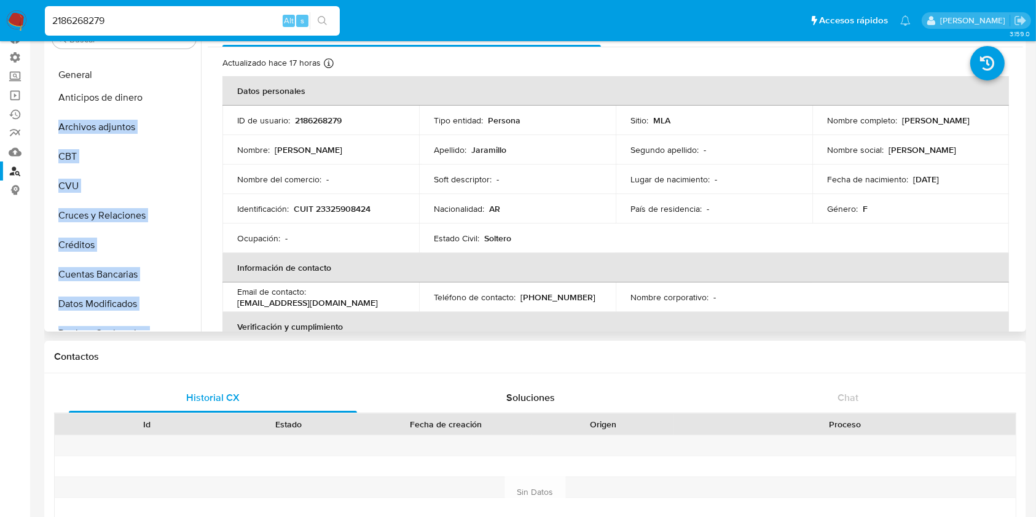
drag, startPoint x: 184, startPoint y: 284, endPoint x: 165, endPoint y: 76, distance: 209.1
click at [165, 76] on ul "Anticipos de dinero Archivos adjuntos CBT CVU Cruces y Relaciones Créditos Cuen…" at bounding box center [124, 191] width 154 height 277
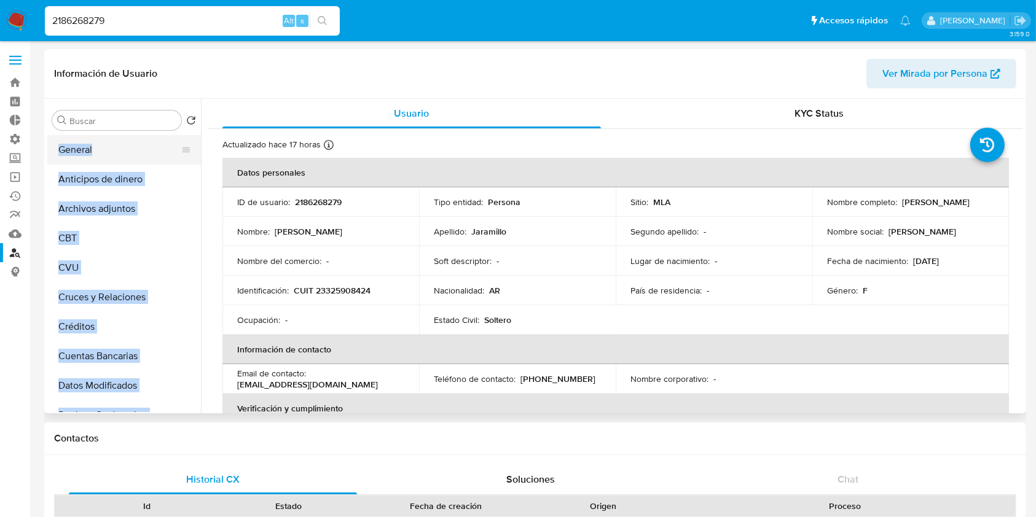
click at [113, 146] on button "General" at bounding box center [119, 149] width 144 height 29
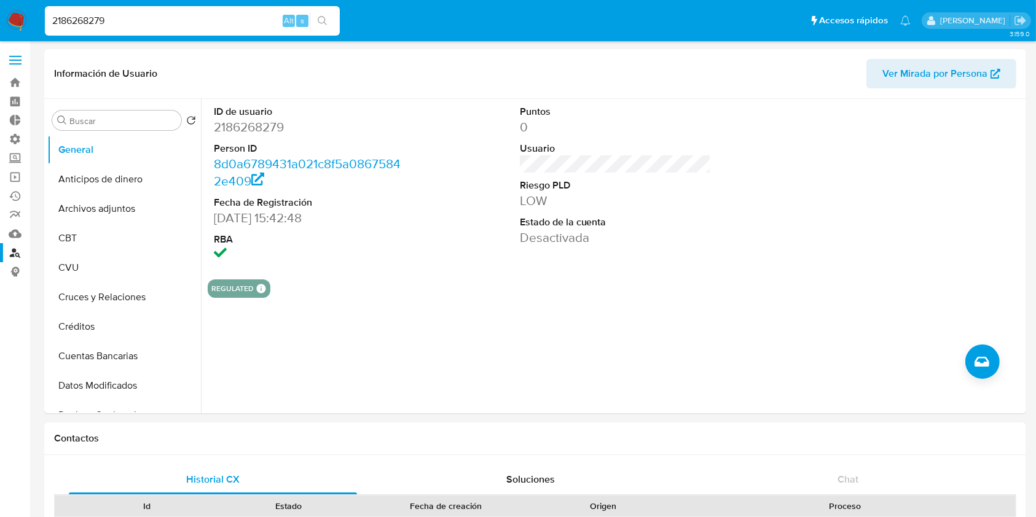
drag, startPoint x: 200, startPoint y: 15, endPoint x: 0, endPoint y: -9, distance: 201.6
paste input "1003621161"
type input "1003621161"
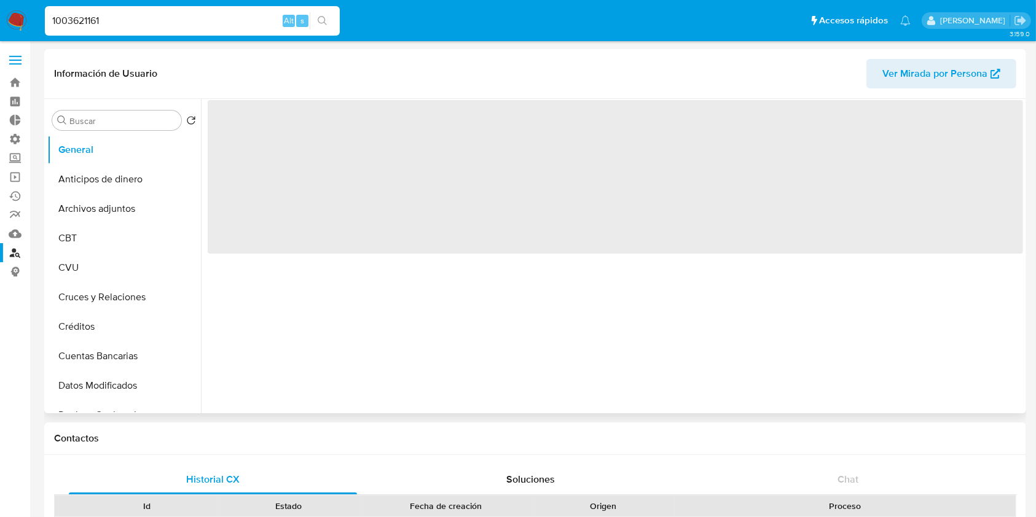
select select "10"
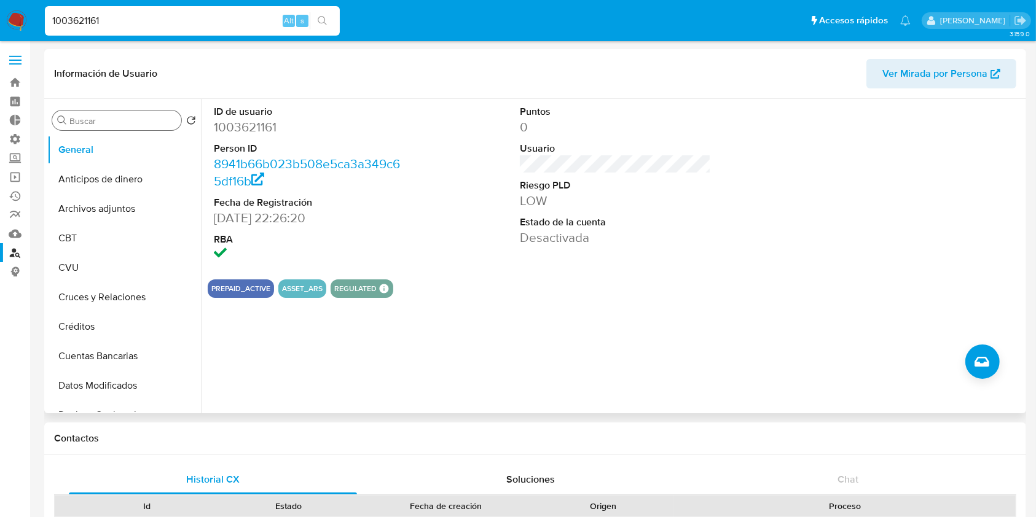
click at [95, 131] on div "Buscar Volver al orden por defecto General Anticipos de dinero Archivos adjunto…" at bounding box center [124, 257] width 154 height 313
click at [101, 127] on div "Buscar" at bounding box center [116, 121] width 129 height 20
click at [108, 125] on input "Buscar" at bounding box center [122, 121] width 107 height 11
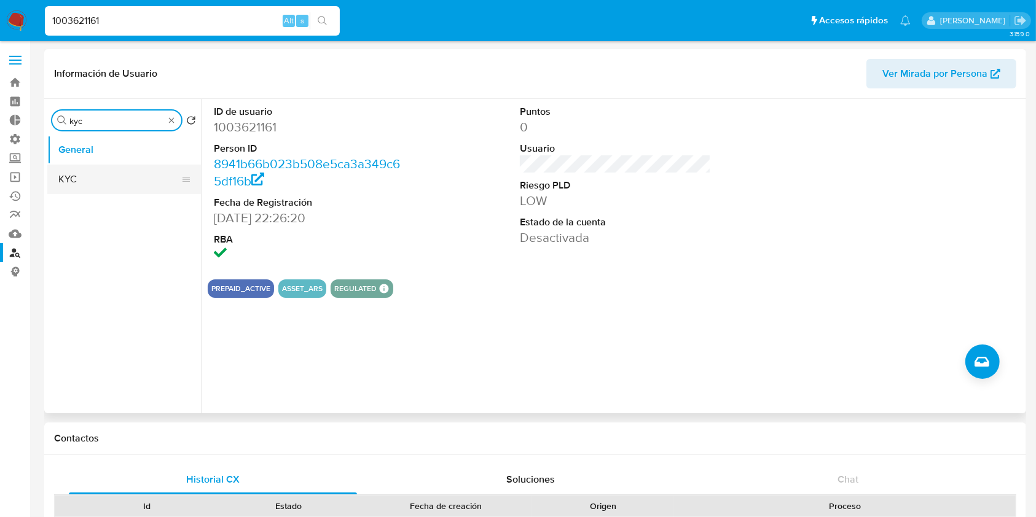
type input "kyc"
click at [102, 182] on button "KYC" at bounding box center [119, 179] width 144 height 29
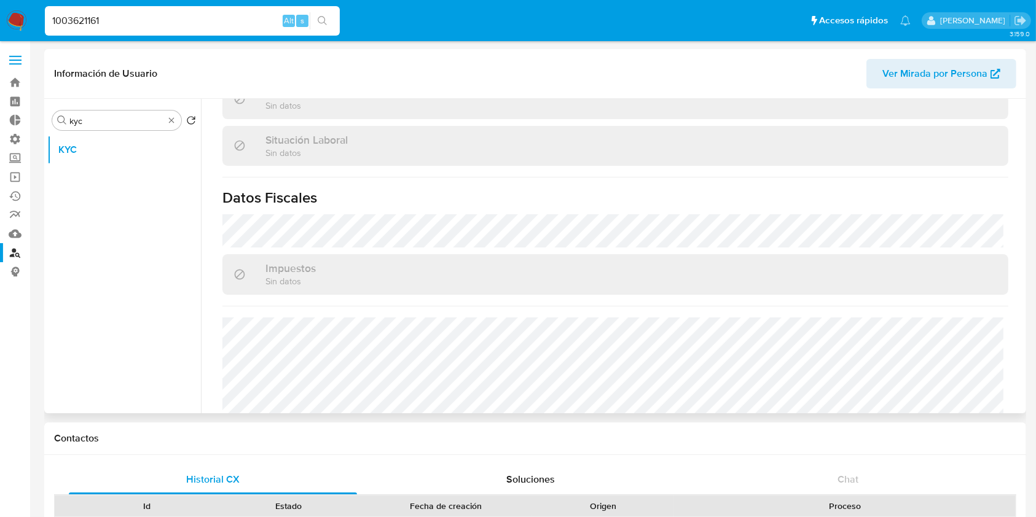
scroll to position [647, 0]
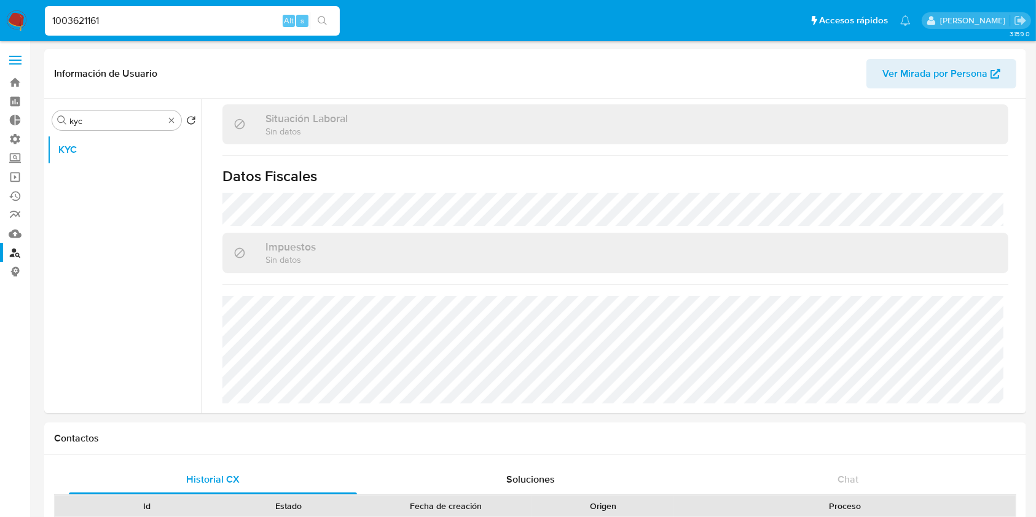
drag, startPoint x: 128, startPoint y: 19, endPoint x: 0, endPoint y: 7, distance: 128.9
click at [0, 7] on nav "Pausado Ver notificaciones 1003621161 Alt s Accesos rápidos Presiona las siguie…" at bounding box center [518, 20] width 1036 height 41
drag, startPoint x: 78, startPoint y: 118, endPoint x: 20, endPoint y: 112, distance: 58.7
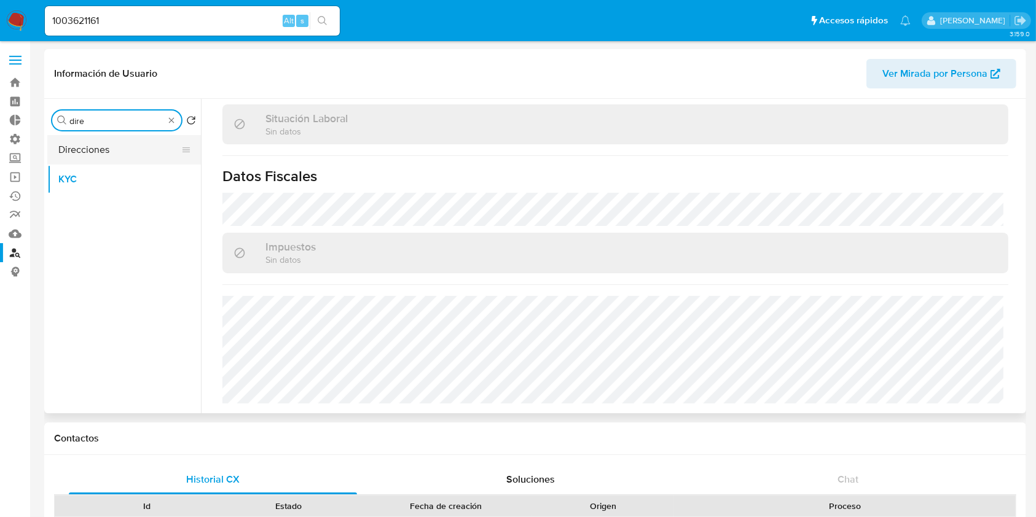
type input "dire"
click at [114, 151] on button "Direcciones" at bounding box center [119, 149] width 144 height 29
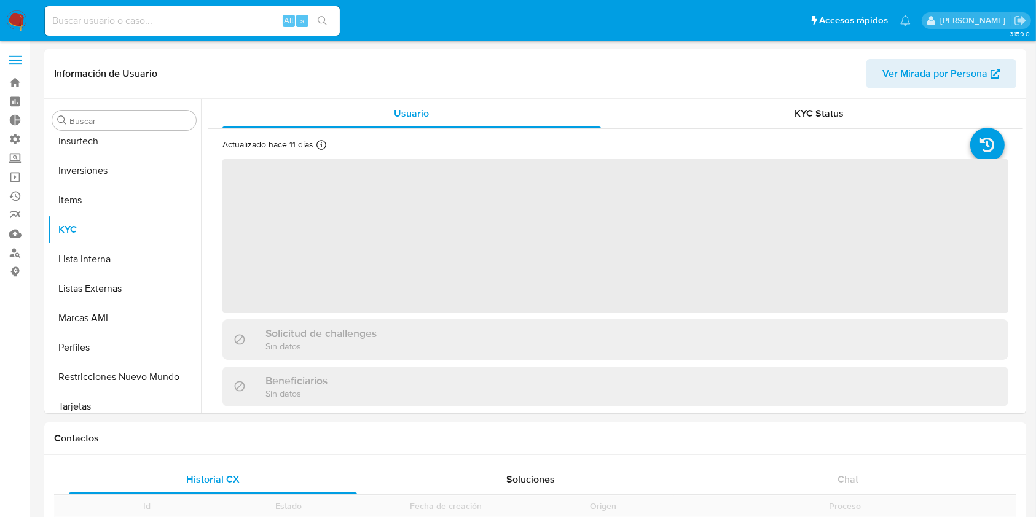
scroll to position [578, 0]
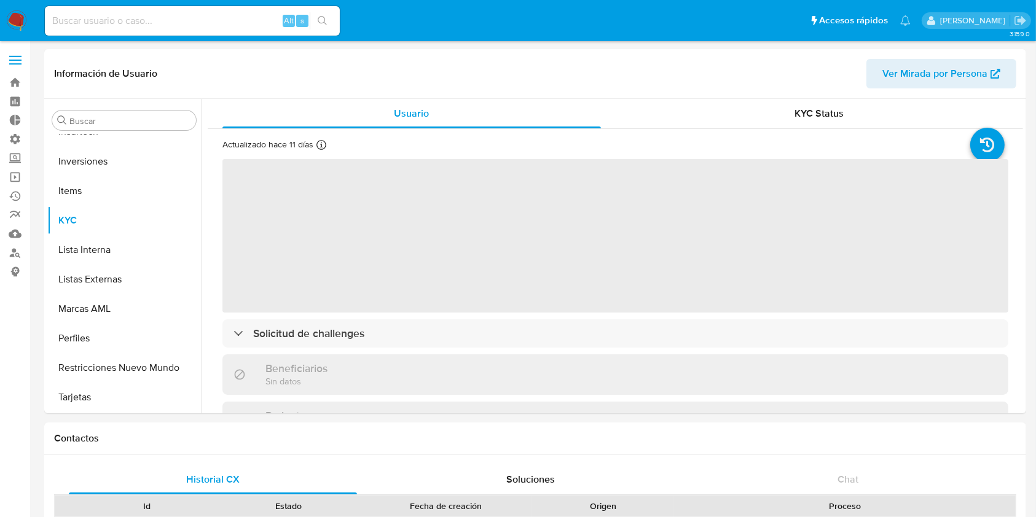
select select "10"
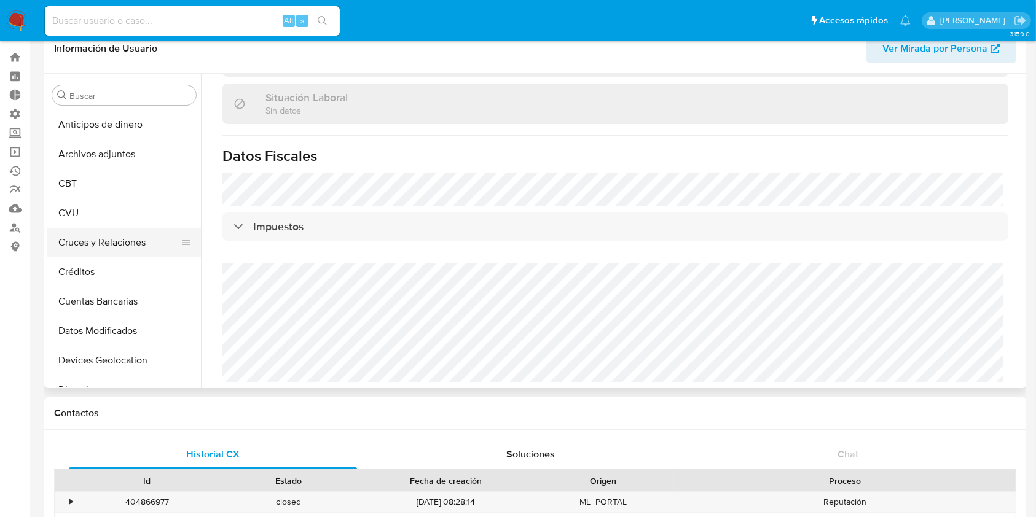
scroll to position [0, 0]
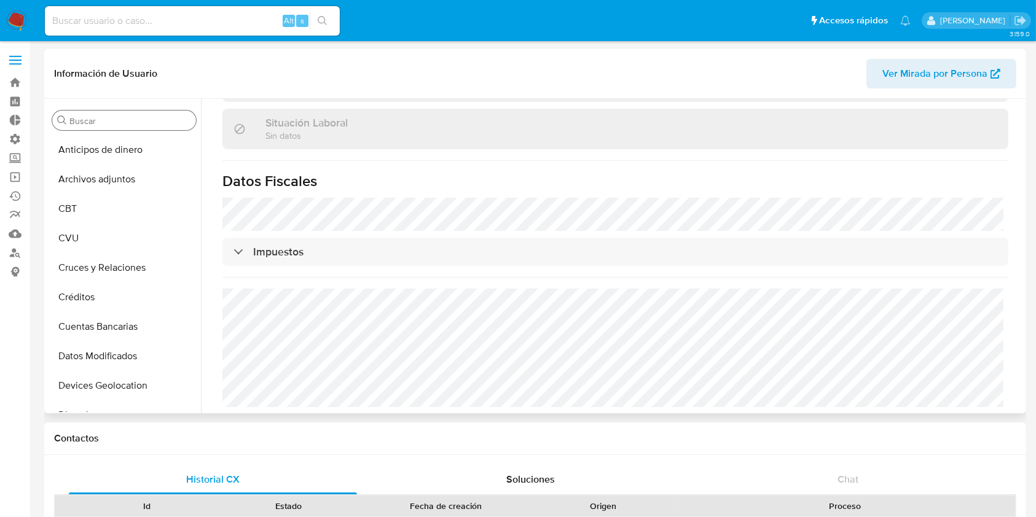
drag, startPoint x: 109, startPoint y: 120, endPoint x: 110, endPoint y: 112, distance: 8.1
click at [109, 119] on input "Buscar" at bounding box center [130, 121] width 122 height 11
type input "K"
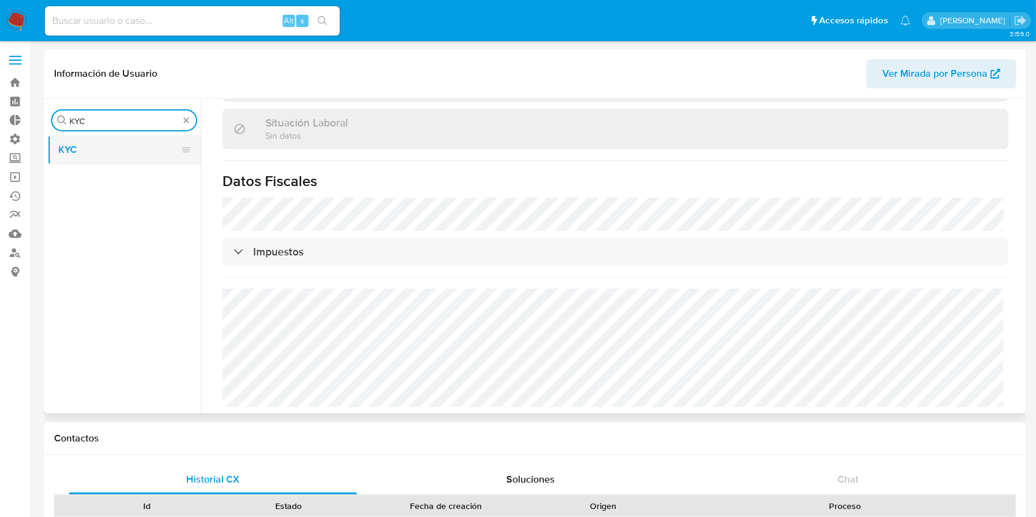
type input "KYC"
click at [98, 145] on button "KYC" at bounding box center [119, 149] width 144 height 29
